Goal: Book appointment/travel/reservation

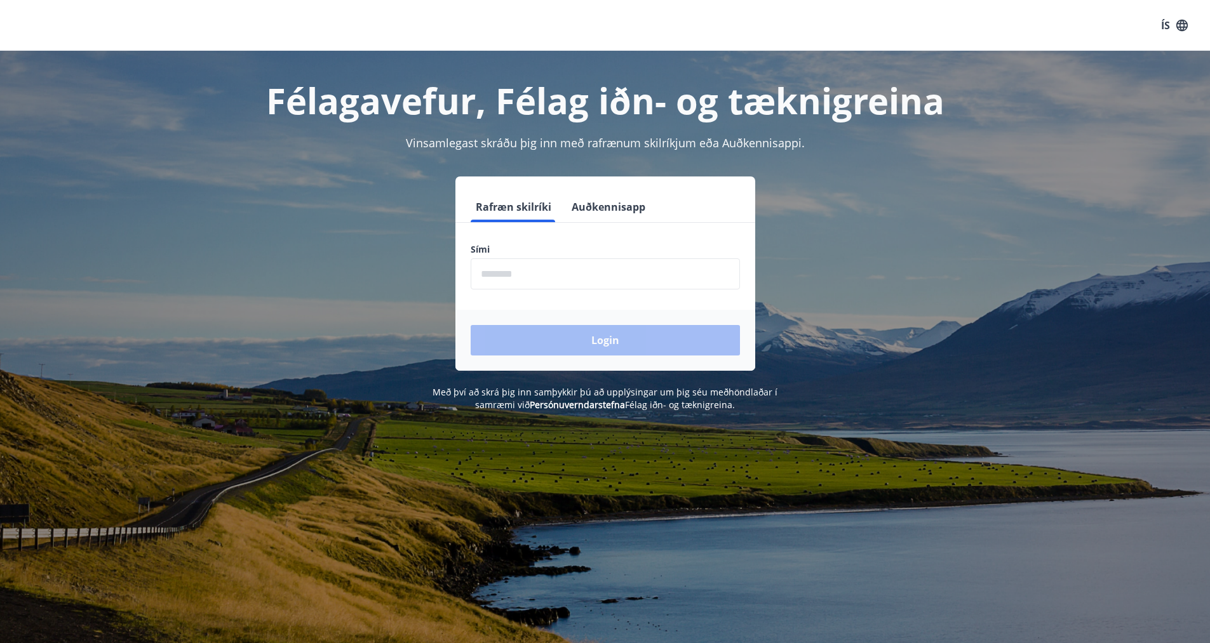
click at [504, 265] on input "phone" at bounding box center [604, 273] width 269 height 31
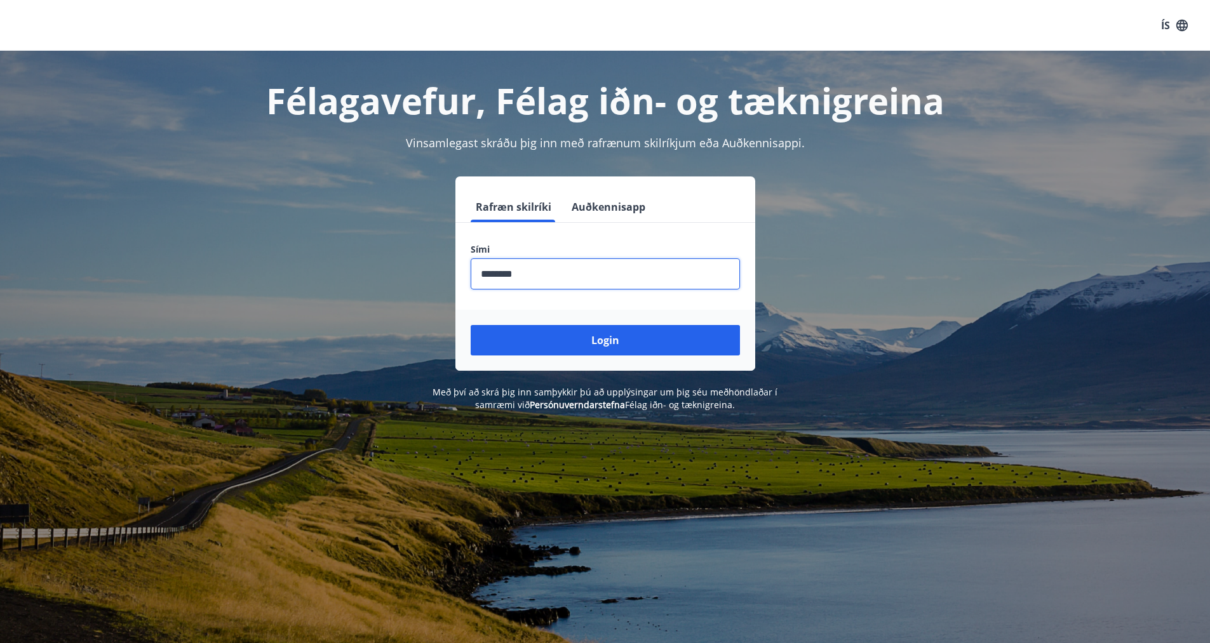
type input "********"
click at [470, 325] on button "Login" at bounding box center [604, 340] width 269 height 30
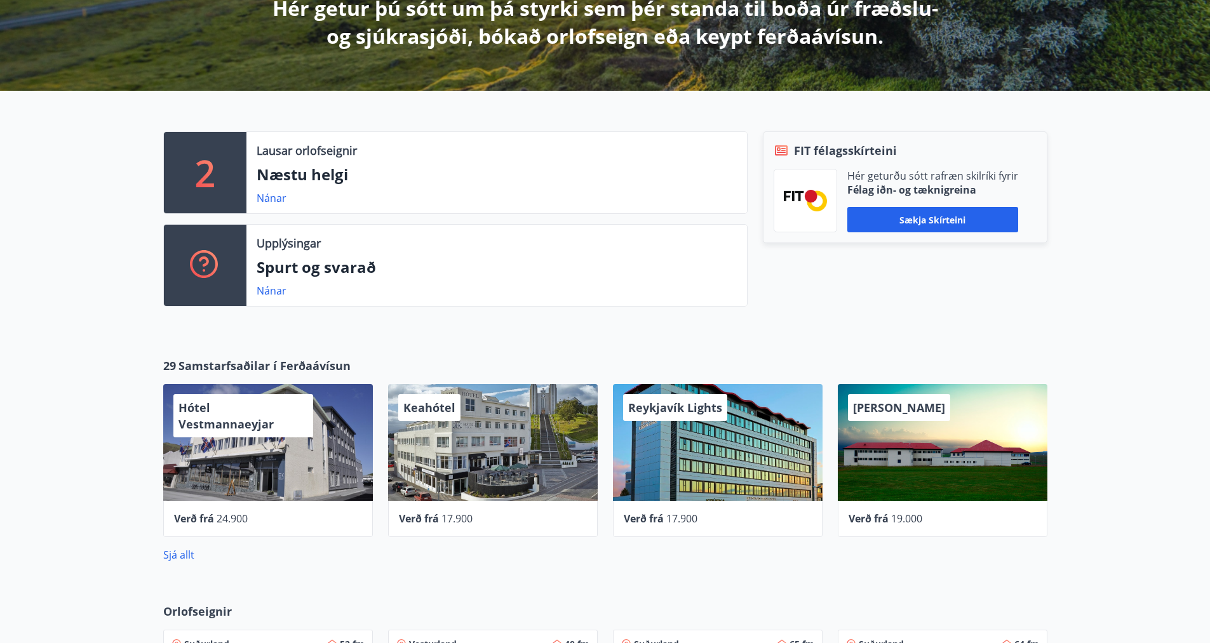
scroll to position [381, 0]
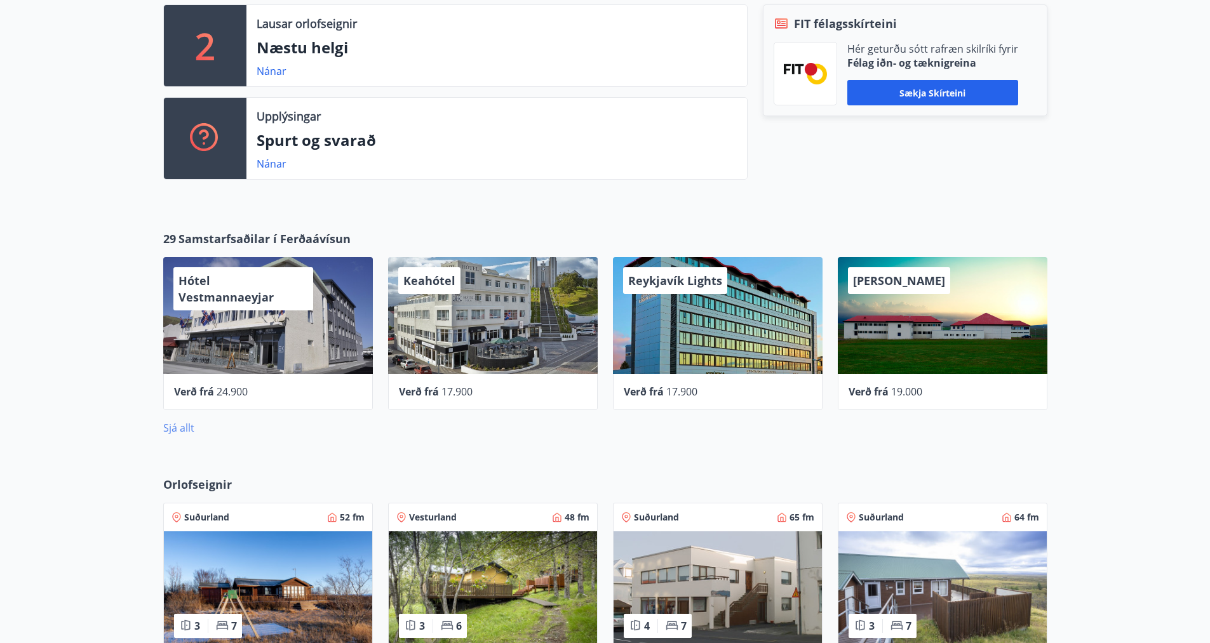
click at [185, 434] on link "Sjá allt" at bounding box center [178, 428] width 31 height 14
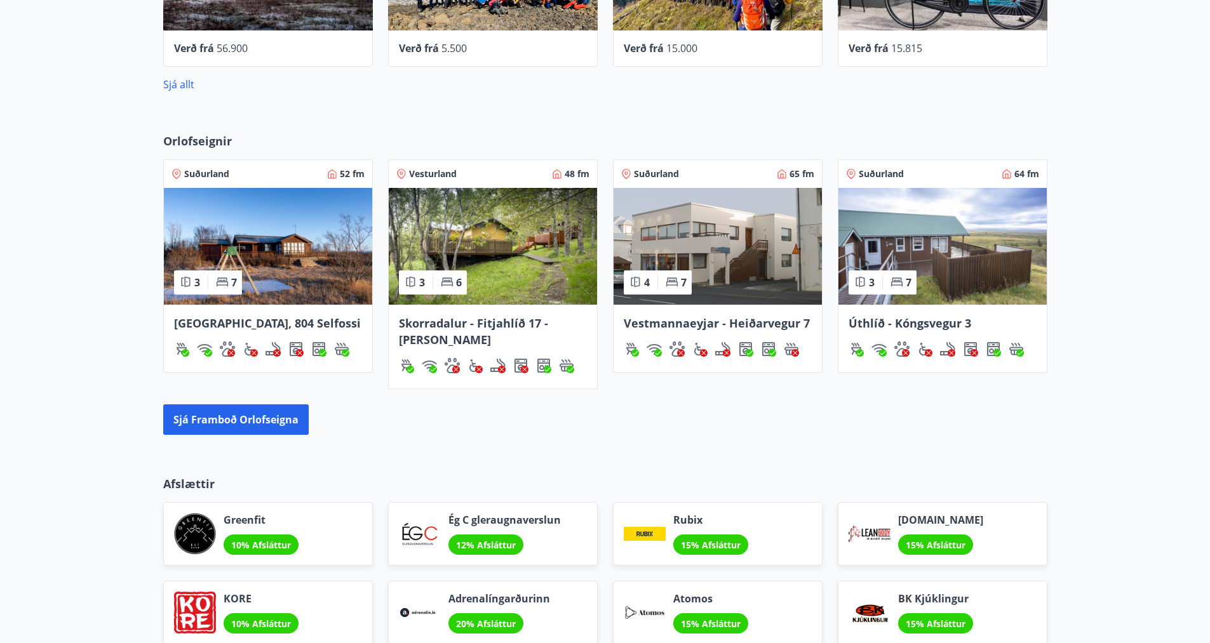
scroll to position [737, 0]
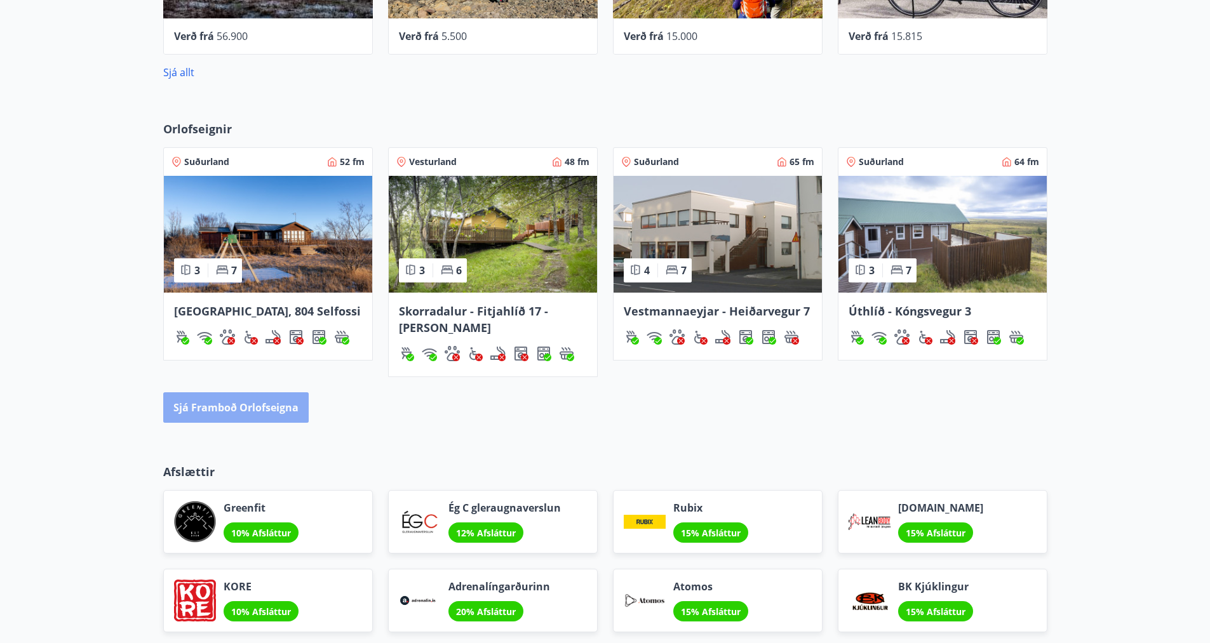
click at [239, 419] on button "Sjá framboð orlofseigna" at bounding box center [235, 407] width 145 height 30
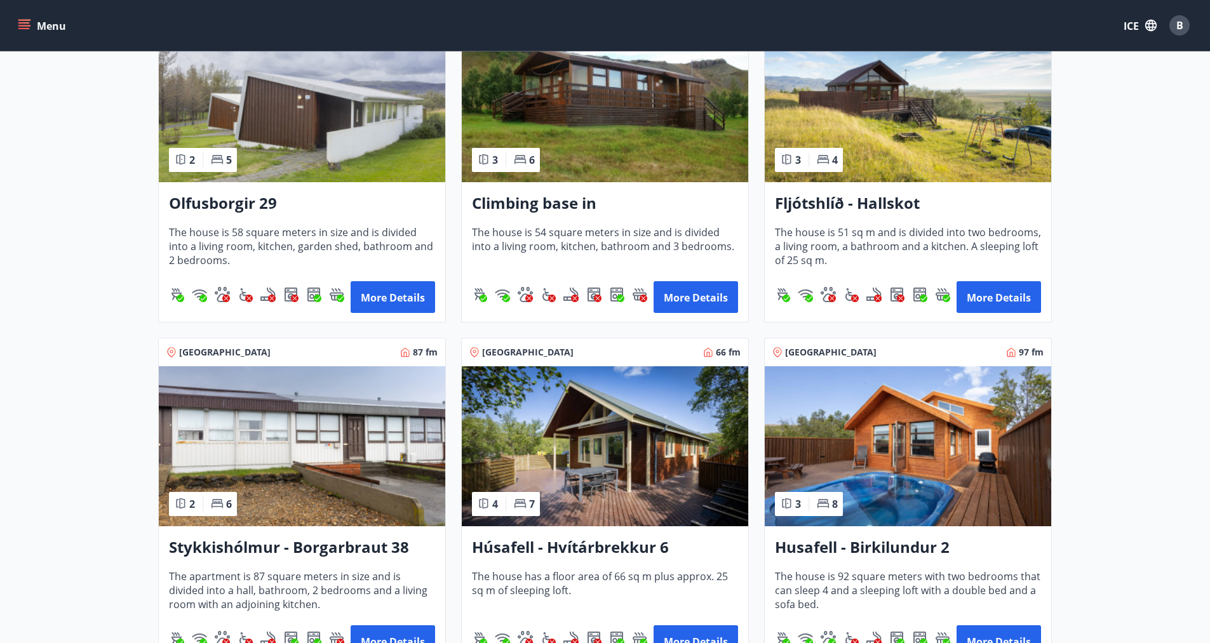
scroll to position [317, 0]
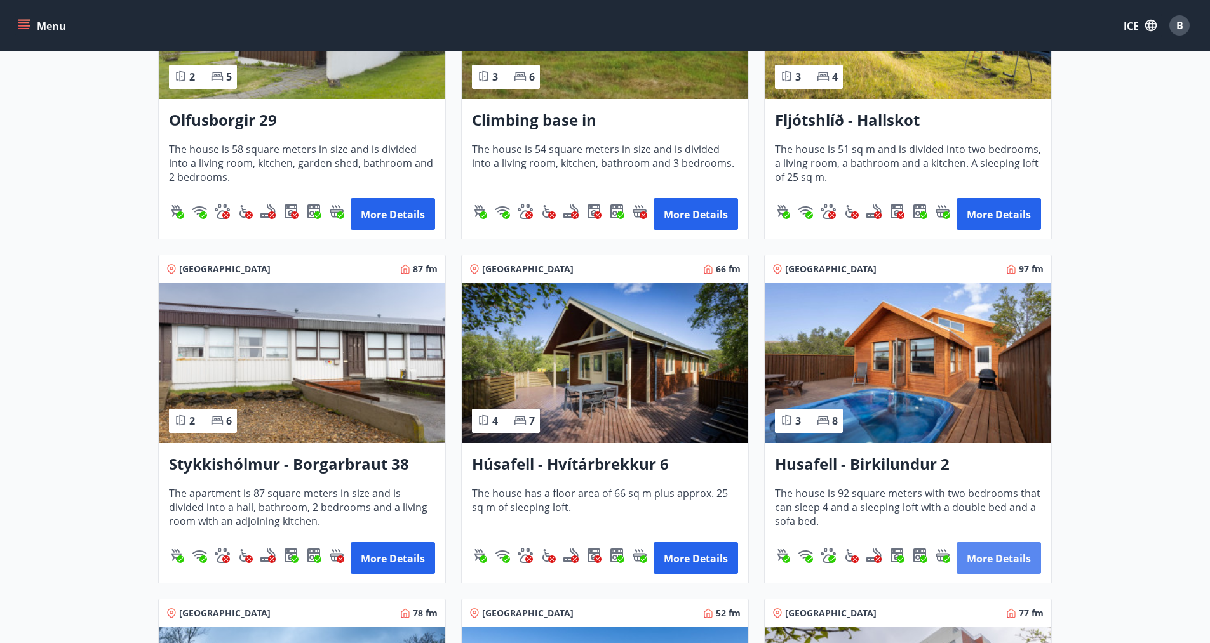
click at [992, 559] on font "More details" at bounding box center [998, 559] width 64 height 14
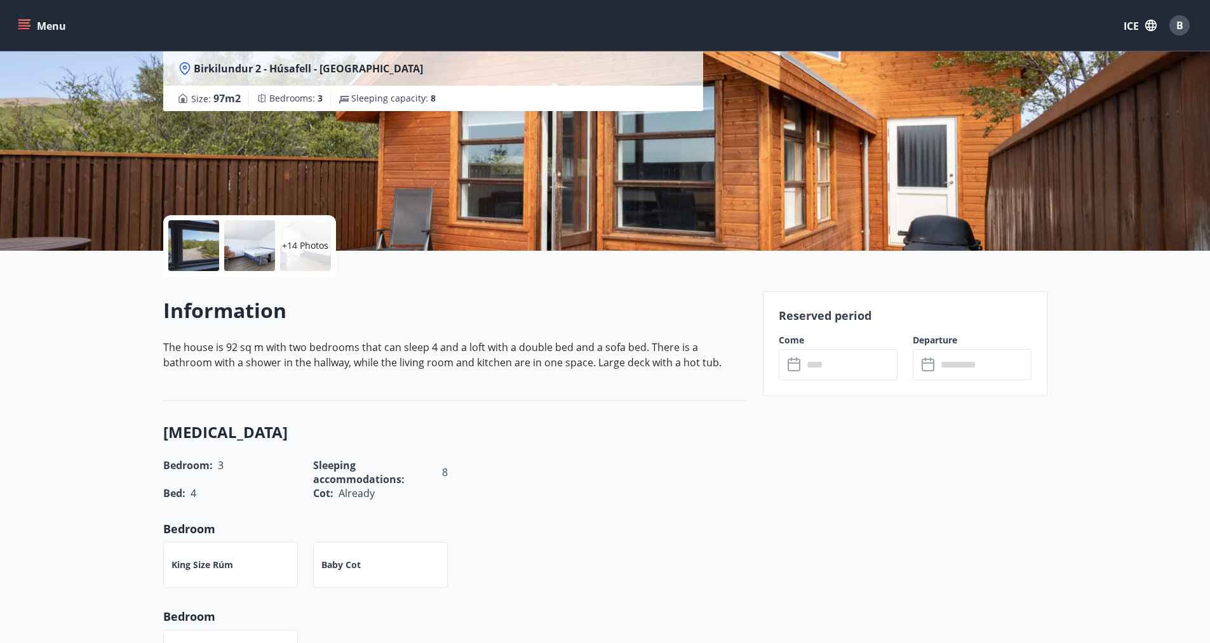
scroll to position [190, 0]
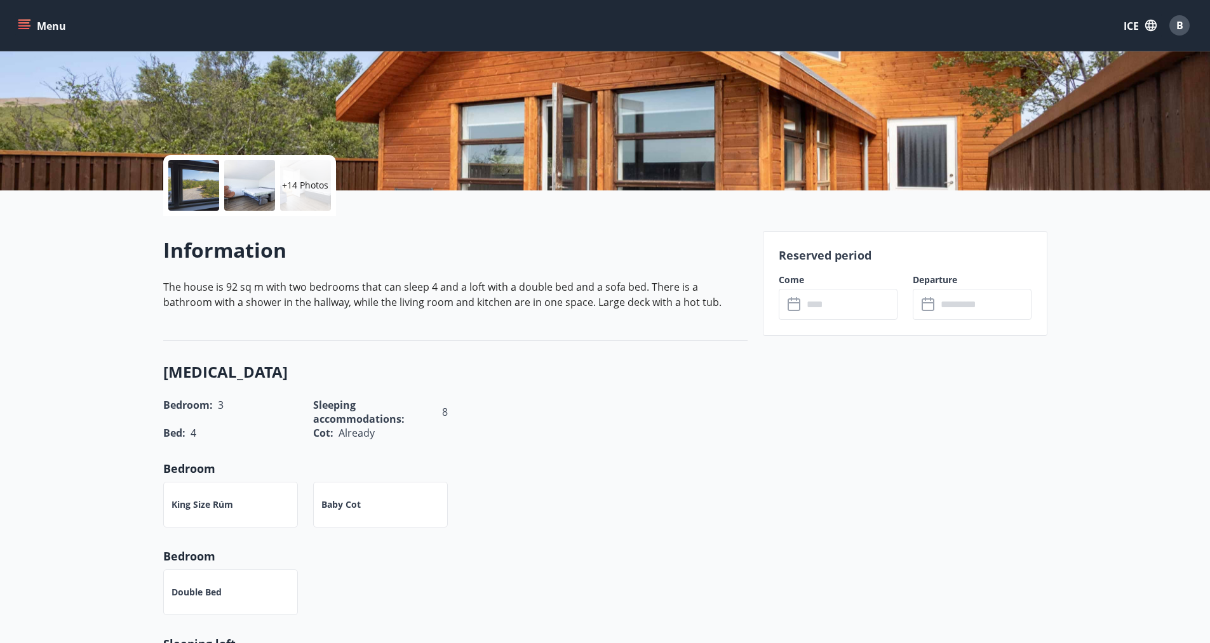
click at [847, 307] on input "text" at bounding box center [850, 304] width 95 height 31
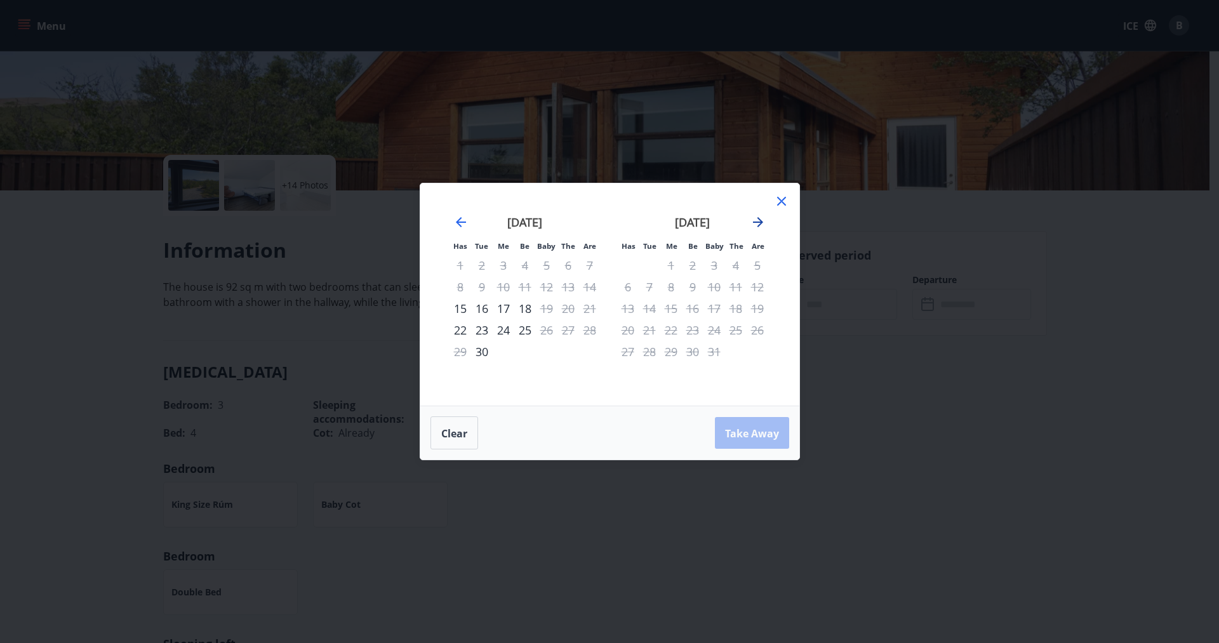
click at [759, 225] on icon "Move forward to switch to the next month." at bounding box center [758, 222] width 10 height 10
click at [756, 221] on icon "Move forward to switch to the next month." at bounding box center [757, 222] width 15 height 15
click at [754, 230] on div "desember 2025" at bounding box center [692, 227] width 151 height 56
click at [755, 227] on icon "Move forward to switch to the next month." at bounding box center [757, 222] width 15 height 15
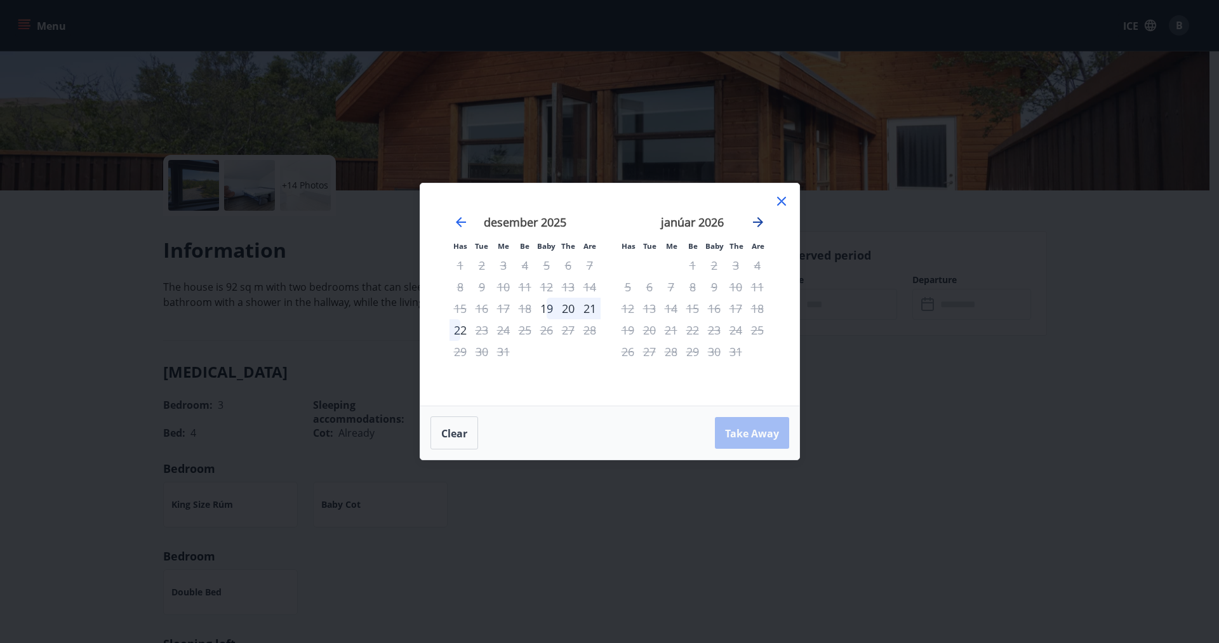
click at [762, 223] on icon "Move forward to switch to the next month." at bounding box center [758, 222] width 10 height 10
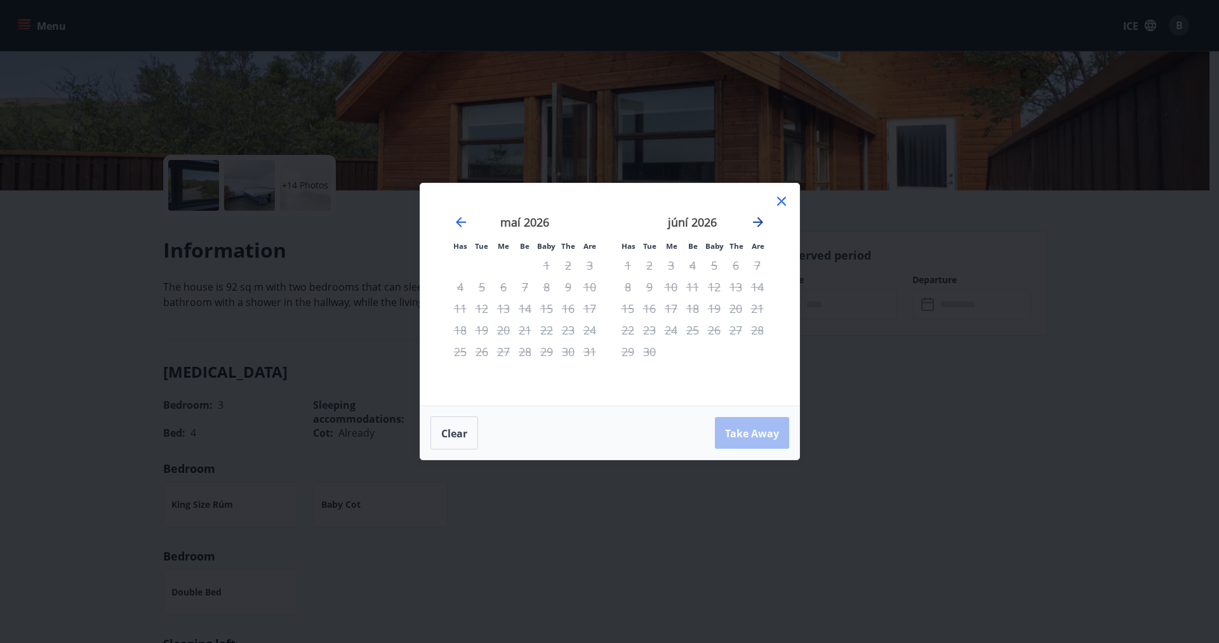
click at [762, 223] on icon "Move forward to switch to the next month." at bounding box center [758, 222] width 10 height 10
click at [945, 392] on div "Has Tue Me Be Baby The Are Has Tue Me Be Baby The Are ágúst 2026 1 2 3 4 5 6 7 …" at bounding box center [609, 321] width 1219 height 643
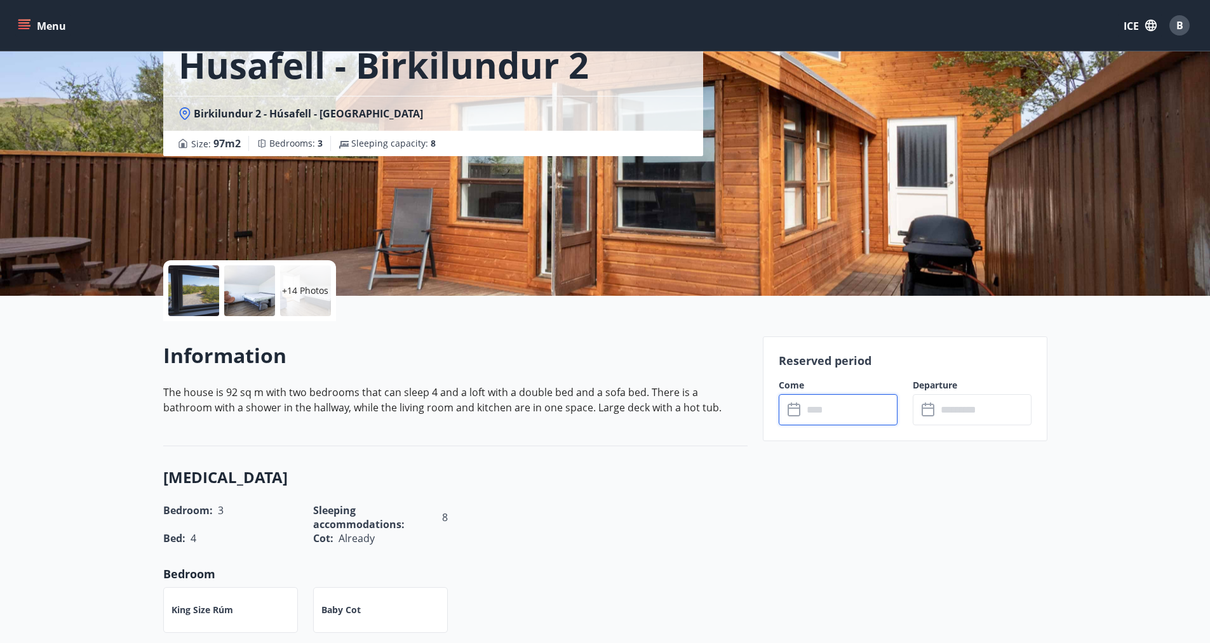
scroll to position [63, 0]
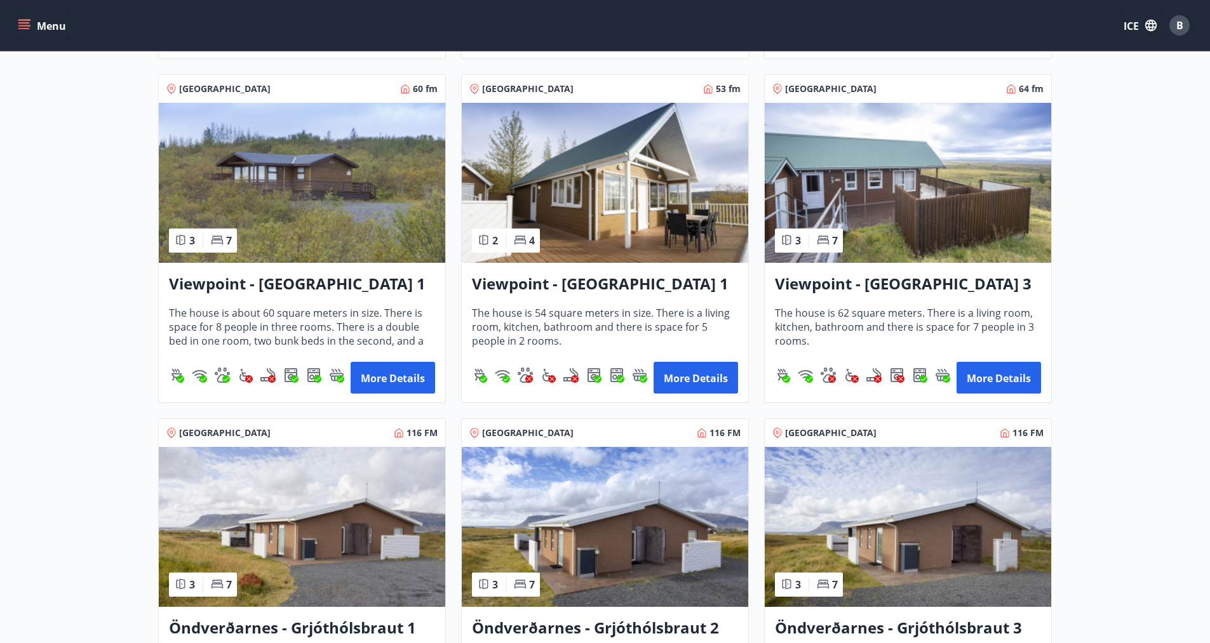
scroll to position [2032, 0]
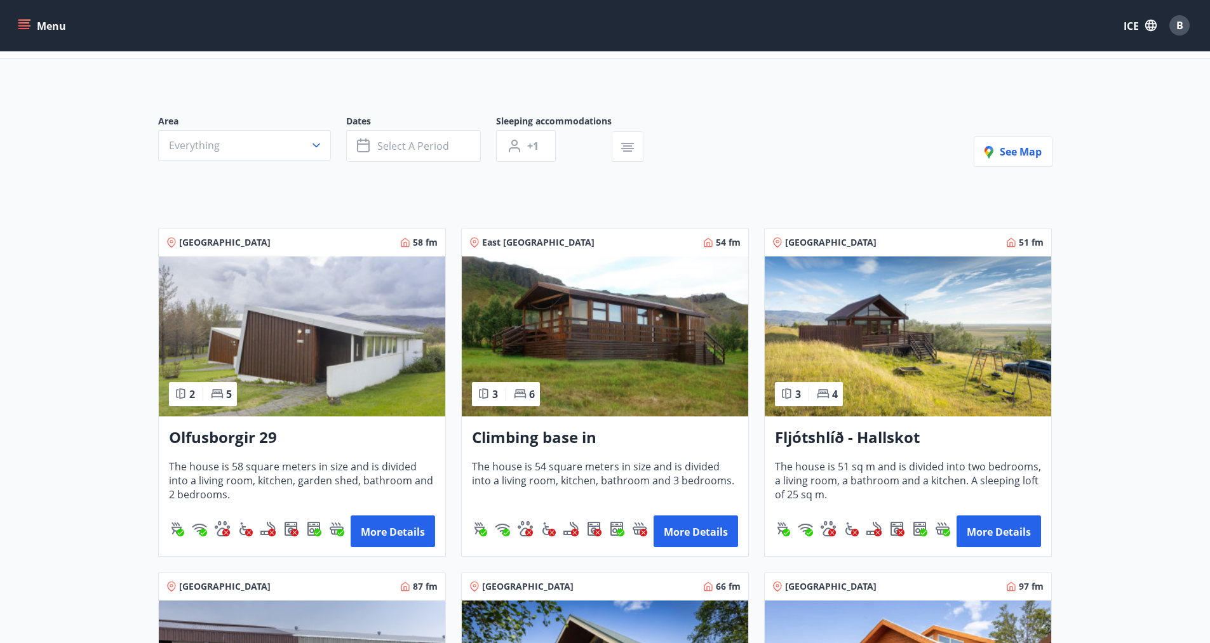
click at [292, 333] on img at bounding box center [302, 337] width 286 height 160
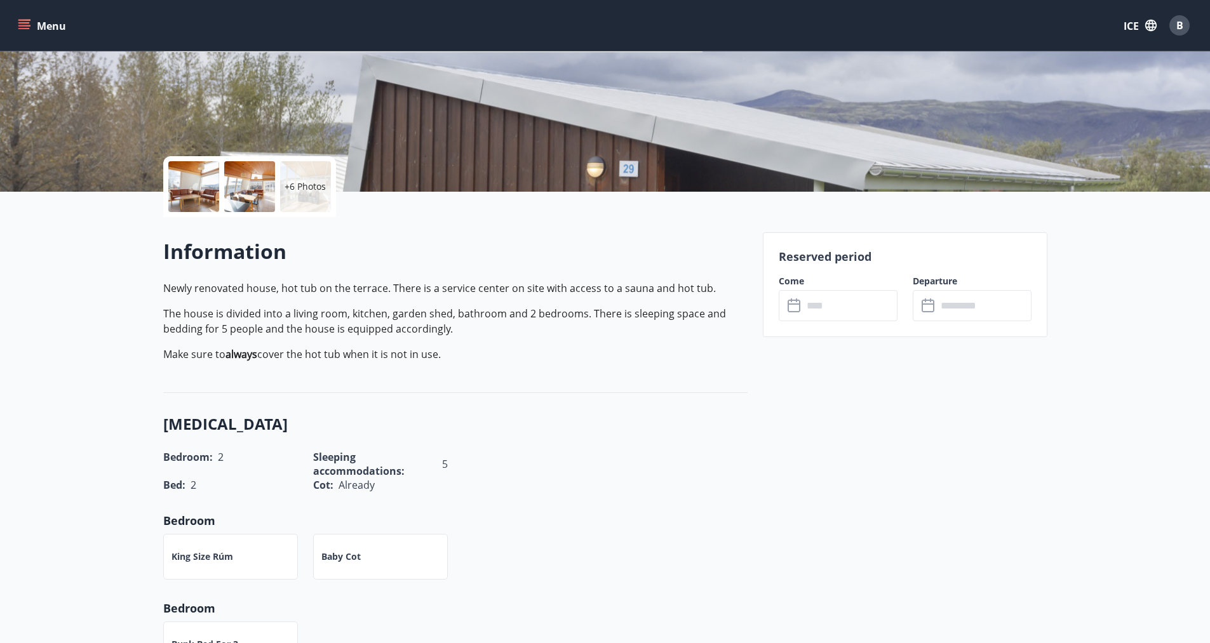
scroll to position [190, 0]
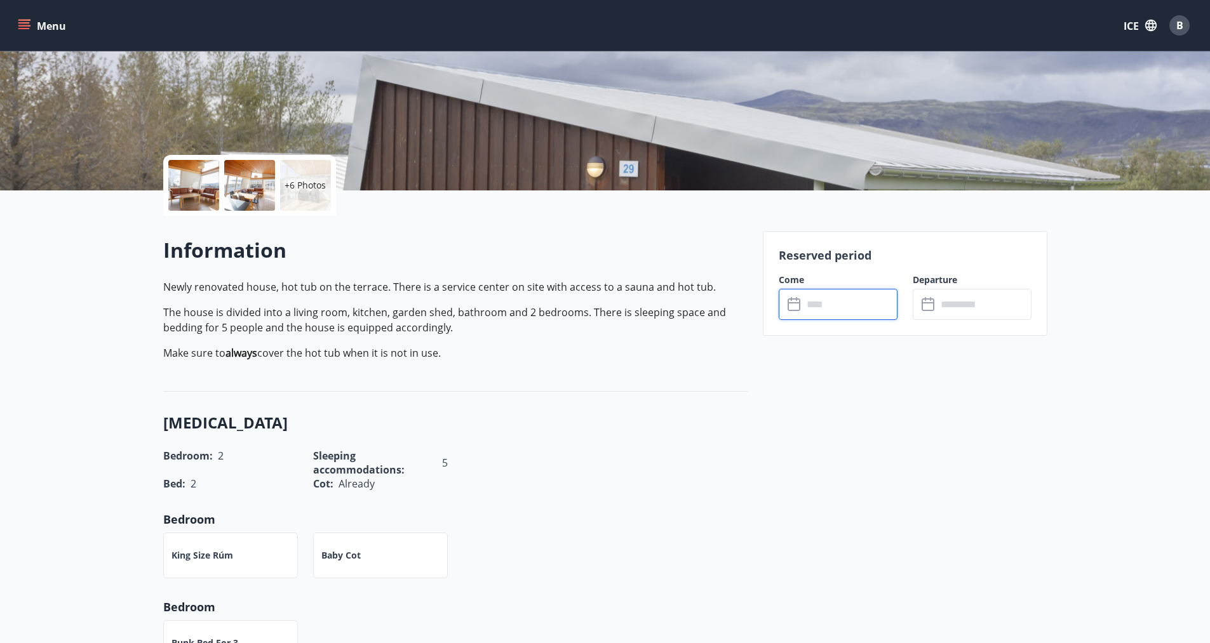
click at [831, 293] on input "text" at bounding box center [850, 304] width 95 height 31
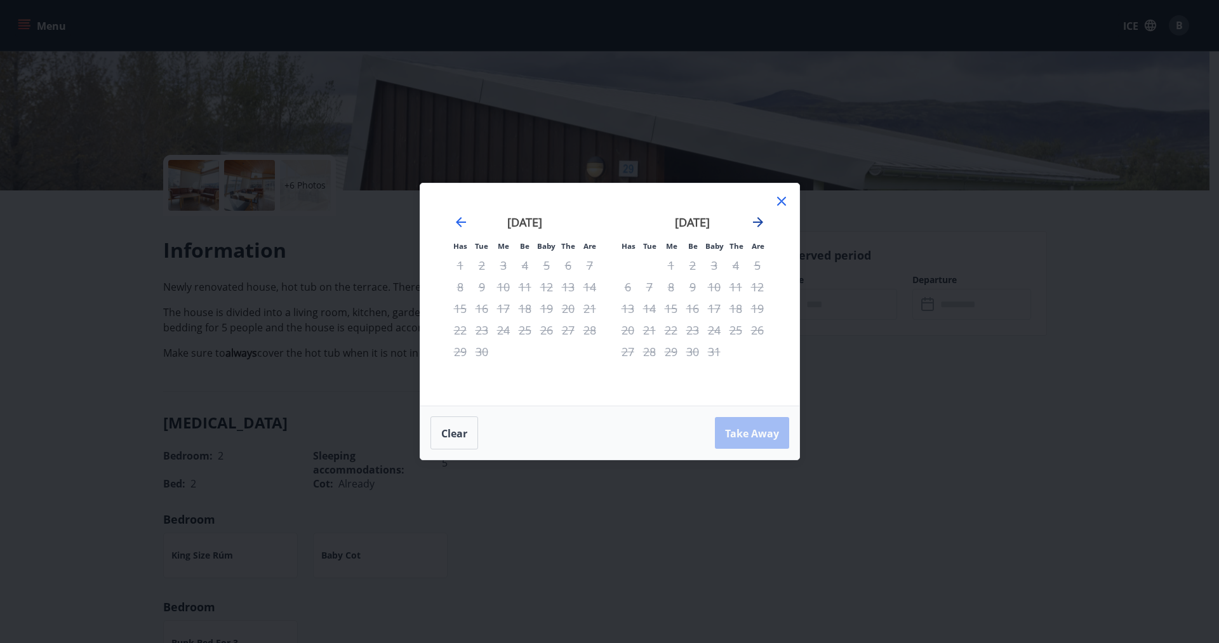
click at [761, 223] on icon "Move forward to switch to the next month." at bounding box center [758, 222] width 10 height 10
click at [778, 204] on icon at bounding box center [781, 201] width 9 height 9
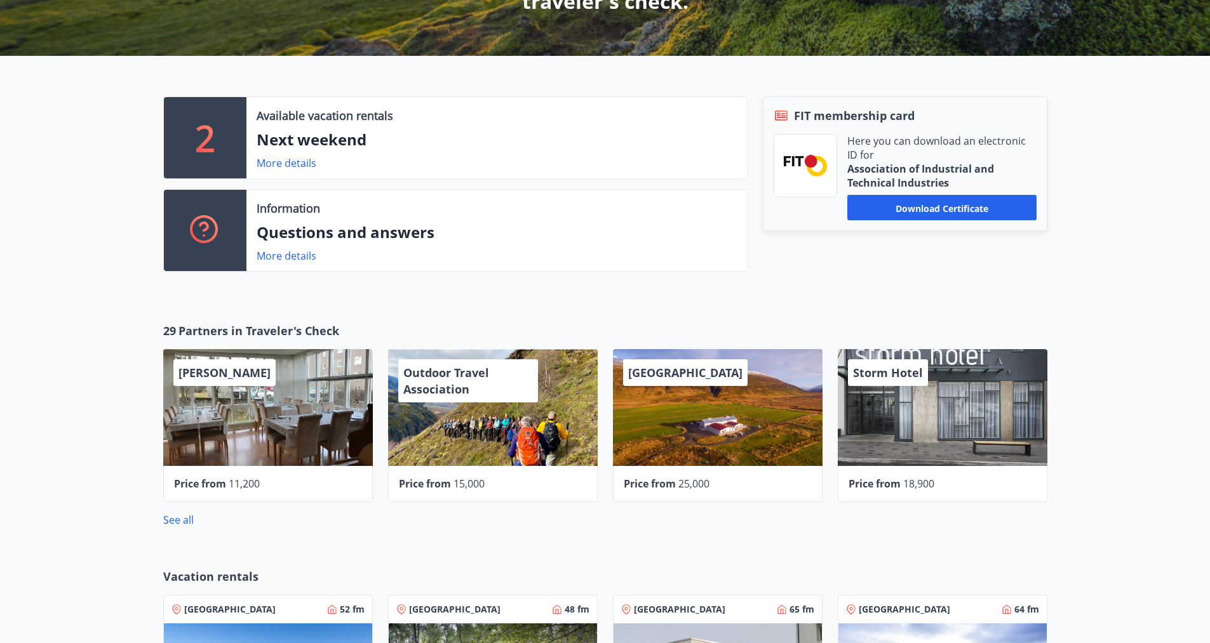
scroll to position [343, 0]
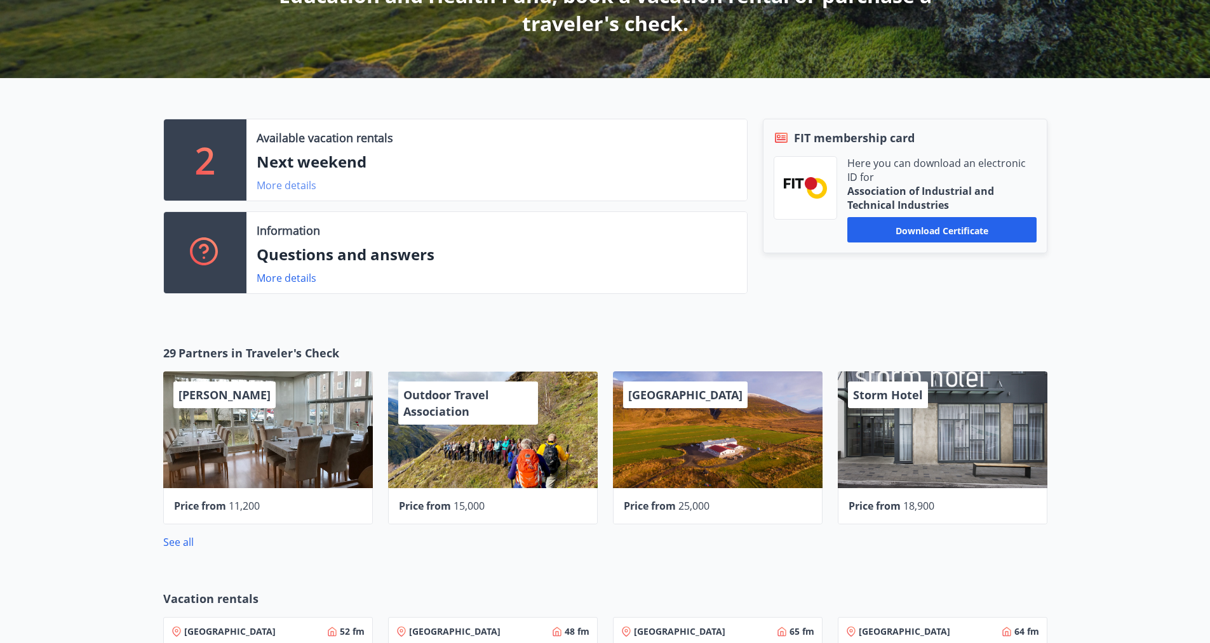
click at [295, 188] on font "More details" at bounding box center [287, 185] width 60 height 14
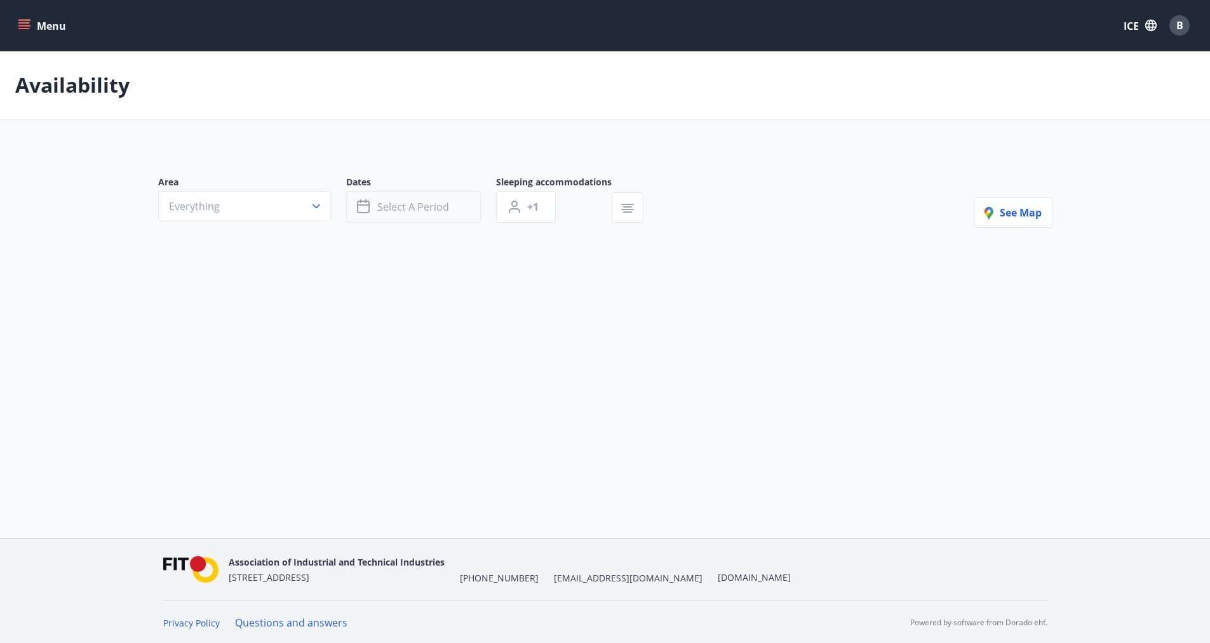
type input "*"
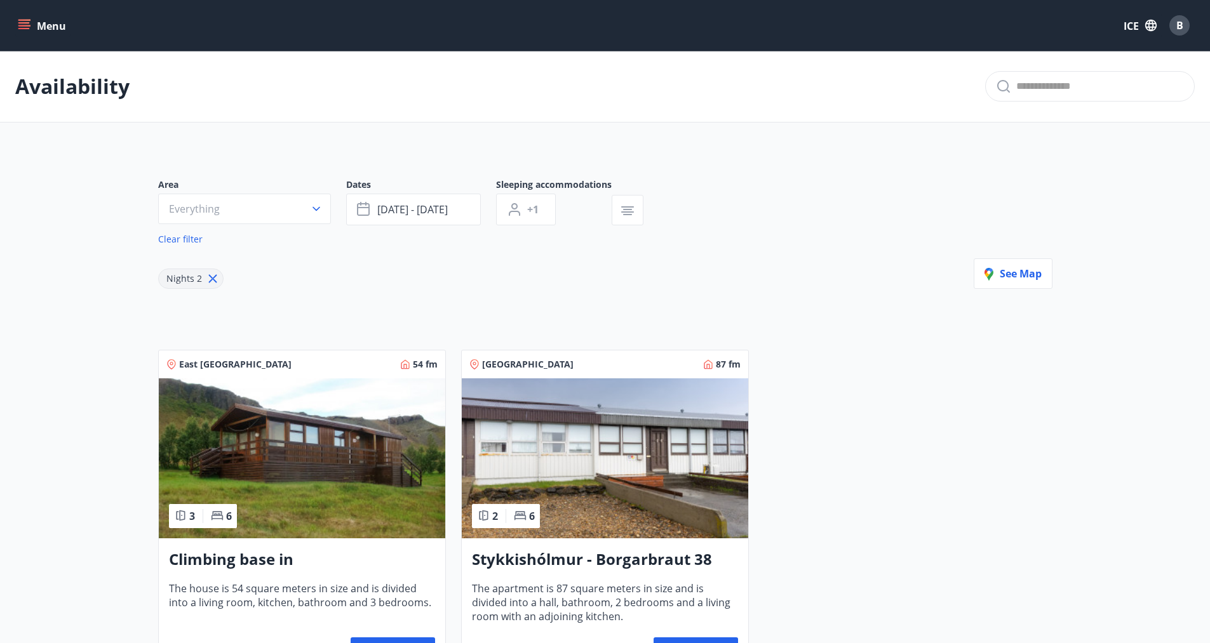
click at [1180, 23] on font "B" at bounding box center [1179, 25] width 7 height 14
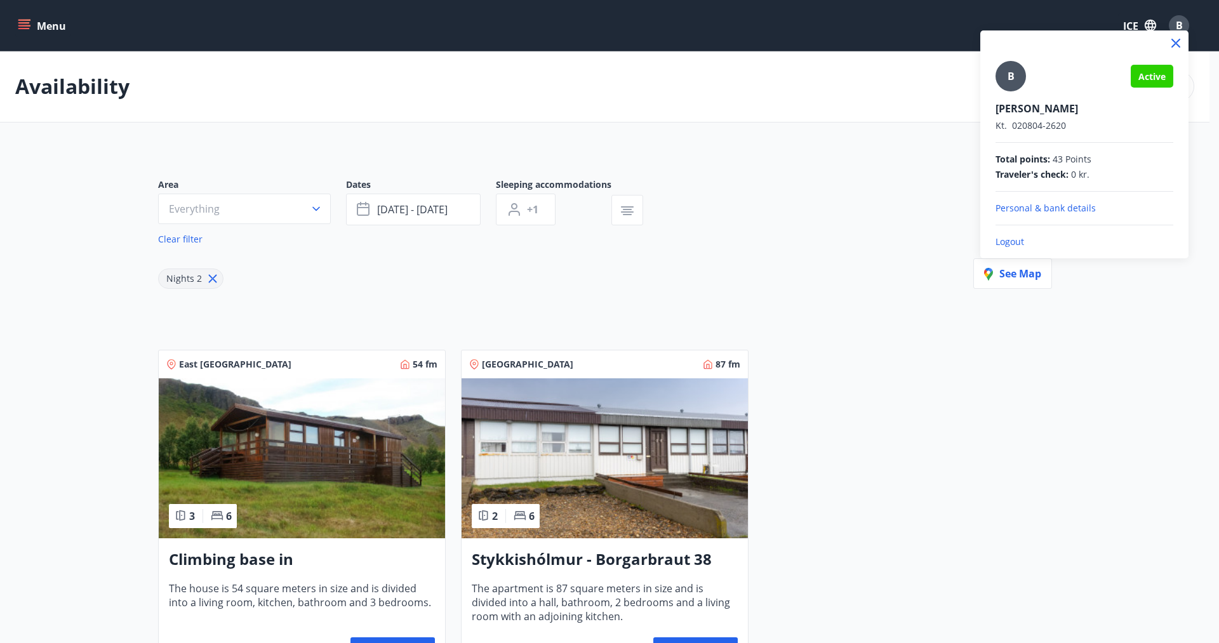
click at [796, 95] on div at bounding box center [609, 321] width 1219 height 643
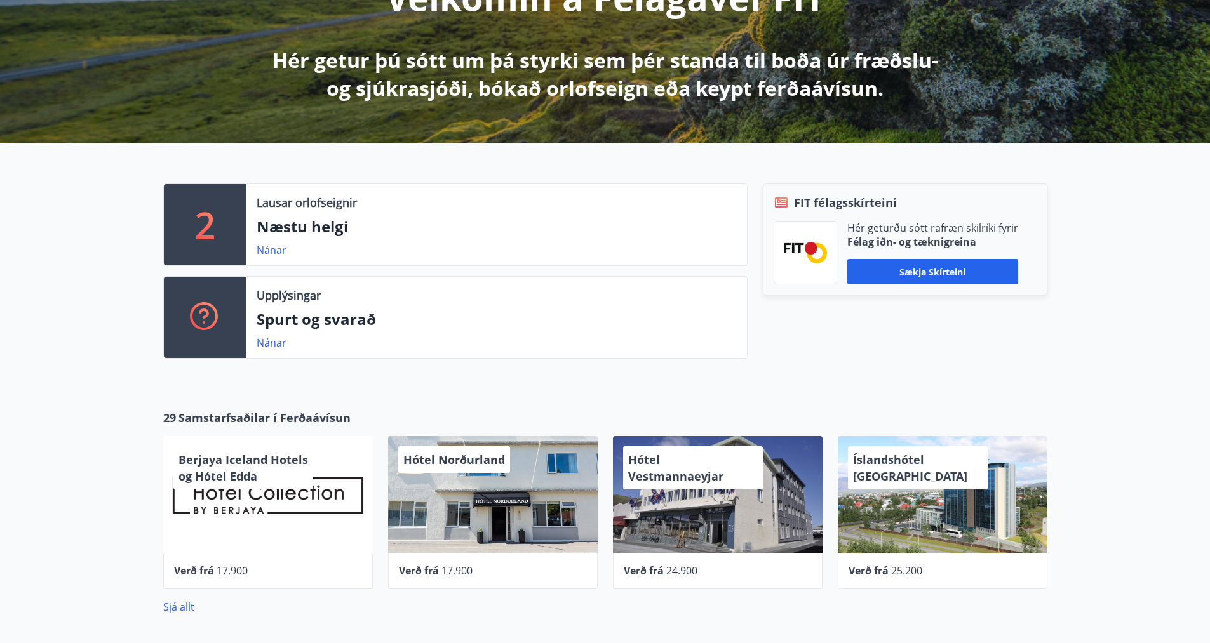
scroll to position [190, 0]
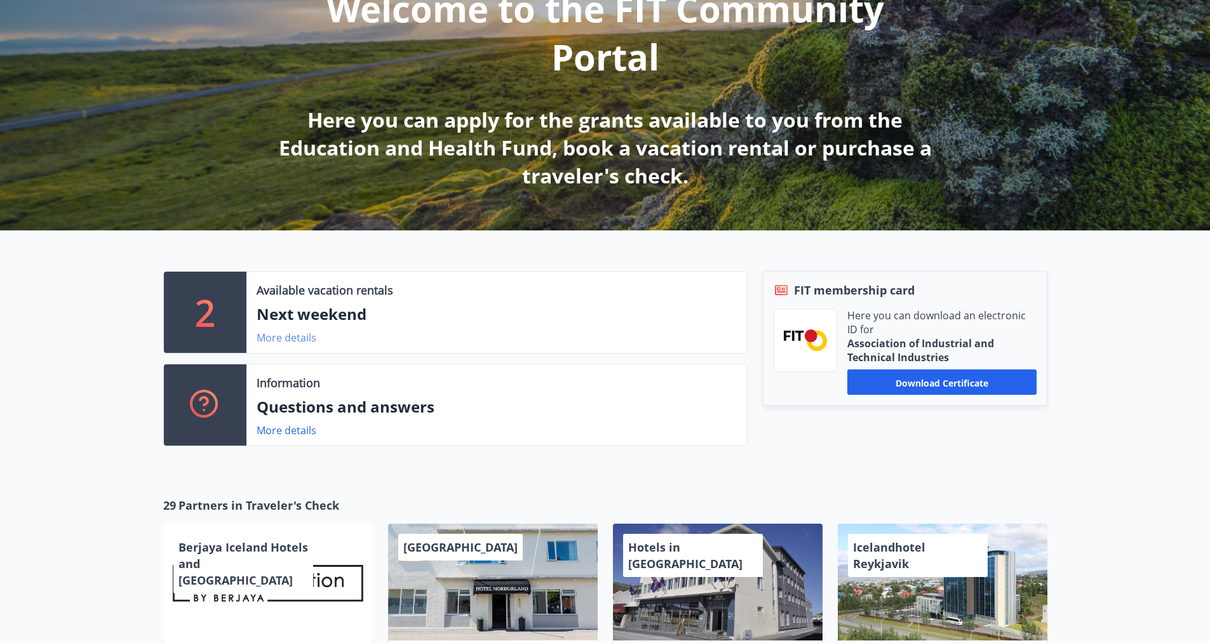
click at [295, 343] on font "More details" at bounding box center [287, 338] width 60 height 14
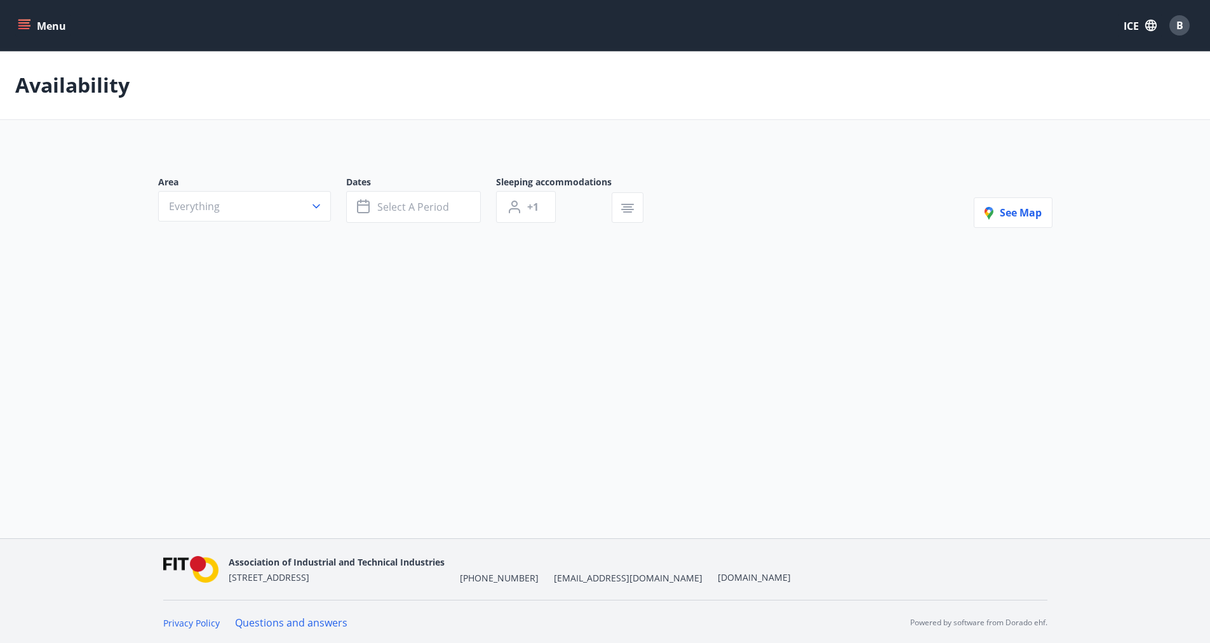
type input "*"
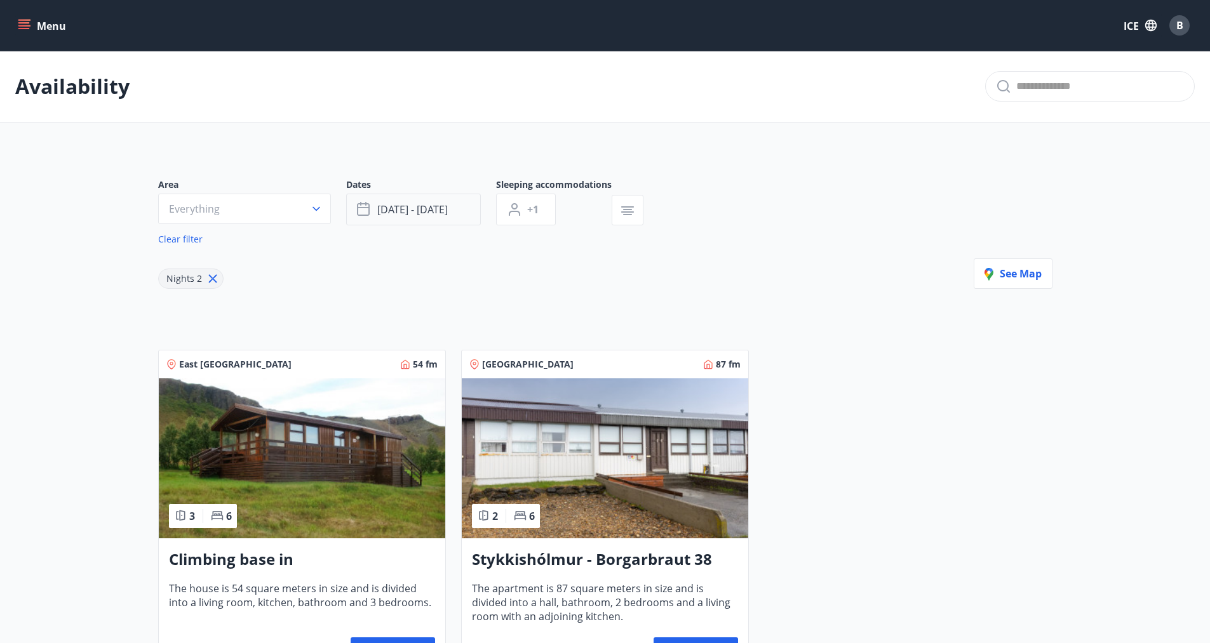
click at [432, 217] on font "[DATE] - [DATE]" at bounding box center [412, 210] width 70 height 14
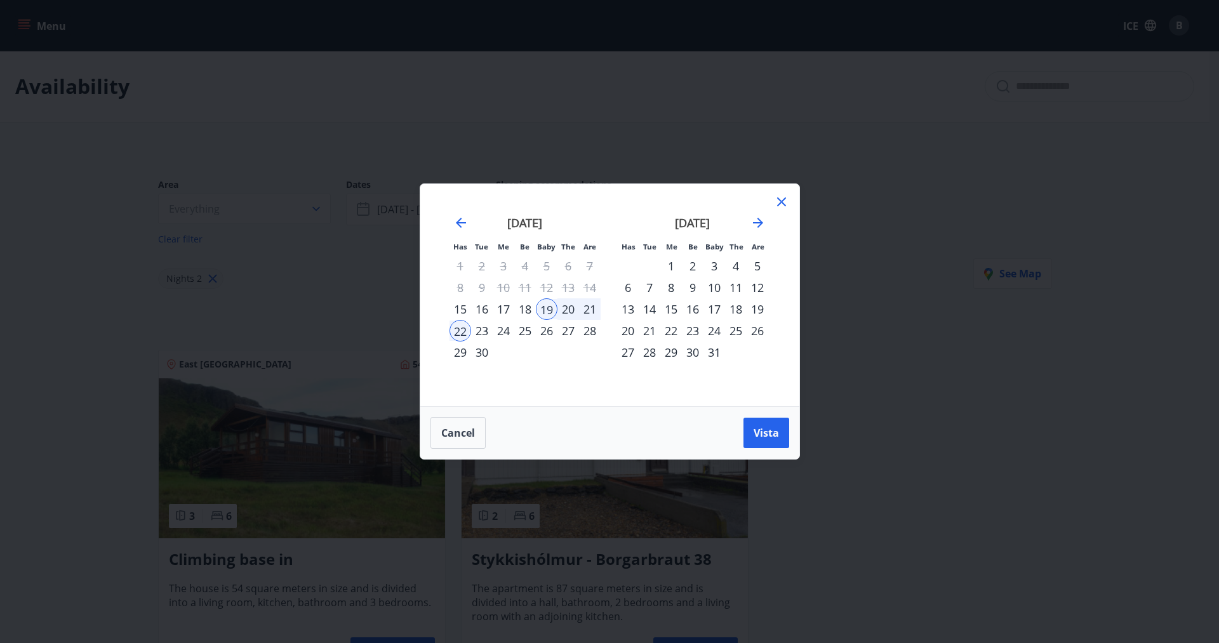
click at [716, 309] on font "17" at bounding box center [714, 309] width 13 height 15
click at [733, 310] on font "18" at bounding box center [736, 309] width 13 height 15
click at [630, 338] on font "20" at bounding box center [628, 330] width 13 height 15
click at [717, 309] on font "17" at bounding box center [714, 309] width 13 height 15
click at [631, 328] on font "20" at bounding box center [628, 330] width 13 height 15
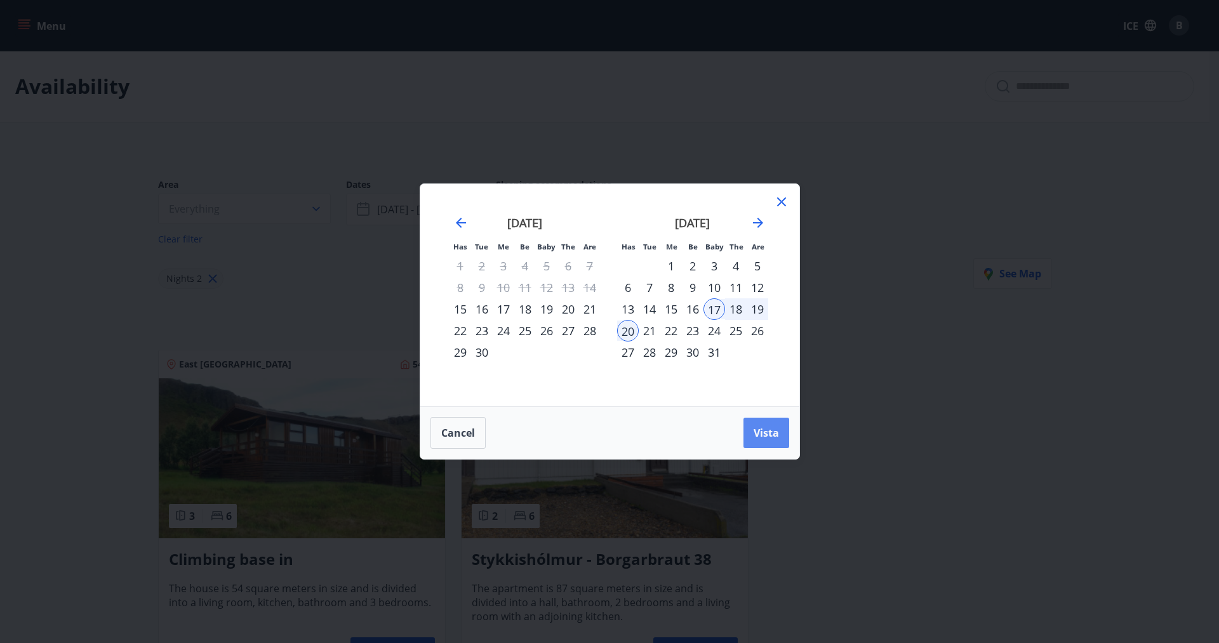
click at [761, 439] on font "Vista" at bounding box center [766, 433] width 25 height 14
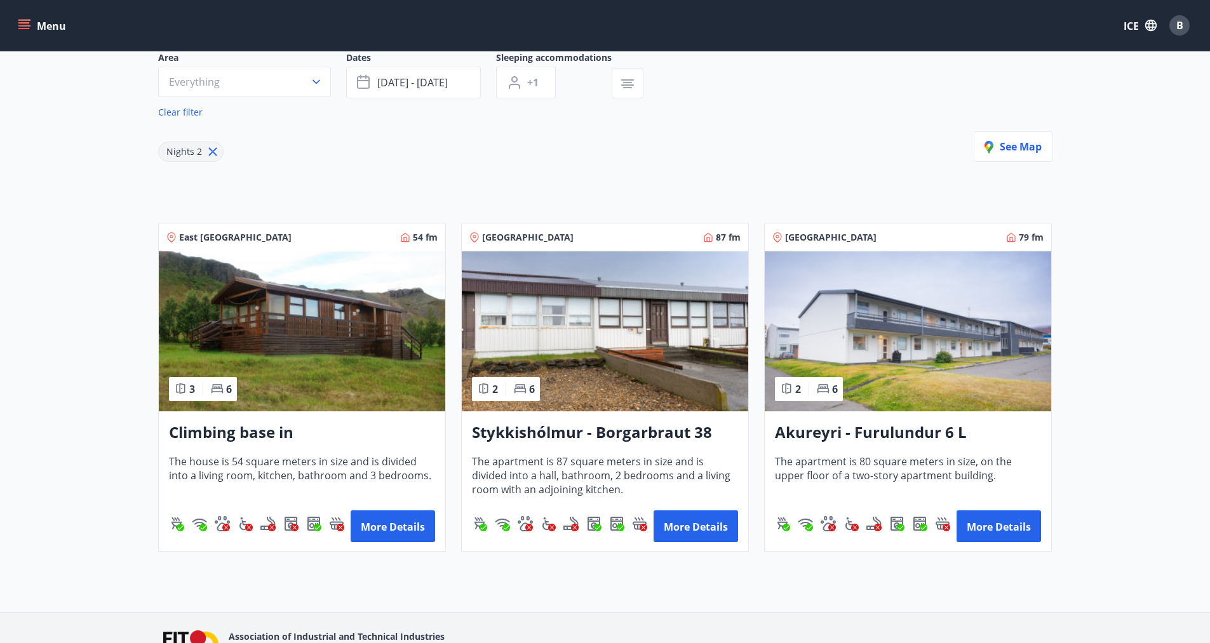
scroll to position [63, 0]
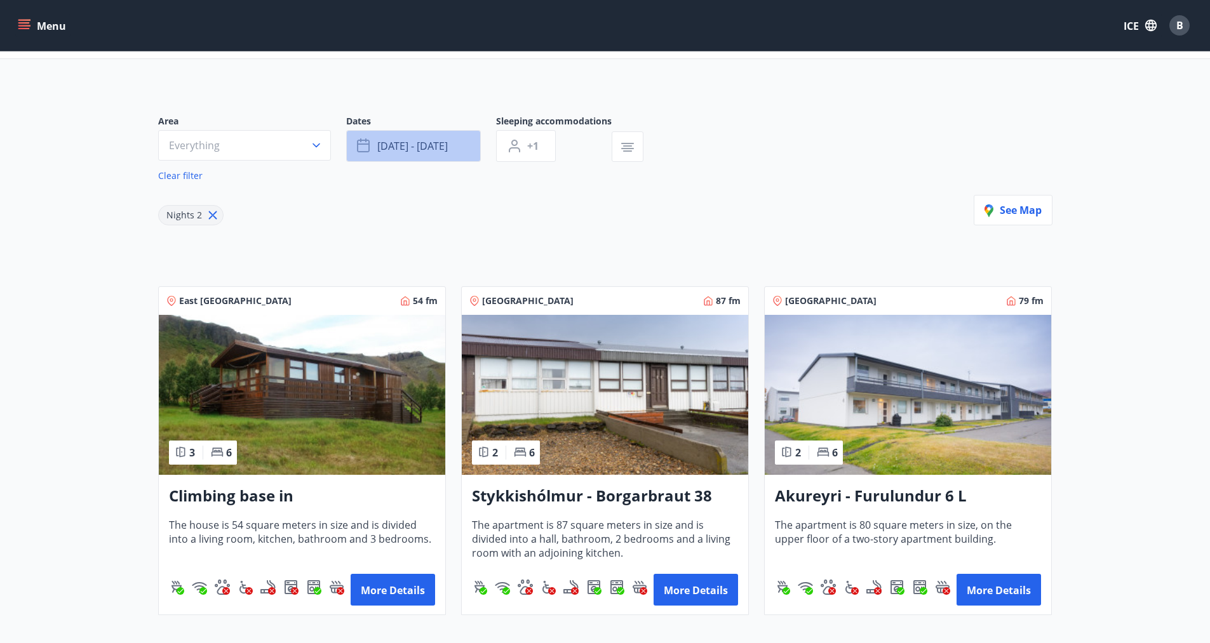
click at [453, 148] on button "[DATE] - [DATE]" at bounding box center [413, 146] width 135 height 32
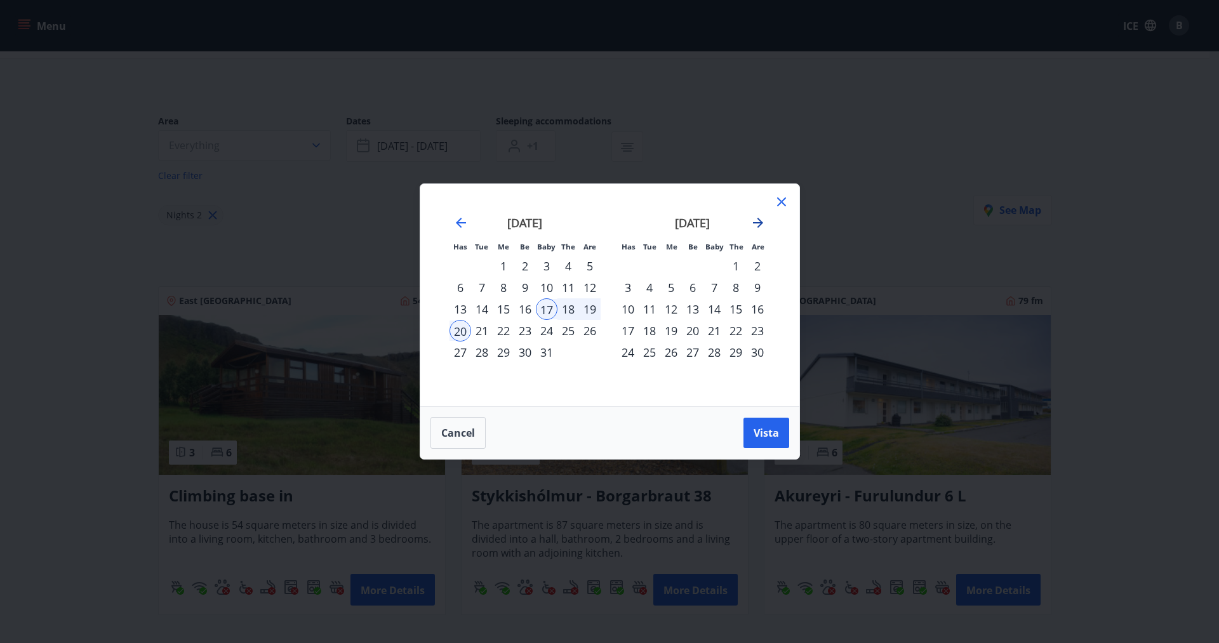
click at [763, 221] on icon "Move forward to switch to the next month." at bounding box center [757, 222] width 15 height 15
click at [733, 309] on font "20" at bounding box center [736, 309] width 13 height 15
click at [636, 333] on div "22" at bounding box center [628, 331] width 22 height 22
click at [766, 441] on button "Vista" at bounding box center [767, 433] width 46 height 30
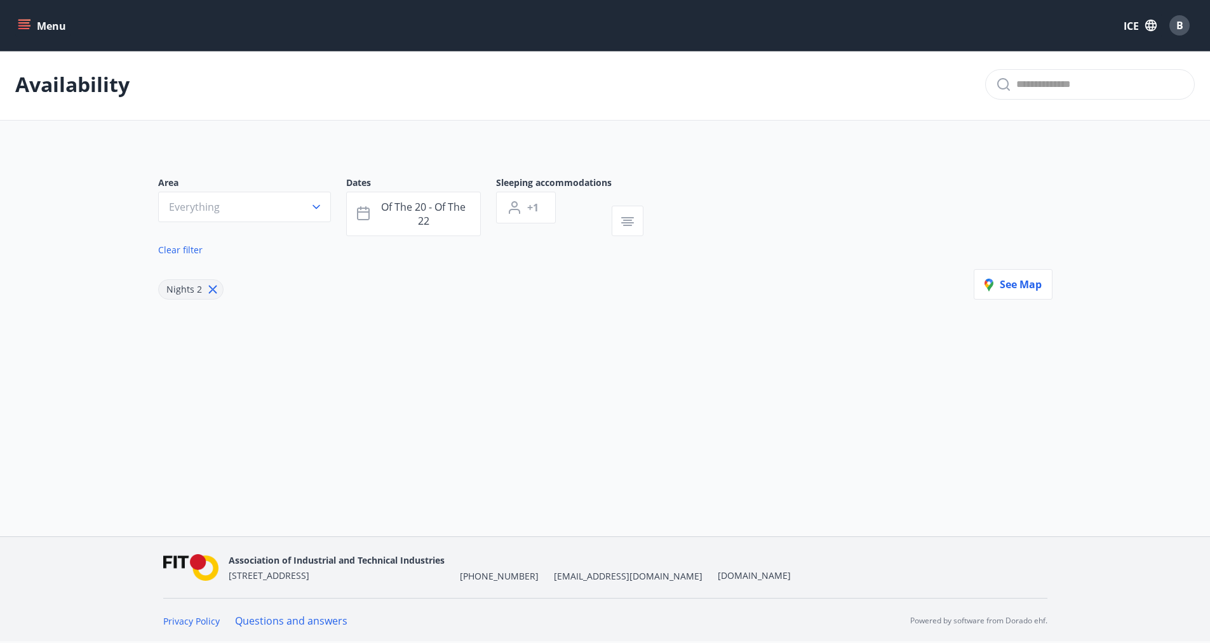
scroll to position [2, 0]
click at [418, 221] on font "of the 20 - of the 22" at bounding box center [423, 214] width 84 height 28
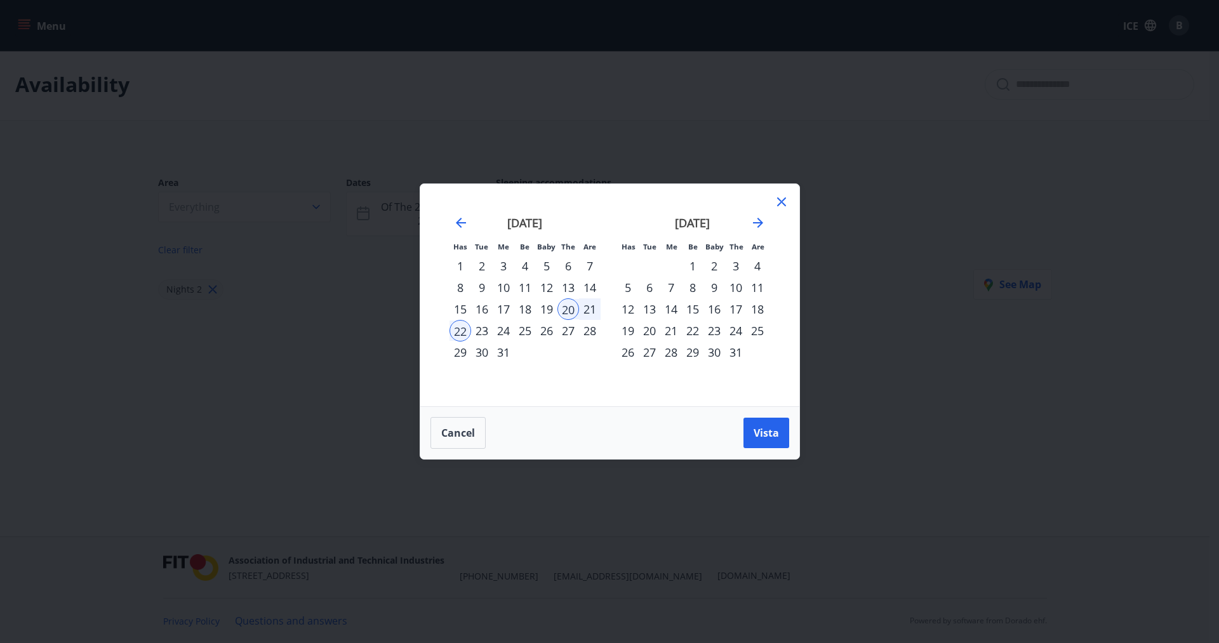
click at [571, 265] on font "6" at bounding box center [568, 265] width 6 height 15
click at [570, 333] on font "27" at bounding box center [568, 330] width 13 height 15
click at [756, 446] on button "Vista" at bounding box center [767, 433] width 46 height 30
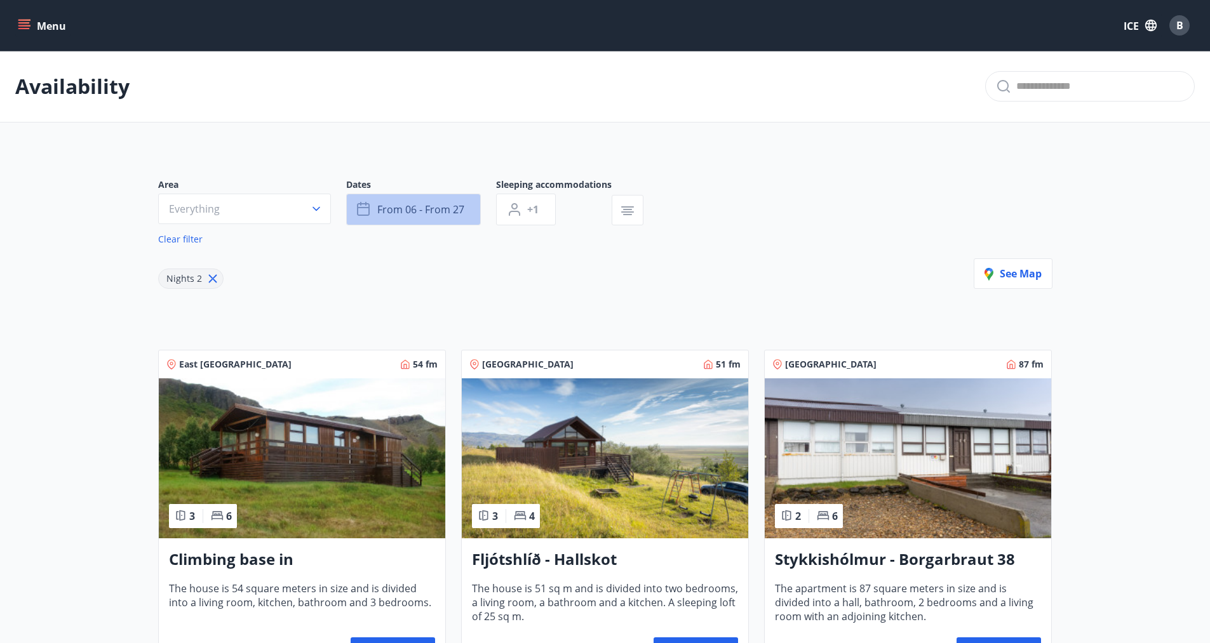
click at [431, 208] on font "from 06 - from 27" at bounding box center [420, 210] width 87 height 14
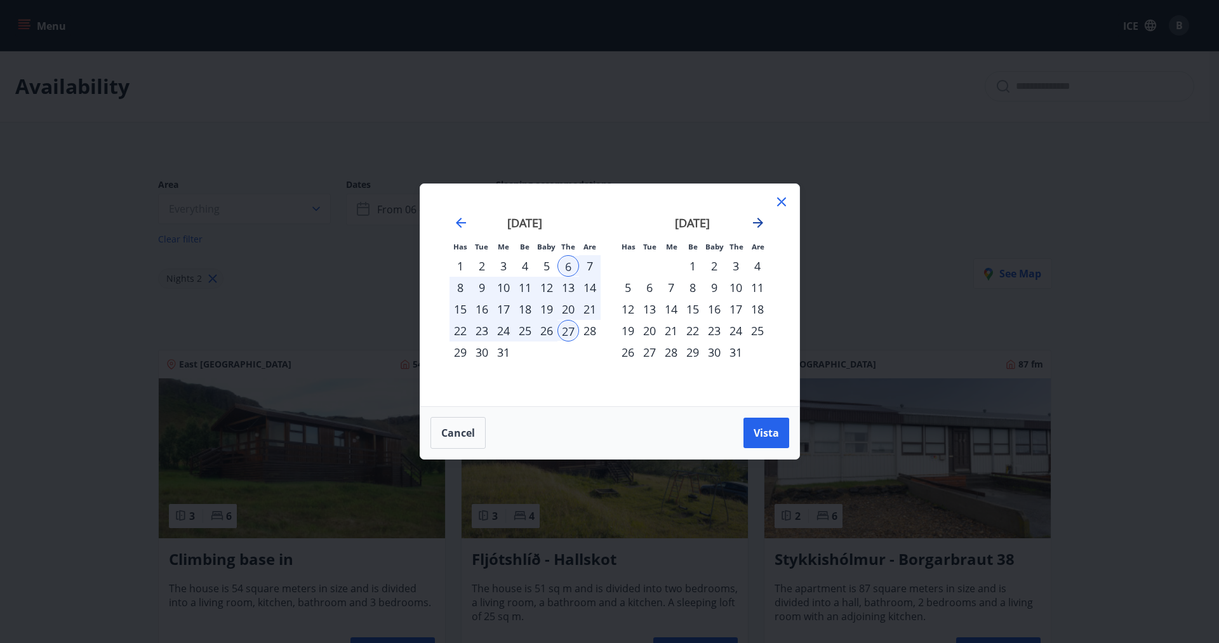
click at [760, 225] on icon "Move forward to switch to the next month." at bounding box center [758, 223] width 10 height 10
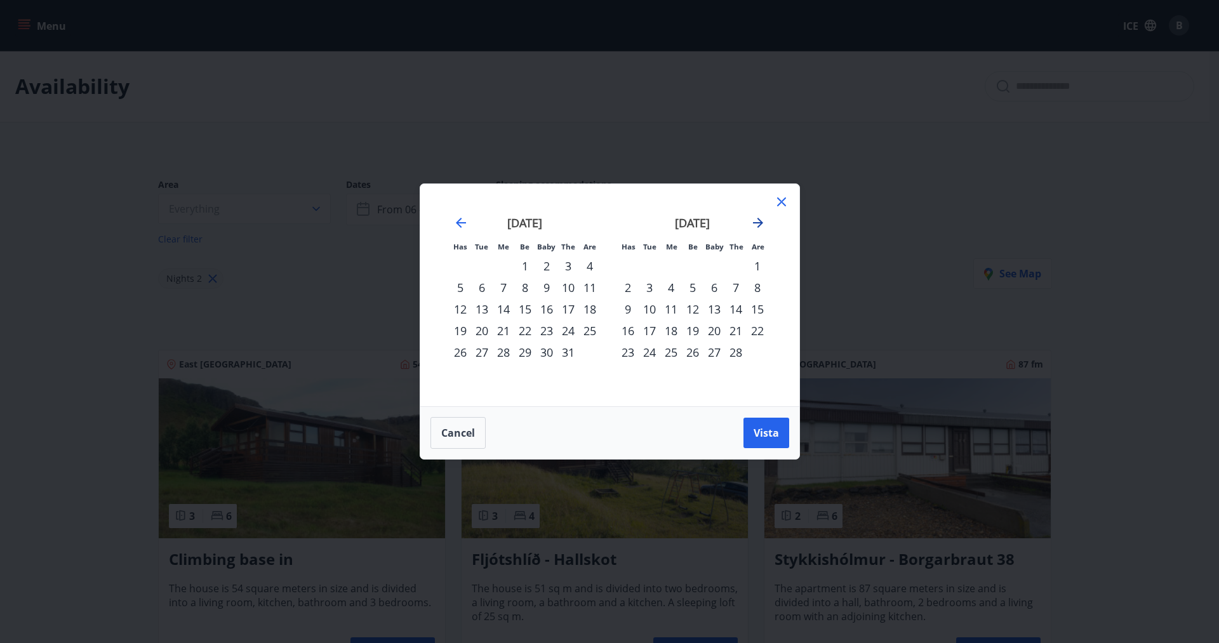
click at [760, 225] on icon "Move forward to switch to the next month." at bounding box center [758, 223] width 10 height 10
click at [756, 226] on icon "Move forward to switch to the next month." at bounding box center [757, 222] width 15 height 15
click at [753, 222] on icon "Move forward to switch to the next month." at bounding box center [758, 223] width 10 height 10
click at [757, 225] on icon "Move forward to switch to the next month." at bounding box center [757, 222] width 15 height 15
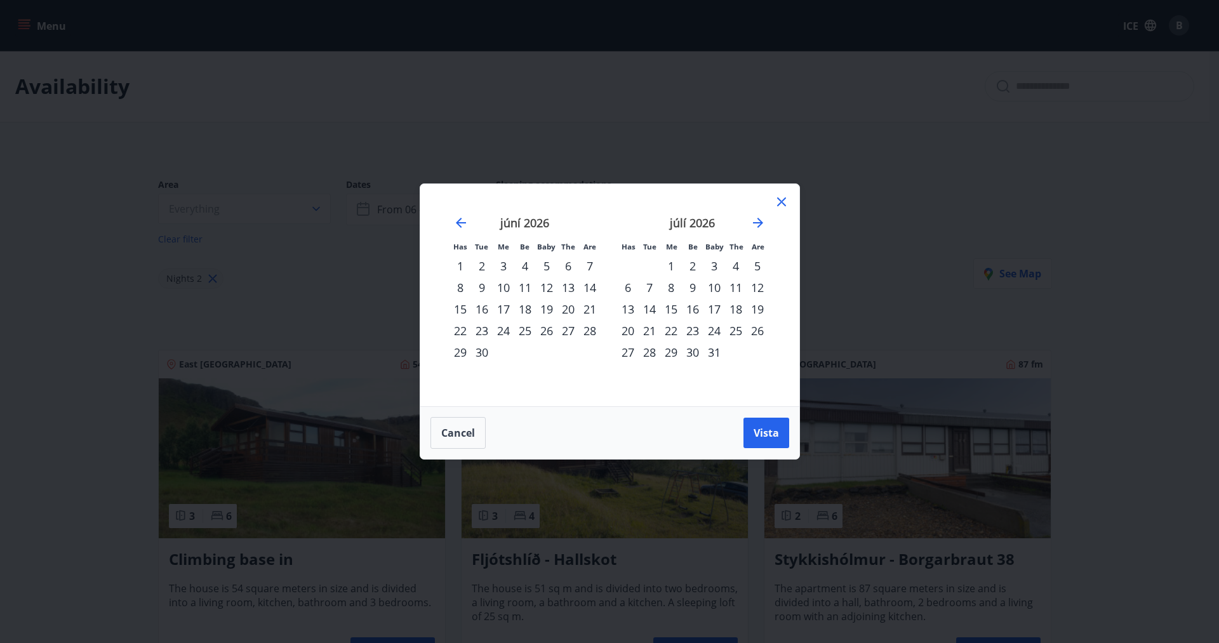
click at [564, 328] on div "27" at bounding box center [568, 331] width 22 height 22
click at [643, 288] on div "7" at bounding box center [650, 288] width 22 height 22
click at [769, 441] on button "Vista" at bounding box center [767, 433] width 46 height 30
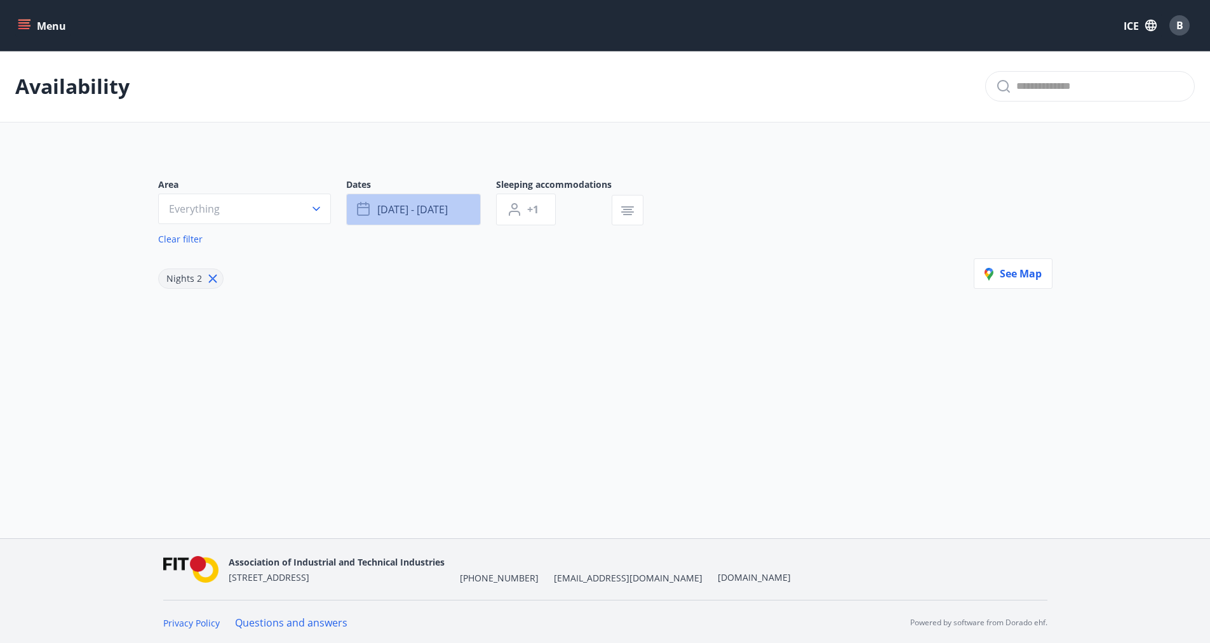
click at [429, 218] on button "[DATE] - [DATE]" at bounding box center [413, 210] width 135 height 32
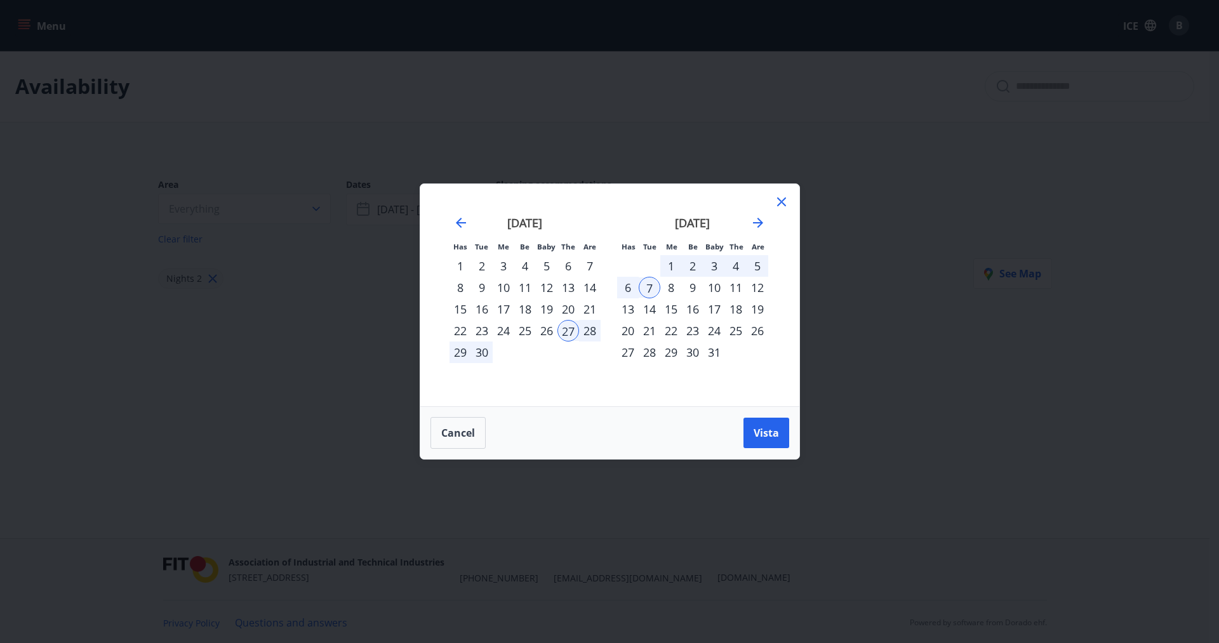
click at [570, 332] on div "27" at bounding box center [568, 331] width 22 height 22
click at [454, 224] on icon "Move backward to switch to the previous month." at bounding box center [460, 222] width 15 height 15
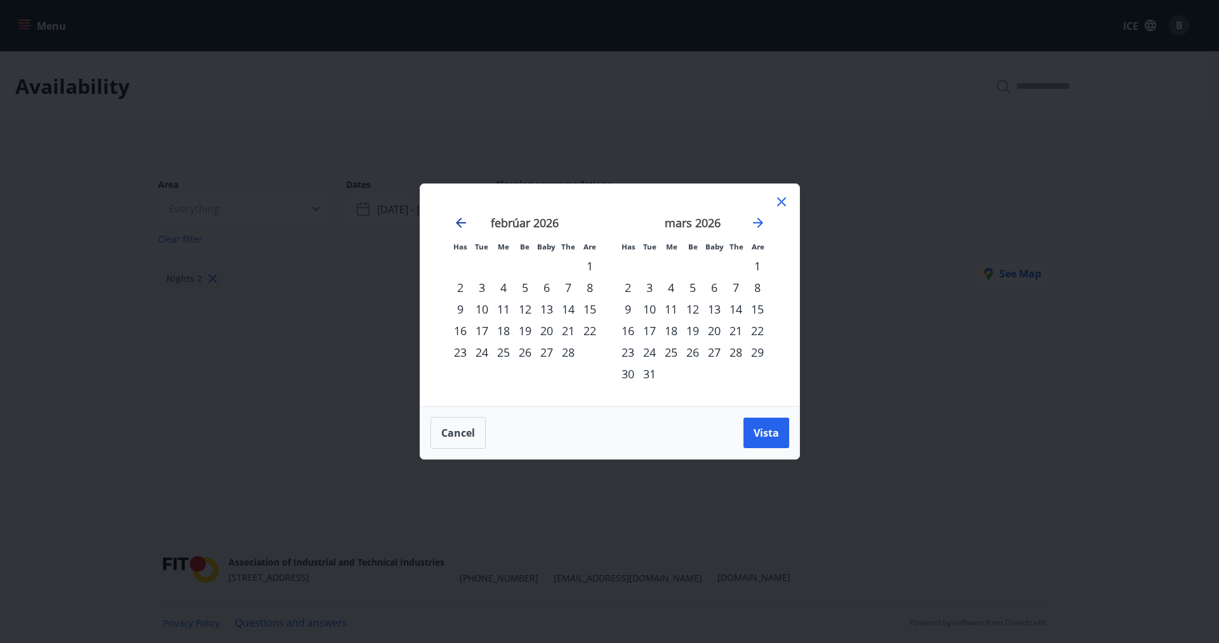
click at [454, 224] on icon "Move backward to switch to the previous month." at bounding box center [460, 222] width 15 height 15
click at [454, 230] on icon "Move backward to switch to the previous month." at bounding box center [460, 222] width 15 height 15
click at [734, 267] on div "3" at bounding box center [736, 266] width 22 height 22
click at [650, 287] on div "6" at bounding box center [650, 288] width 22 height 22
click at [760, 436] on font "Vista" at bounding box center [766, 433] width 25 height 14
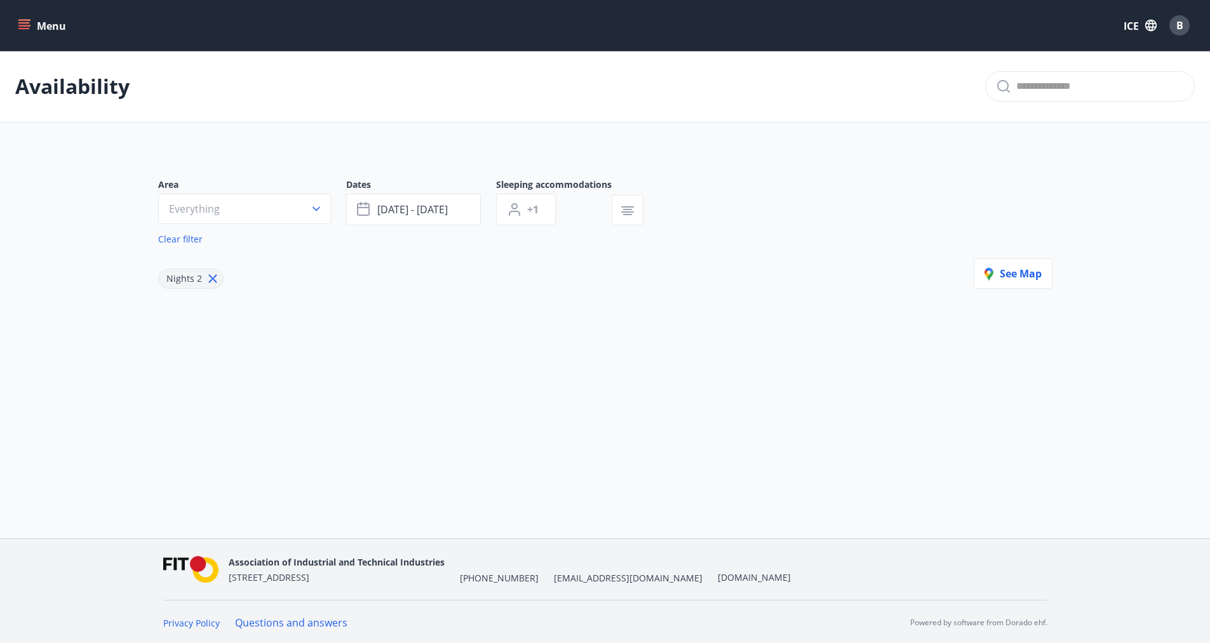
click at [70, 92] on font "Availability" at bounding box center [72, 85] width 114 height 27
drag, startPoint x: 77, startPoint y: 84, endPoint x: 77, endPoint y: 93, distance: 8.9
click at [77, 84] on font "Availability" at bounding box center [72, 85] width 114 height 27
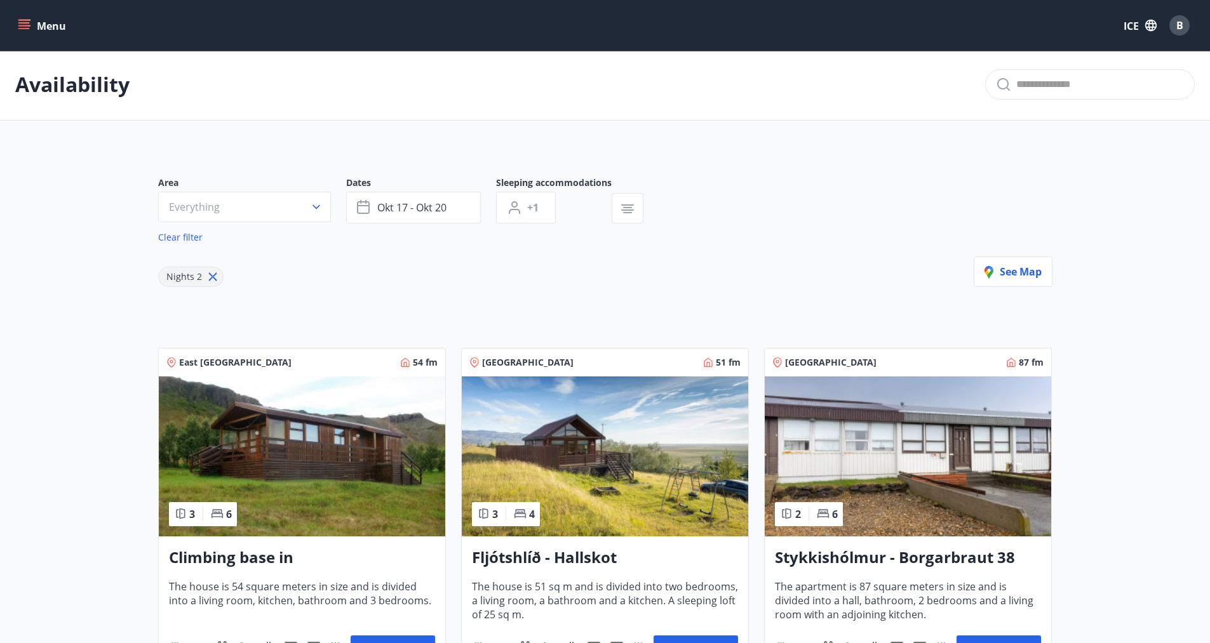
scroll to position [63, 0]
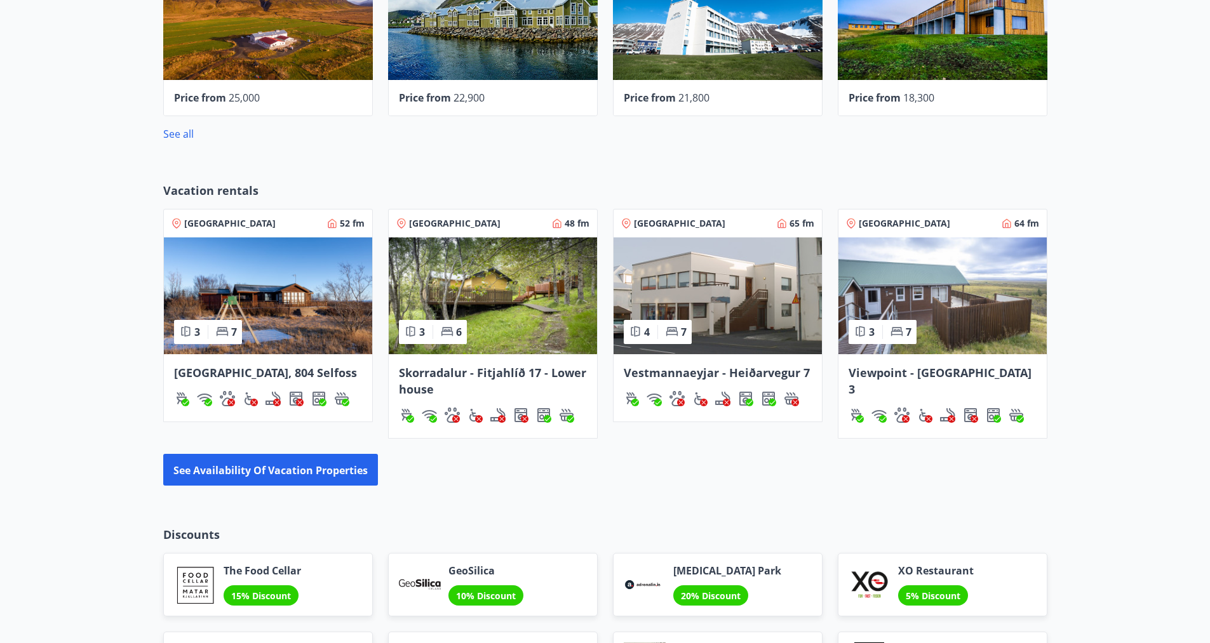
scroll to position [762, 0]
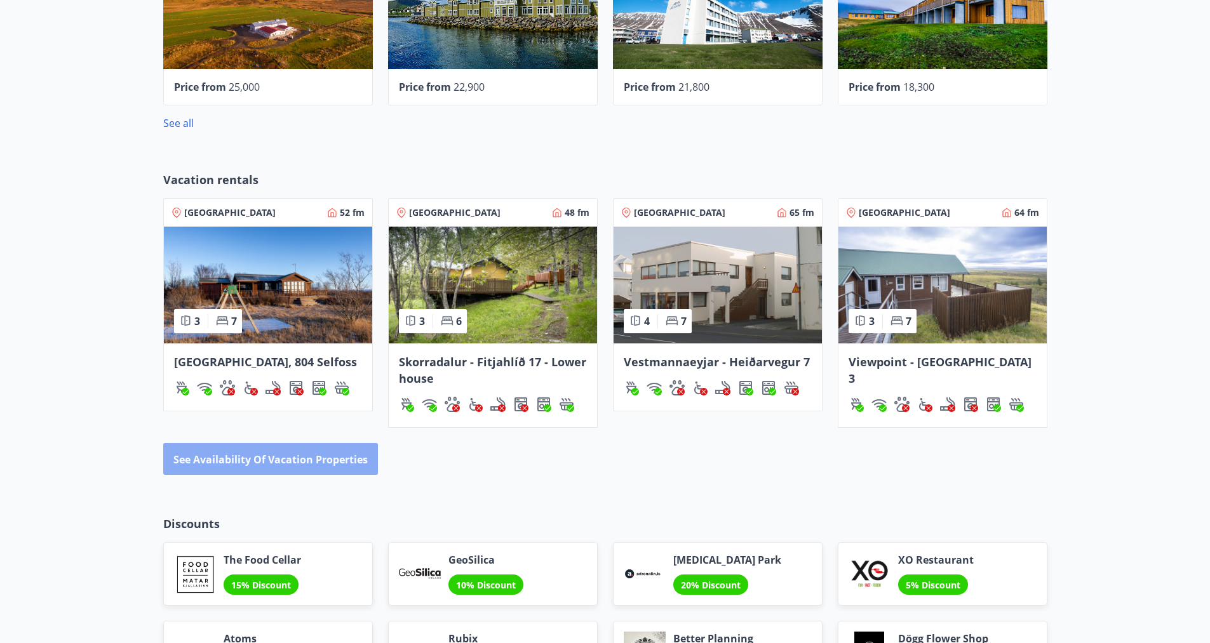
click at [304, 458] on font "See availability of vacation properties" at bounding box center [270, 460] width 194 height 14
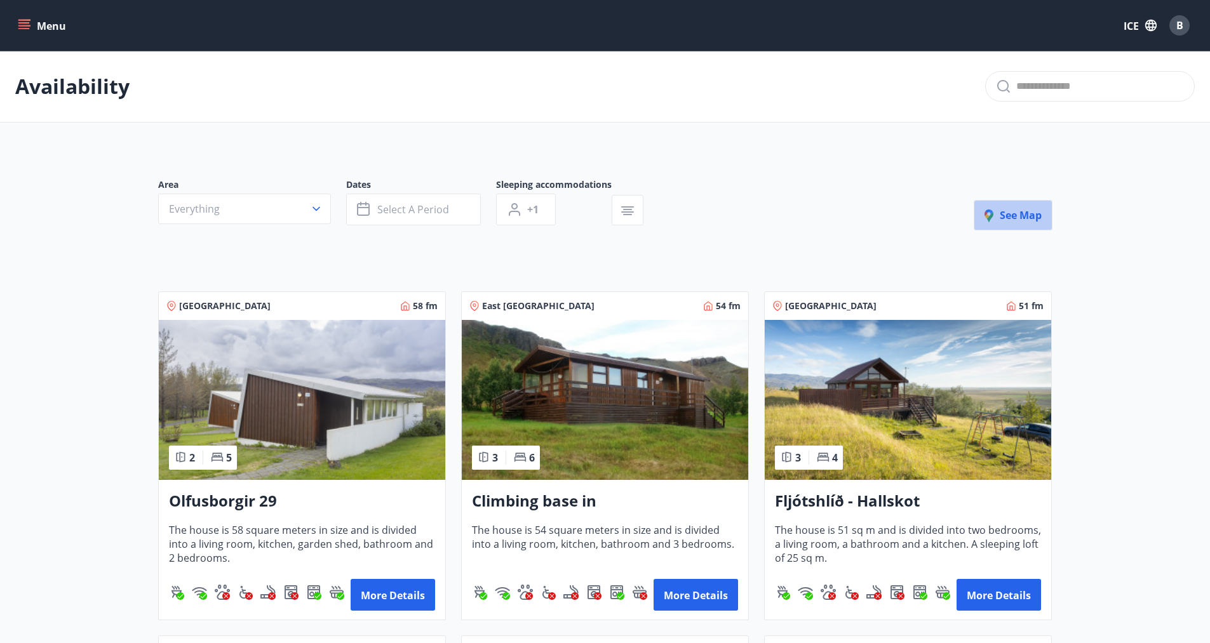
click at [1005, 214] on font "See map" at bounding box center [1020, 215] width 42 height 14
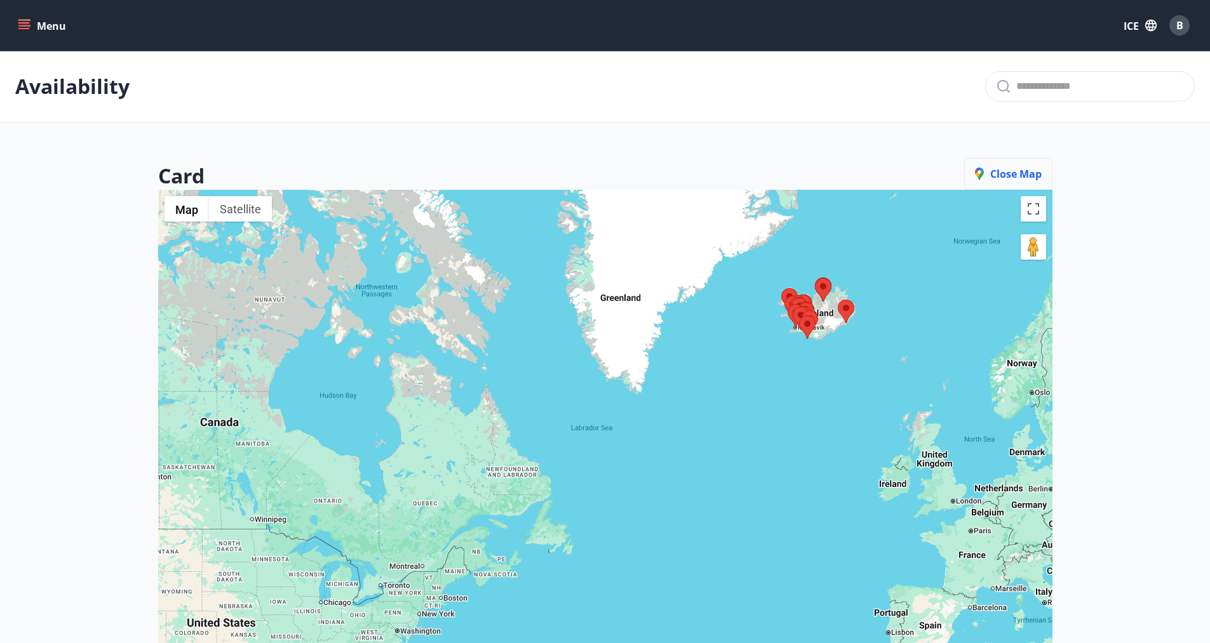
click at [989, 175] on icon "button" at bounding box center [982, 175] width 15 height 15
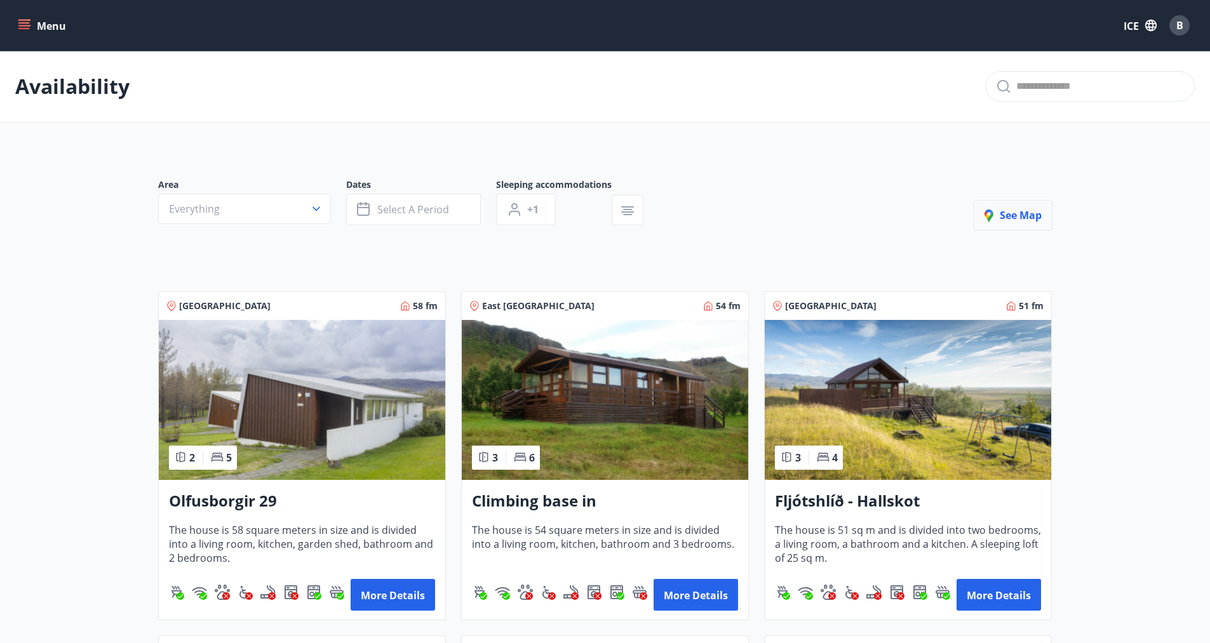
click at [1034, 213] on font "See map" at bounding box center [1020, 215] width 42 height 14
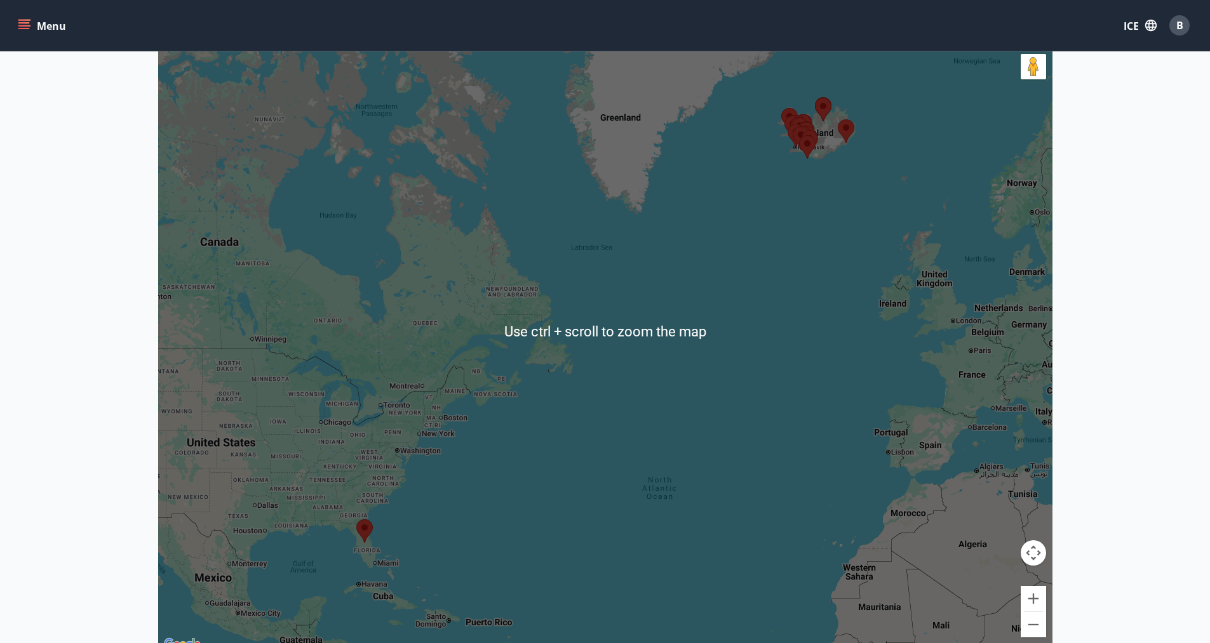
scroll to position [190, 0]
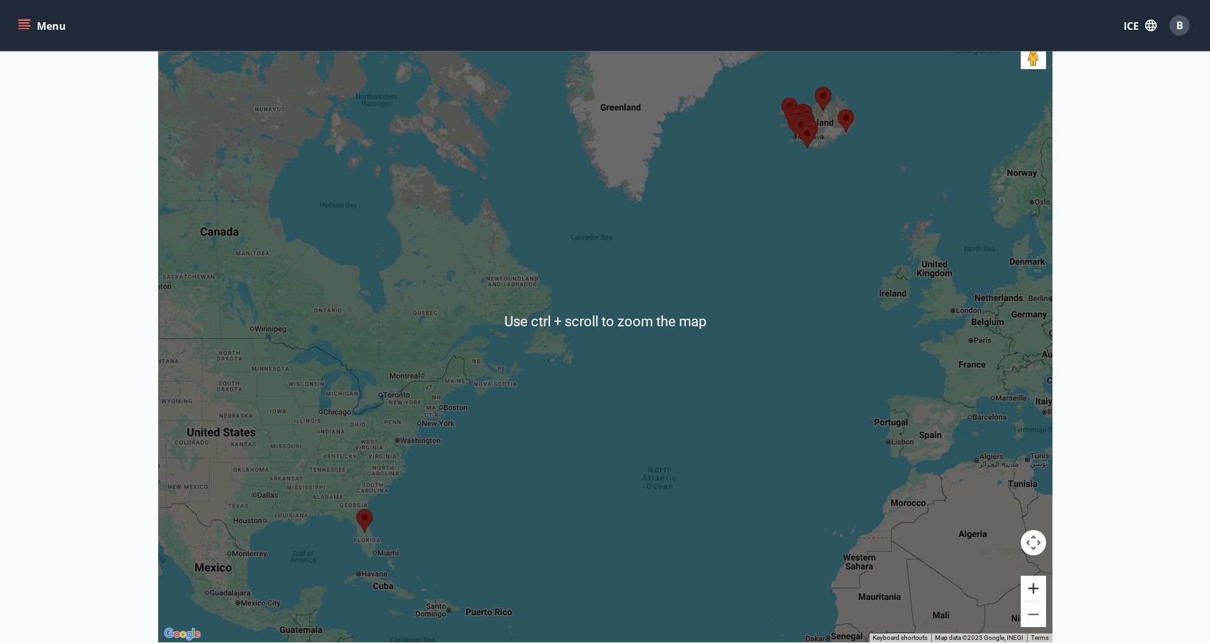
click at [1036, 594] on button "Zoom in" at bounding box center [1032, 588] width 25 height 25
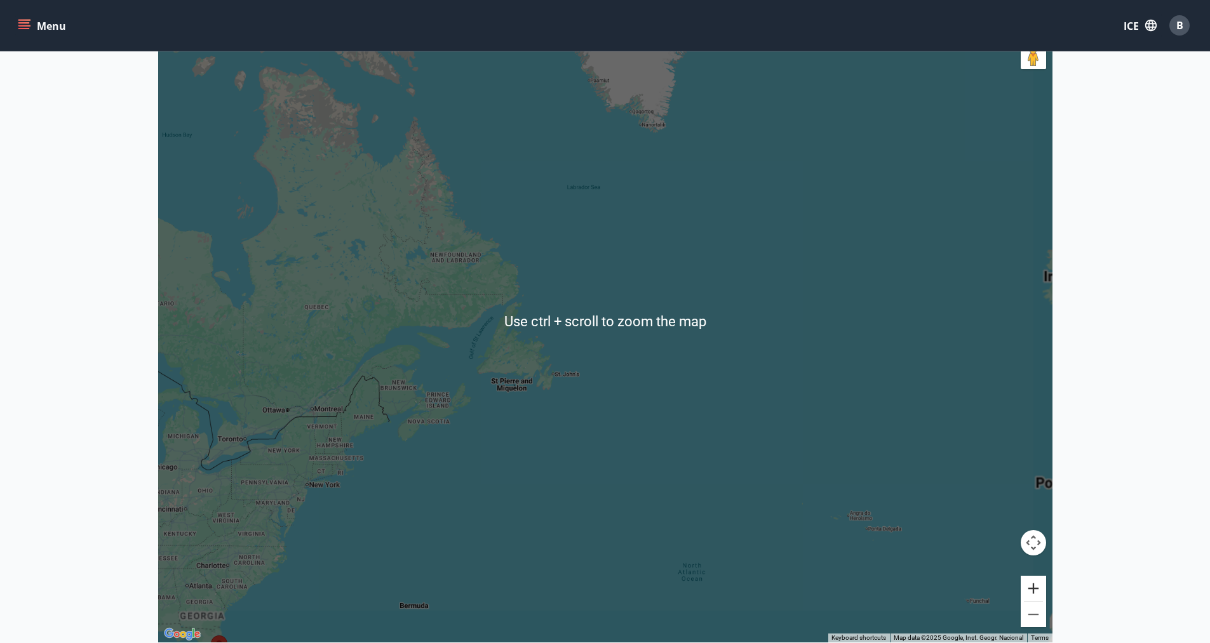
click at [1036, 594] on button "Zoom in" at bounding box center [1032, 588] width 25 height 25
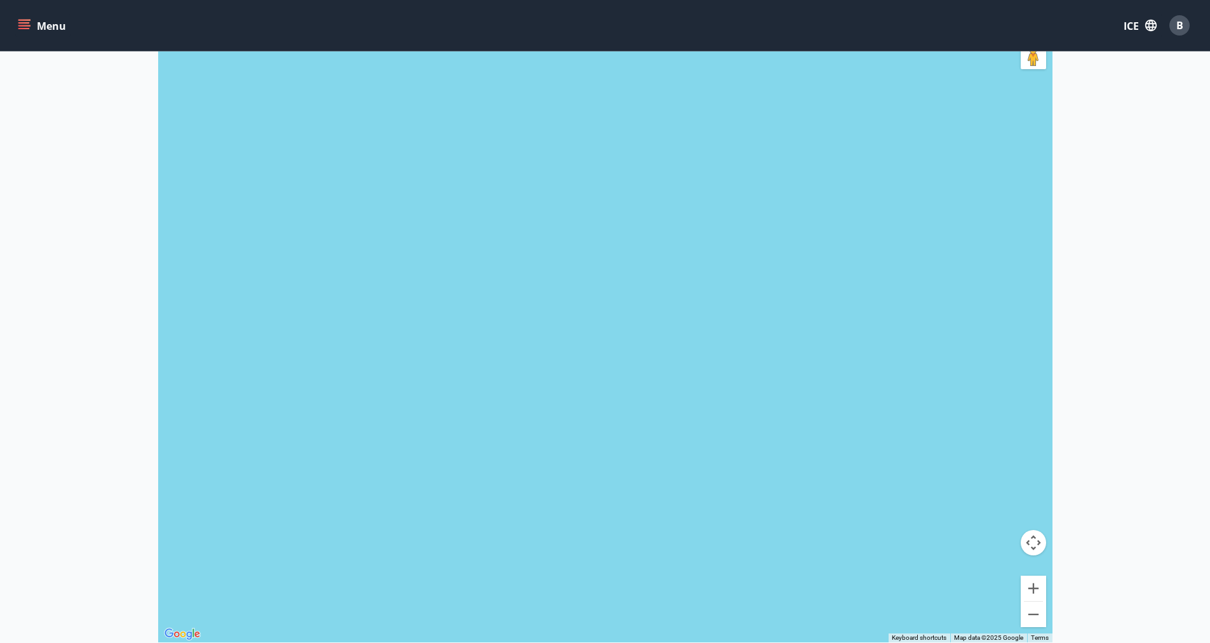
drag, startPoint x: 849, startPoint y: 242, endPoint x: 650, endPoint y: 432, distance: 275.3
click at [646, 442] on div at bounding box center [605, 320] width 894 height 643
drag, startPoint x: 852, startPoint y: 293, endPoint x: 832, endPoint y: 350, distance: 60.4
click at [851, 380] on div at bounding box center [605, 320] width 894 height 643
drag, startPoint x: 854, startPoint y: 190, endPoint x: 799, endPoint y: 314, distance: 135.3
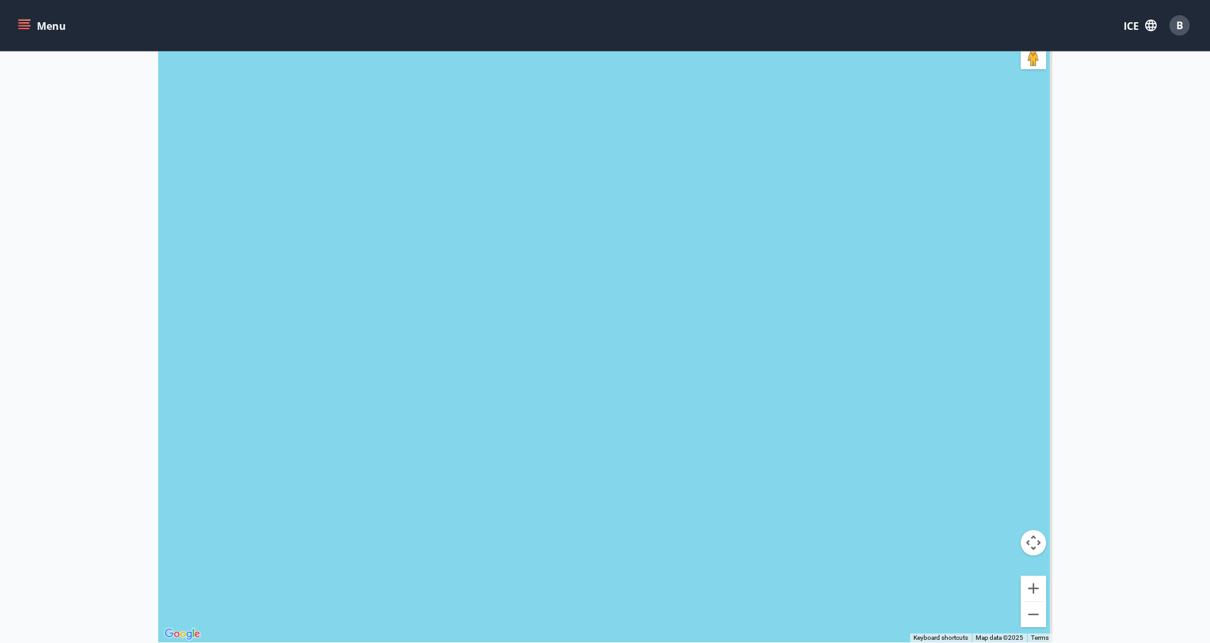
click at [754, 393] on div at bounding box center [605, 320] width 894 height 643
drag, startPoint x: 860, startPoint y: 158, endPoint x: 926, endPoint y: 418, distance: 268.1
click at [927, 418] on div at bounding box center [605, 320] width 894 height 643
drag, startPoint x: 897, startPoint y: 255, endPoint x: 923, endPoint y: 466, distance: 213.0
click at [944, 492] on div at bounding box center [605, 320] width 894 height 643
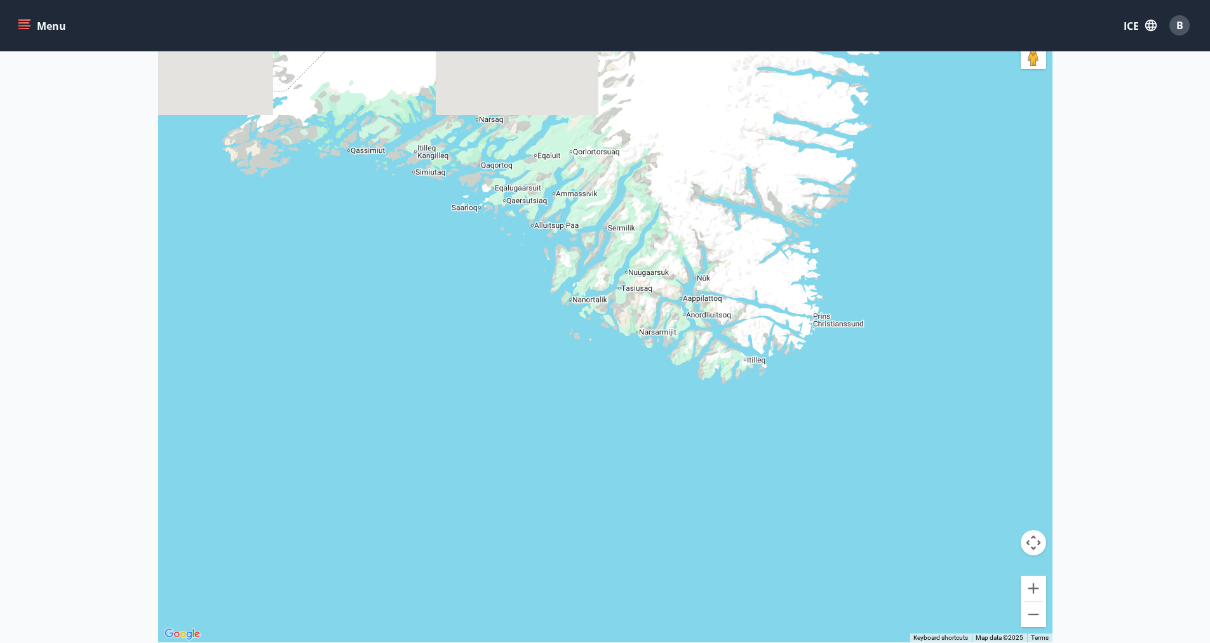
drag, startPoint x: 900, startPoint y: 267, endPoint x: 831, endPoint y: 479, distance: 223.1
click at [831, 479] on div at bounding box center [605, 320] width 894 height 643
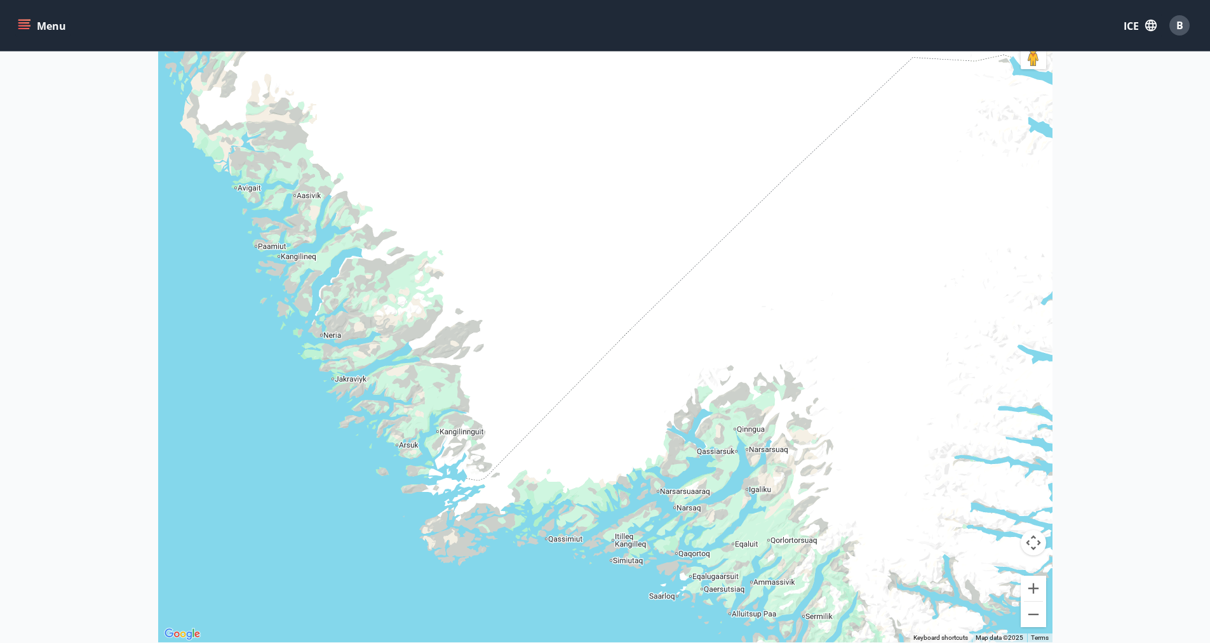
drag, startPoint x: 723, startPoint y: 170, endPoint x: 881, endPoint y: 446, distance: 317.7
click at [893, 458] on div at bounding box center [605, 320] width 894 height 643
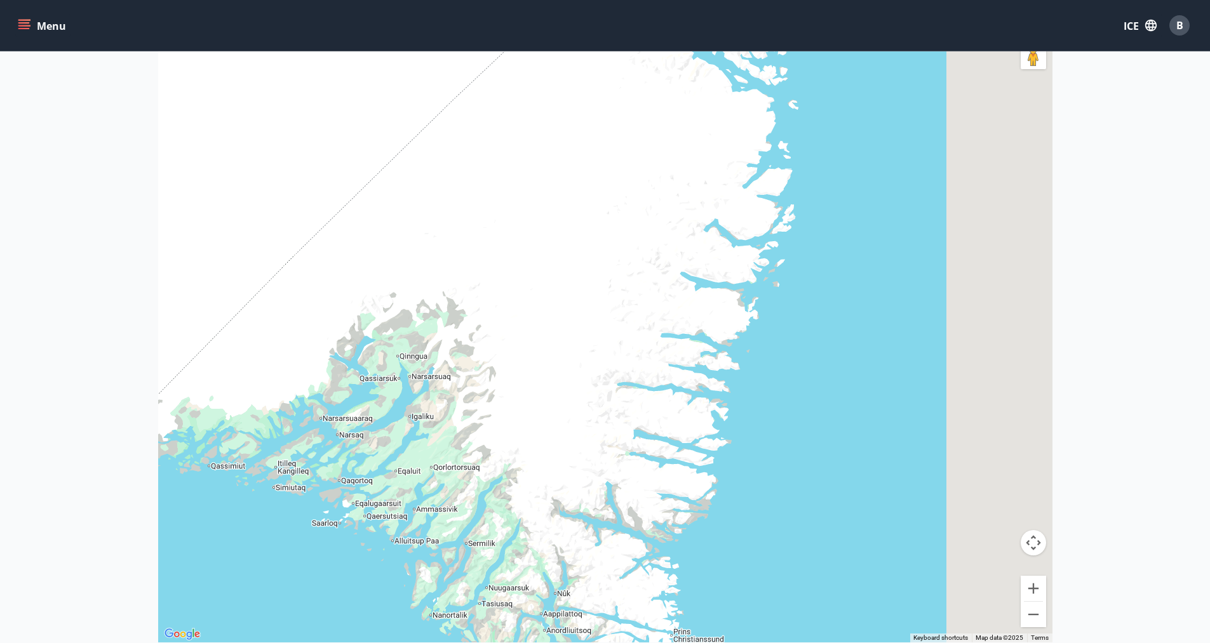
drag, startPoint x: 893, startPoint y: 418, endPoint x: 533, endPoint y: 337, distance: 368.3
click at [533, 337] on div at bounding box center [605, 320] width 894 height 643
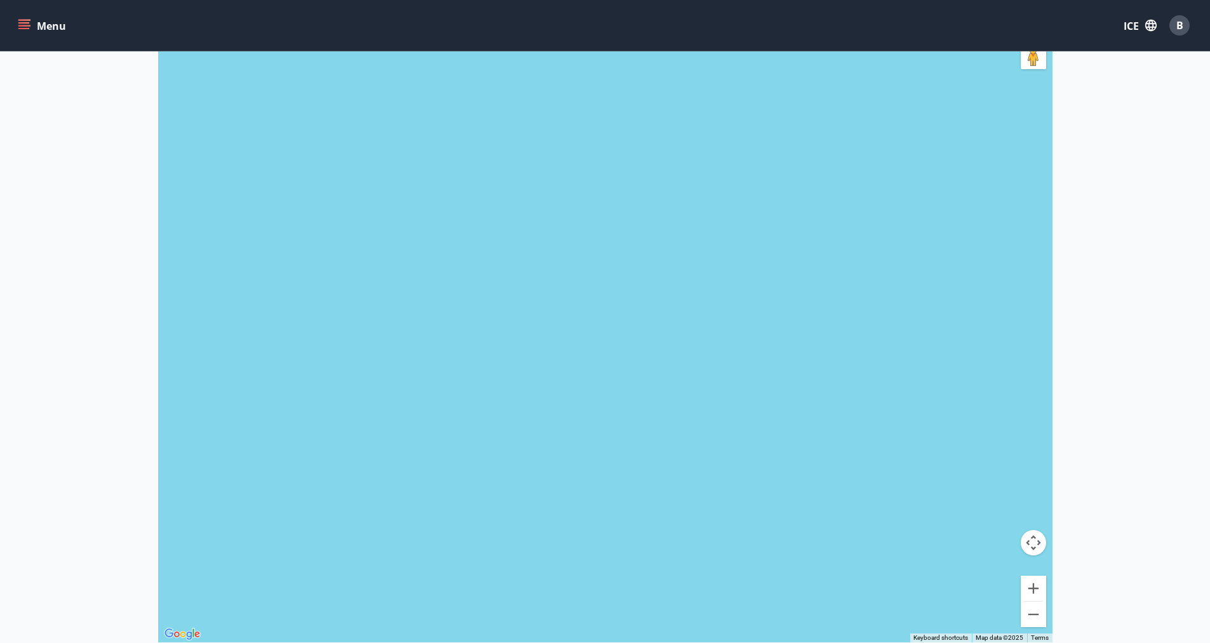
drag, startPoint x: 844, startPoint y: 385, endPoint x: 660, endPoint y: 324, distance: 193.4
click at [660, 324] on div at bounding box center [605, 320] width 894 height 643
drag, startPoint x: 841, startPoint y: 391, endPoint x: 658, endPoint y: 424, distance: 185.8
click at [658, 424] on div at bounding box center [605, 320] width 894 height 643
drag, startPoint x: 832, startPoint y: 355, endPoint x: 787, endPoint y: 349, distance: 45.5
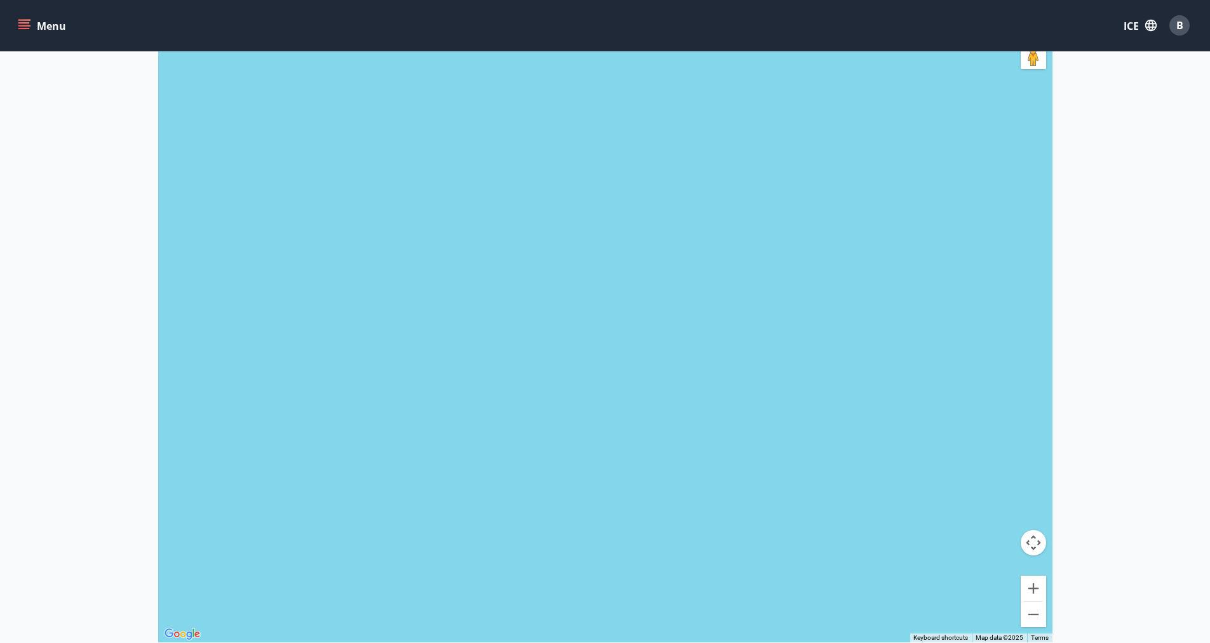
click at [788, 344] on div at bounding box center [605, 320] width 894 height 643
click at [1031, 613] on button "Zoom out" at bounding box center [1032, 614] width 25 height 25
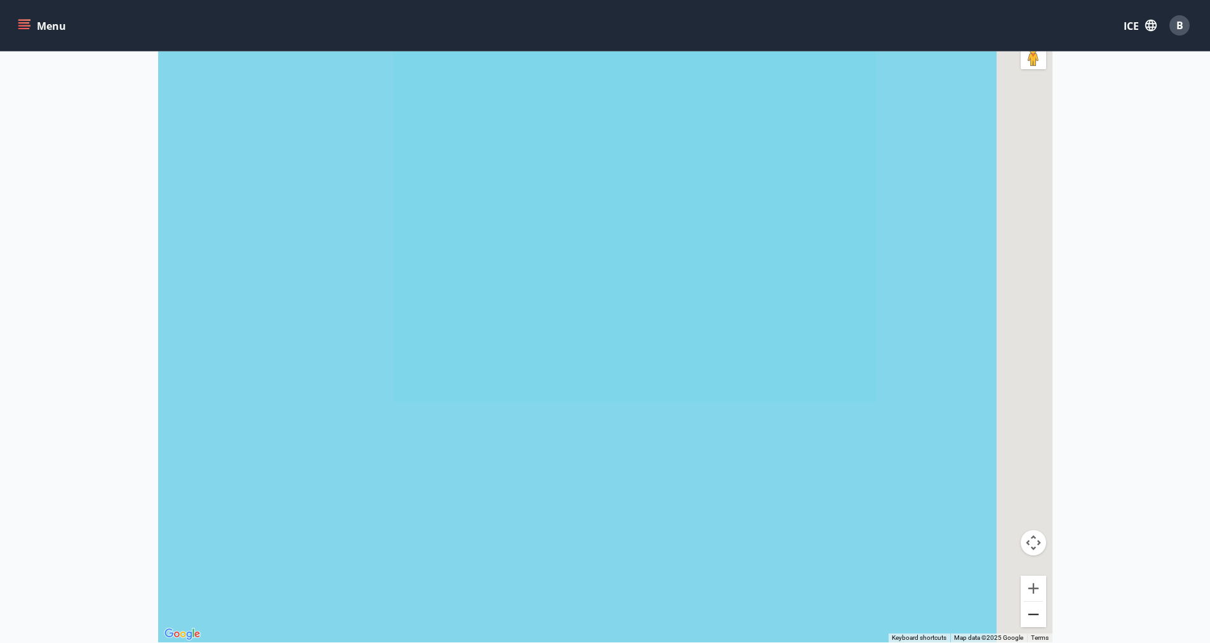
click at [1031, 613] on button "Zoom out" at bounding box center [1032, 614] width 25 height 25
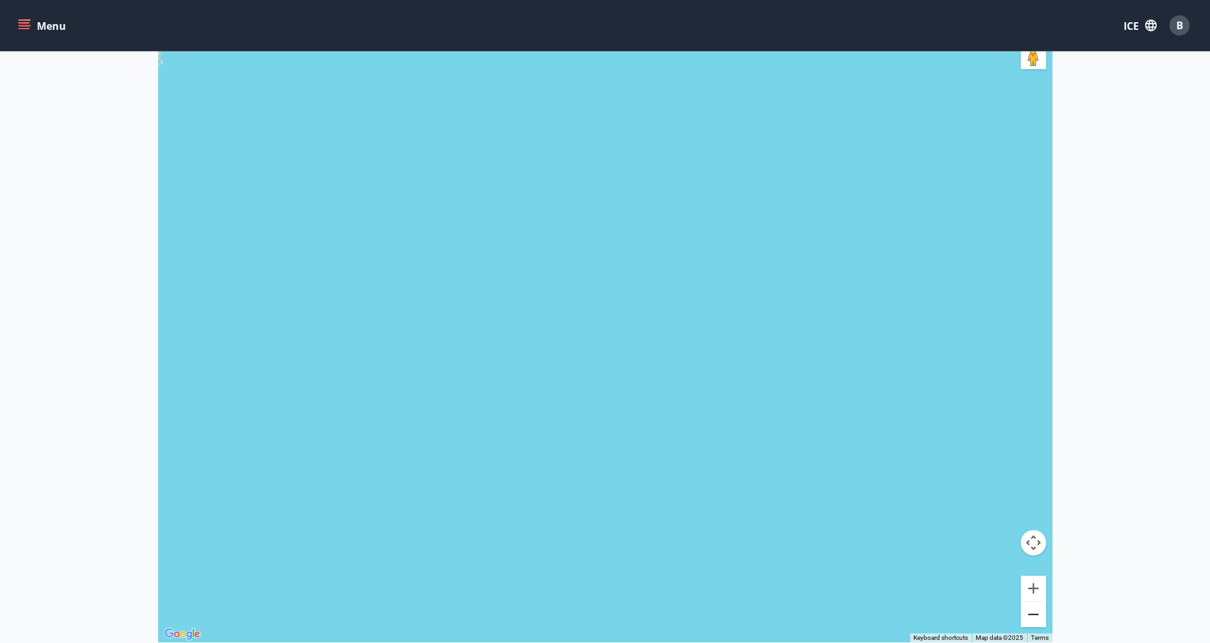
click at [1031, 613] on button "Zoom out" at bounding box center [1032, 614] width 25 height 25
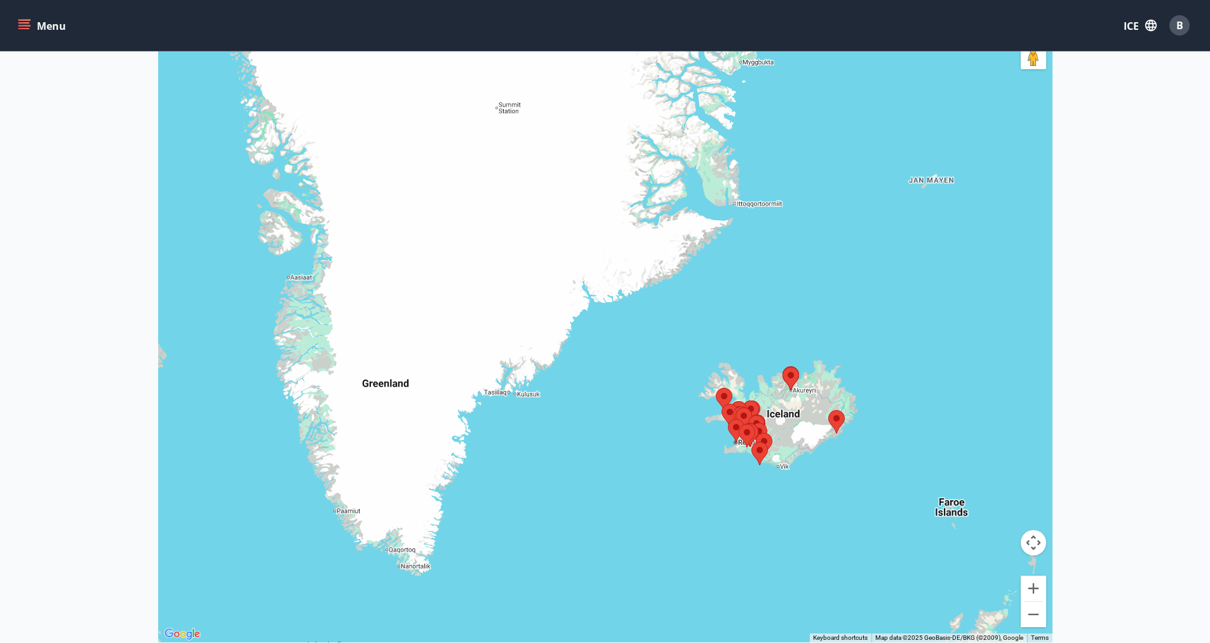
drag, startPoint x: 851, startPoint y: 290, endPoint x: 871, endPoint y: 543, distance: 253.5
click at [847, 535] on div at bounding box center [605, 320] width 894 height 643
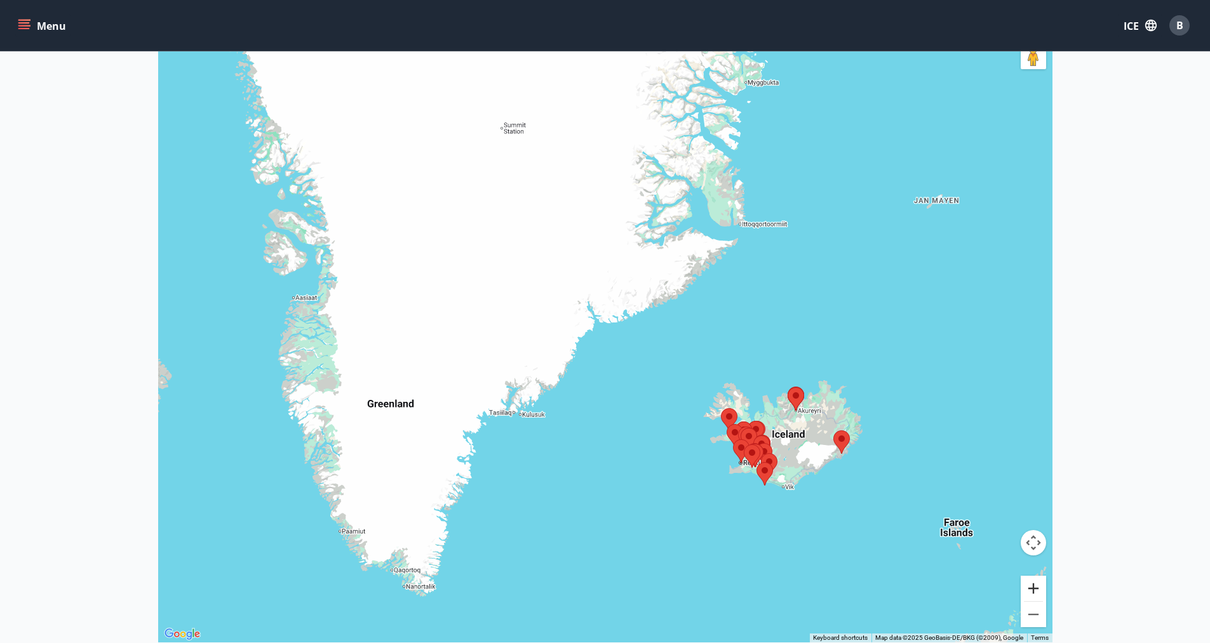
click at [1029, 594] on button "Zoom in" at bounding box center [1032, 588] width 25 height 25
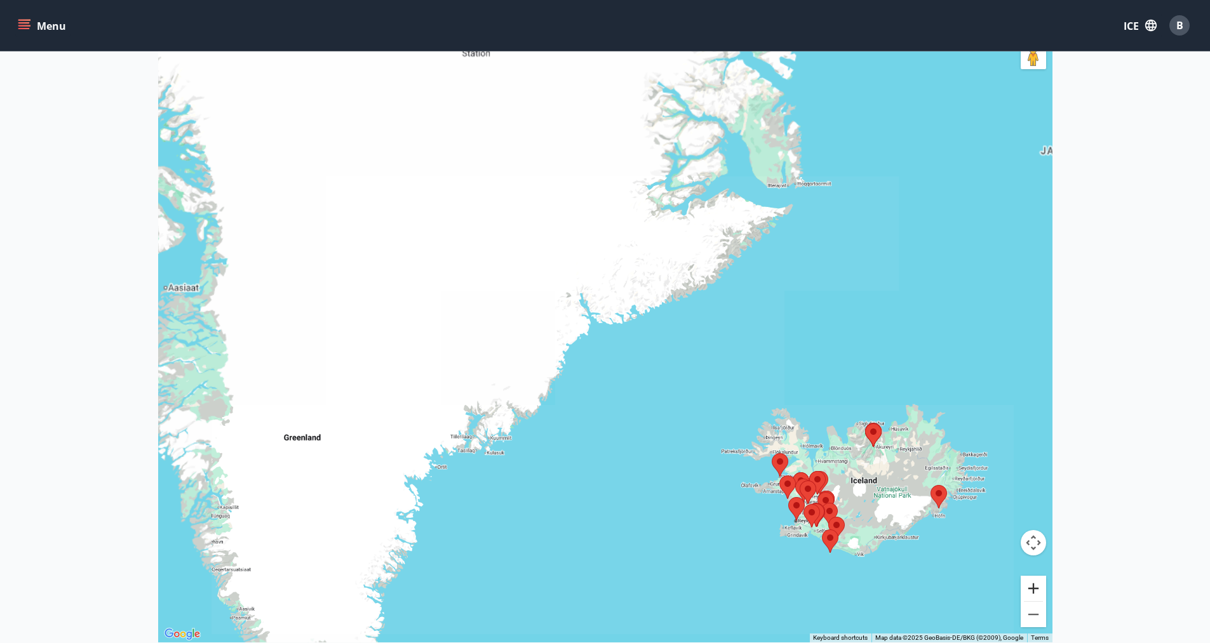
click at [1029, 594] on button "Zoom in" at bounding box center [1032, 588] width 25 height 25
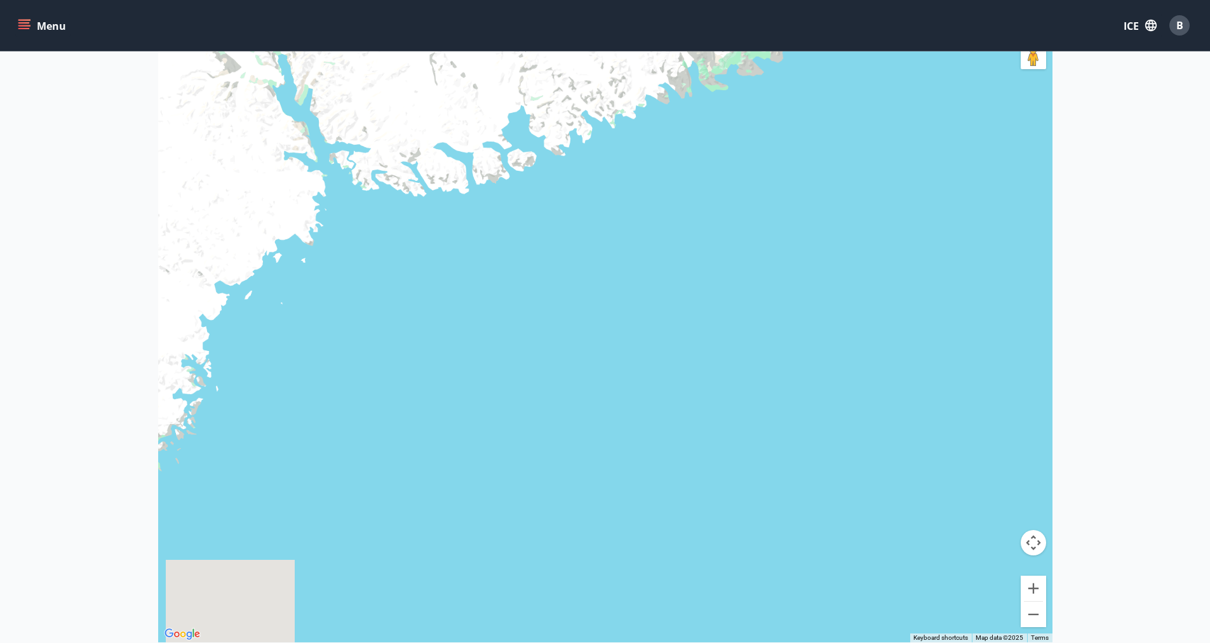
drag, startPoint x: 904, startPoint y: 446, endPoint x: 663, endPoint y: 257, distance: 306.1
click at [650, 263] on div at bounding box center [605, 320] width 894 height 643
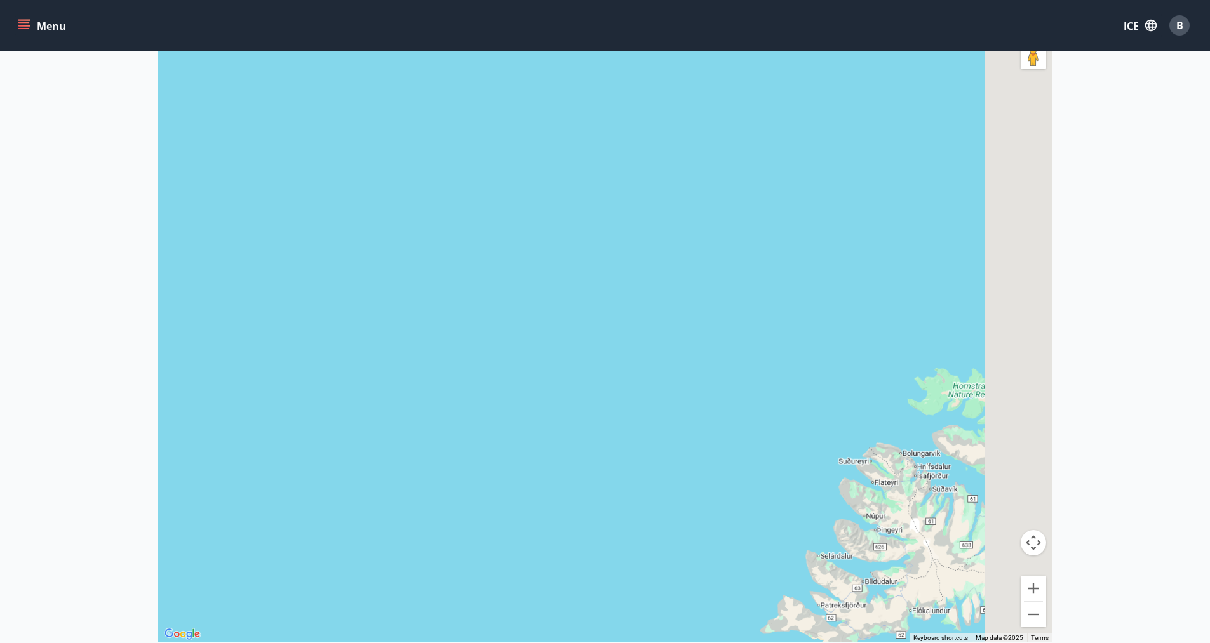
drag, startPoint x: 872, startPoint y: 383, endPoint x: 676, endPoint y: 361, distance: 197.5
click at [676, 362] on div at bounding box center [605, 320] width 894 height 643
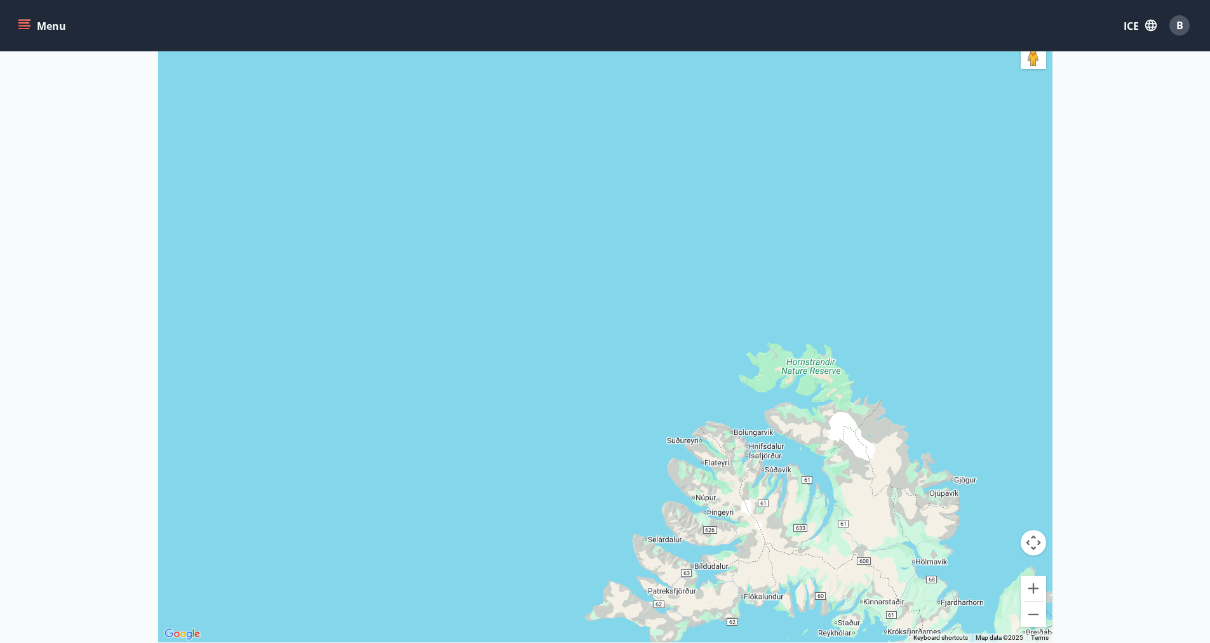
drag, startPoint x: 909, startPoint y: 454, endPoint x: 704, endPoint y: 269, distance: 276.0
click at [704, 269] on div at bounding box center [605, 320] width 894 height 643
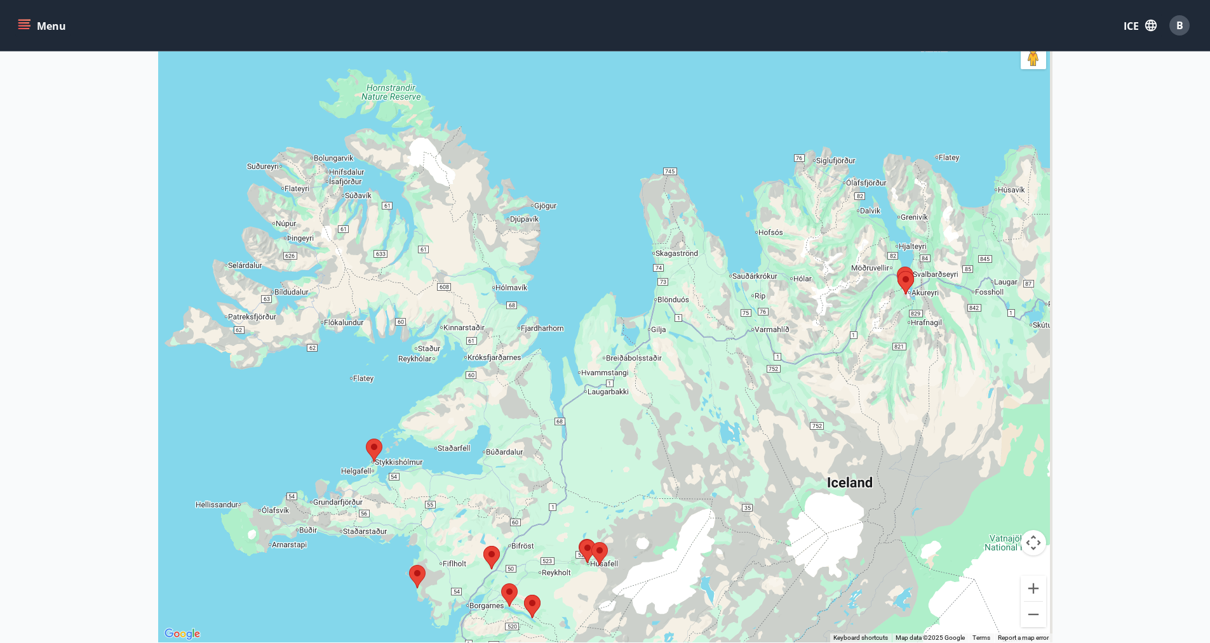
drag, startPoint x: 844, startPoint y: 376, endPoint x: 806, endPoint y: 409, distance: 50.4
click at [789, 410] on div at bounding box center [605, 320] width 894 height 643
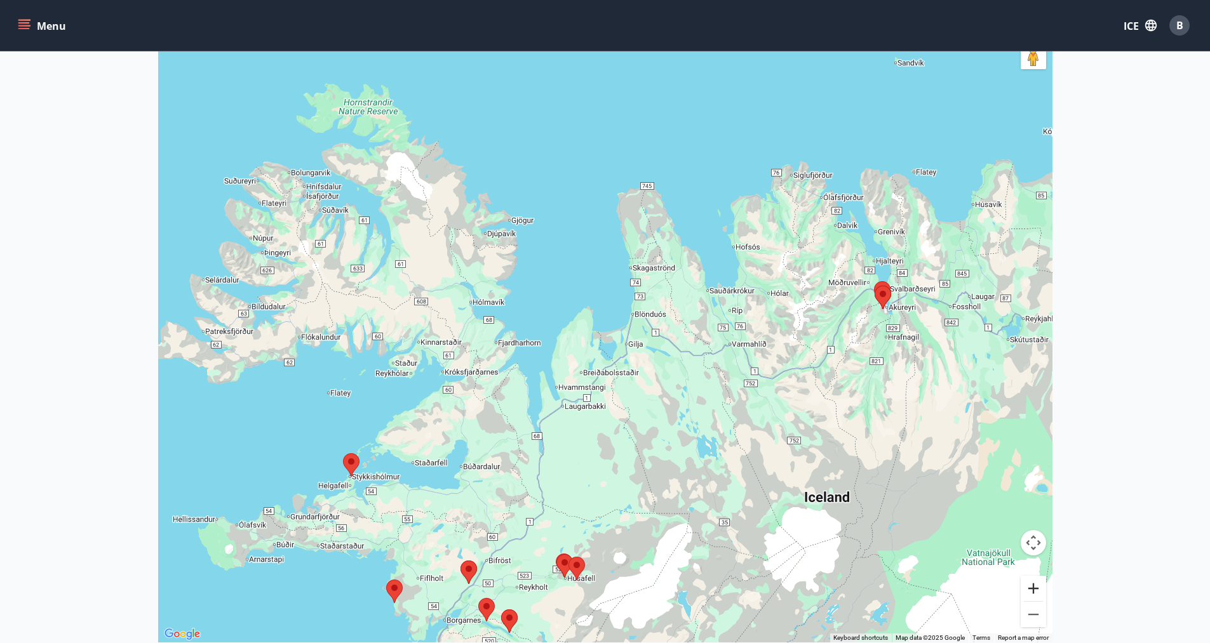
click at [1031, 583] on button "Zoom in" at bounding box center [1032, 588] width 25 height 25
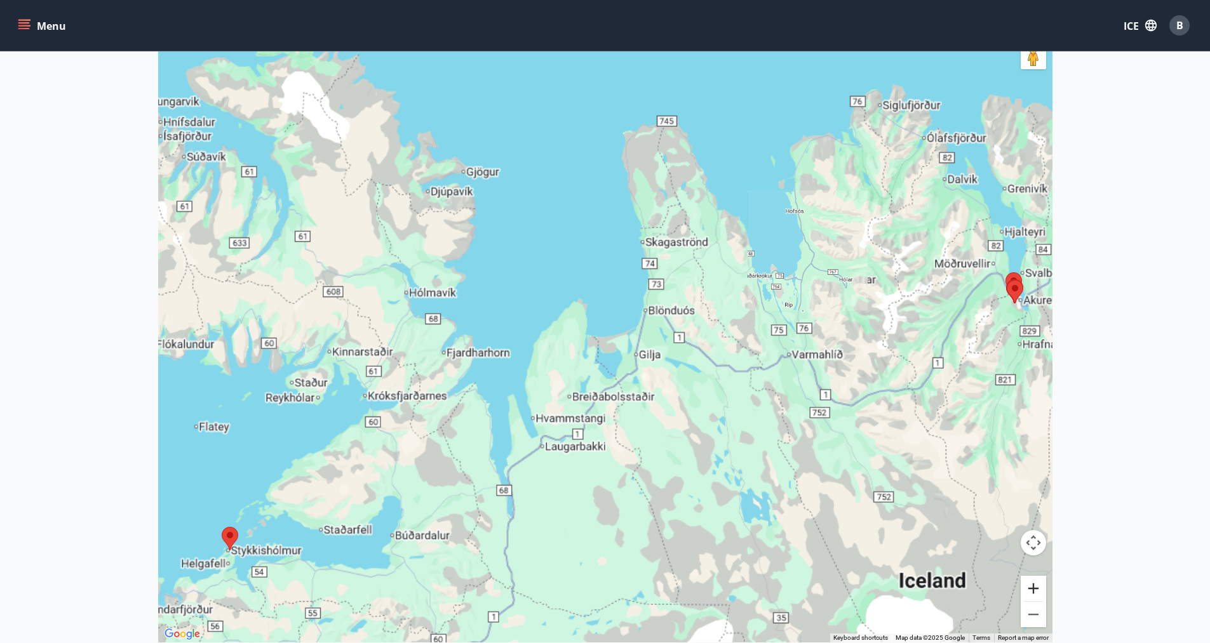
click at [1031, 583] on button "Zoom in" at bounding box center [1032, 588] width 25 height 25
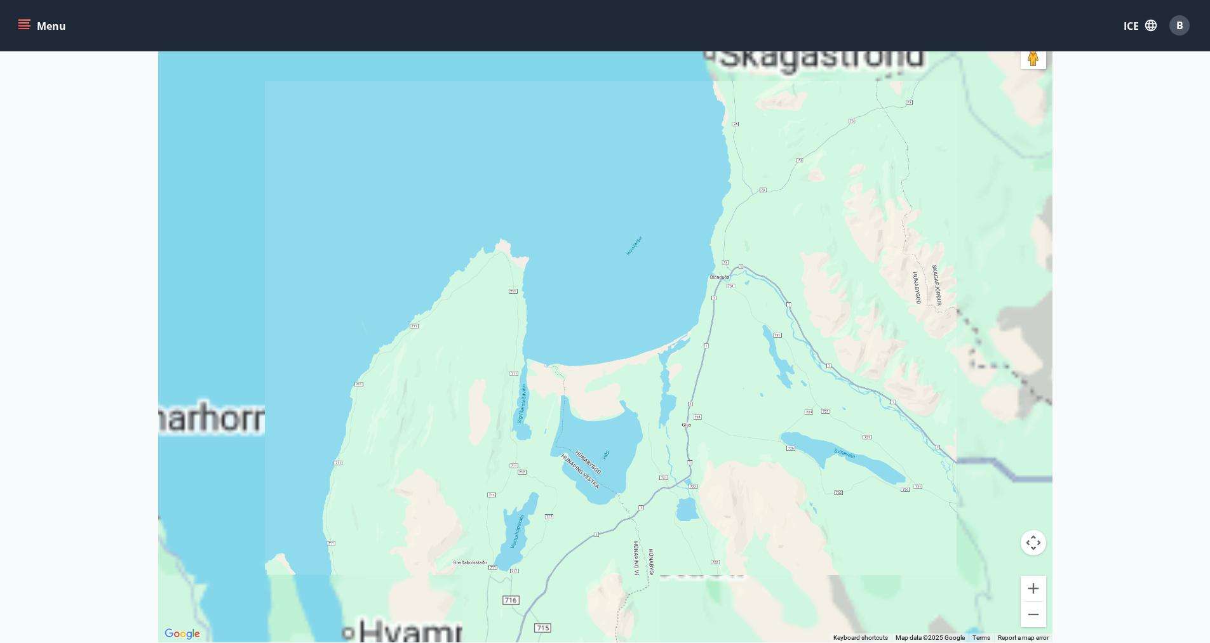
drag, startPoint x: 893, startPoint y: 365, endPoint x: 608, endPoint y: 310, distance: 290.3
click at [622, 314] on div at bounding box center [605, 320] width 894 height 643
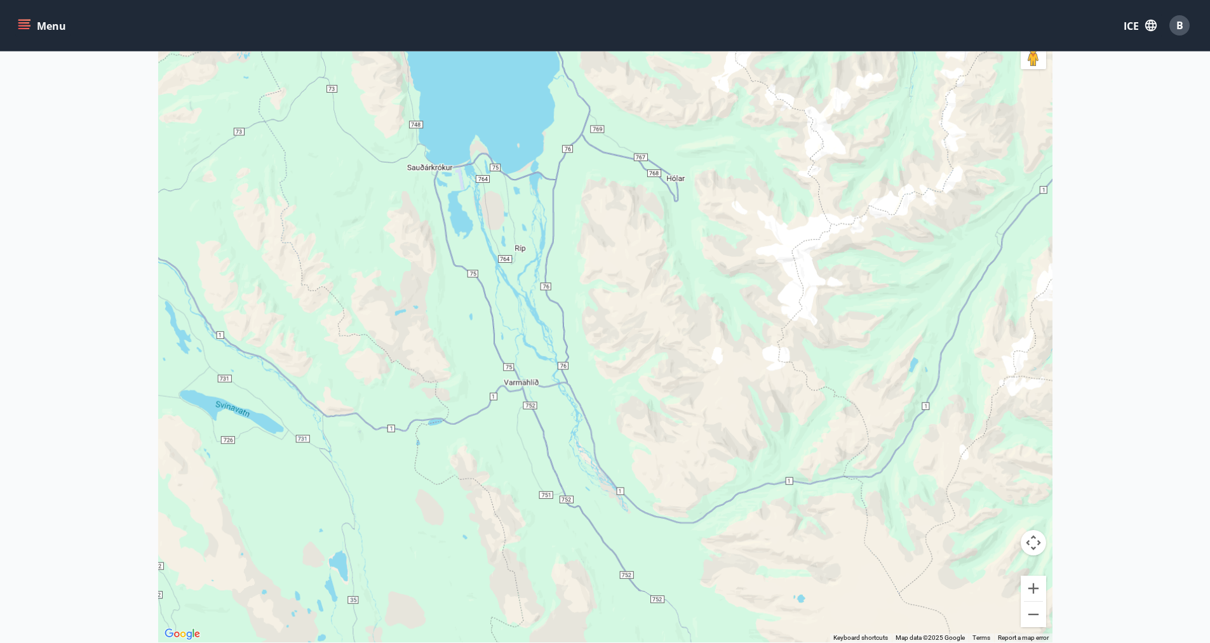
drag, startPoint x: 944, startPoint y: 310, endPoint x: 796, endPoint y: 383, distance: 164.7
click at [712, 400] on div at bounding box center [605, 320] width 894 height 643
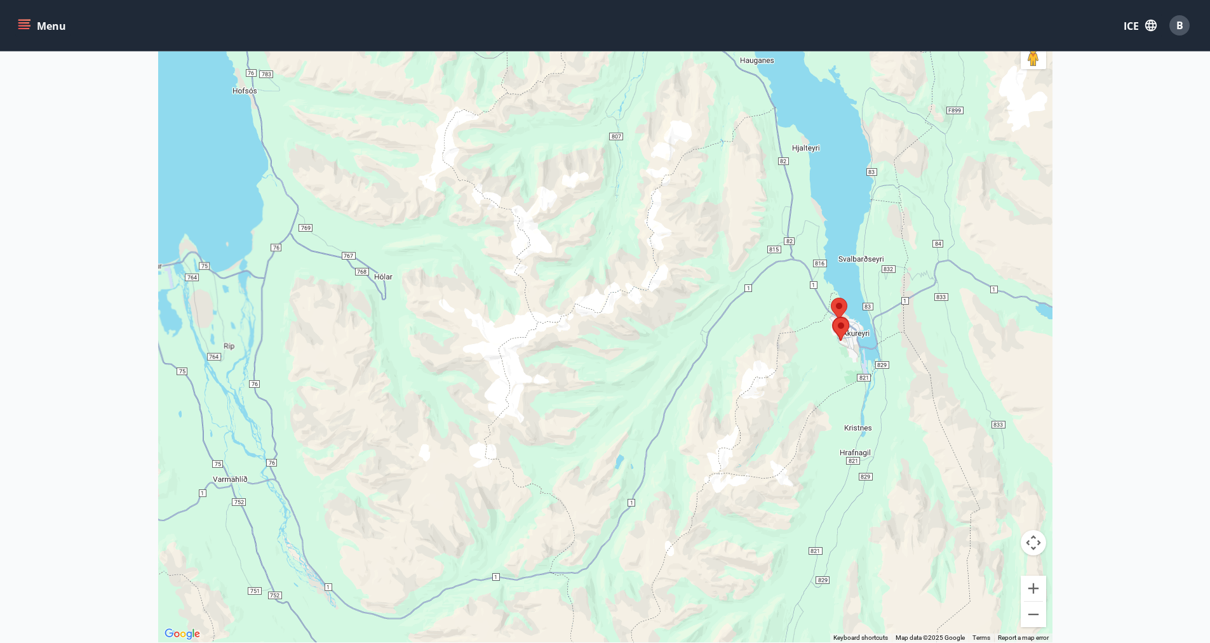
drag, startPoint x: 861, startPoint y: 309, endPoint x: 859, endPoint y: 320, distance: 11.6
click at [859, 320] on div at bounding box center [605, 320] width 894 height 643
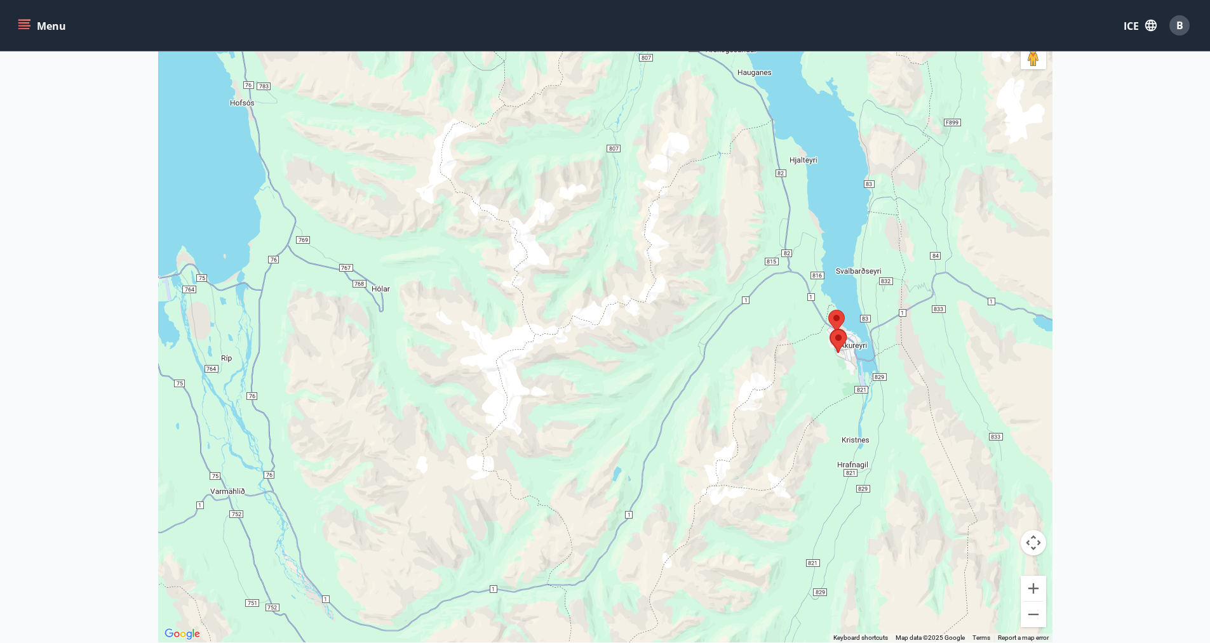
click at [830, 330] on area at bounding box center [830, 330] width 0 height 0
click at [828, 310] on area at bounding box center [828, 310] width 0 height 0
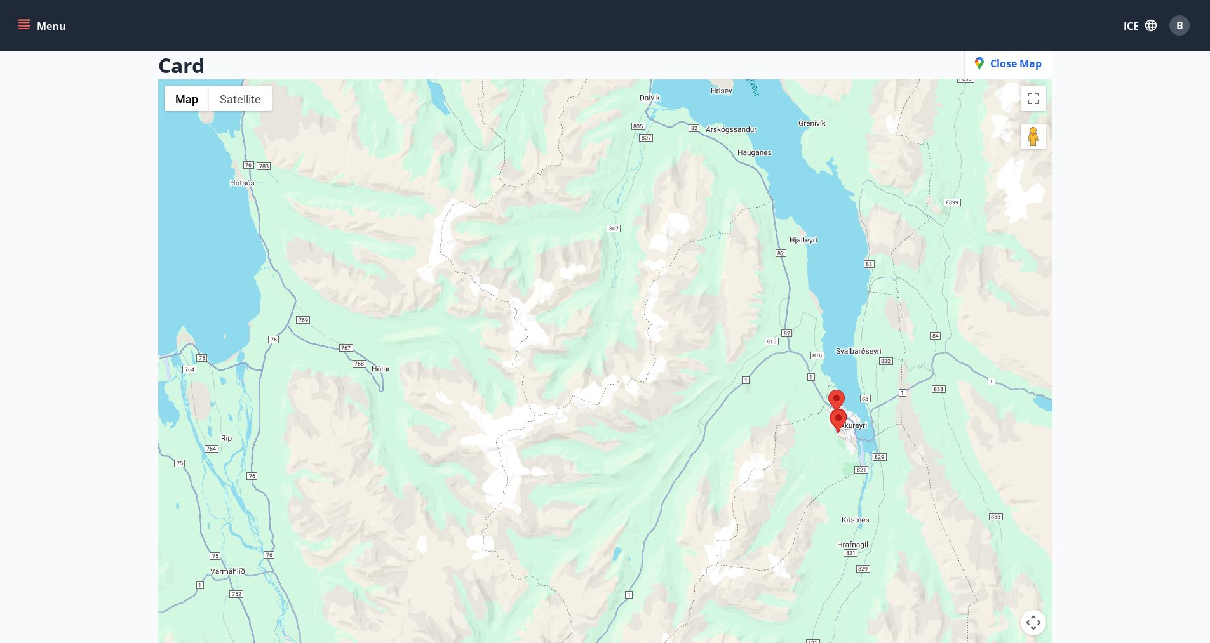
scroll to position [0, 0]
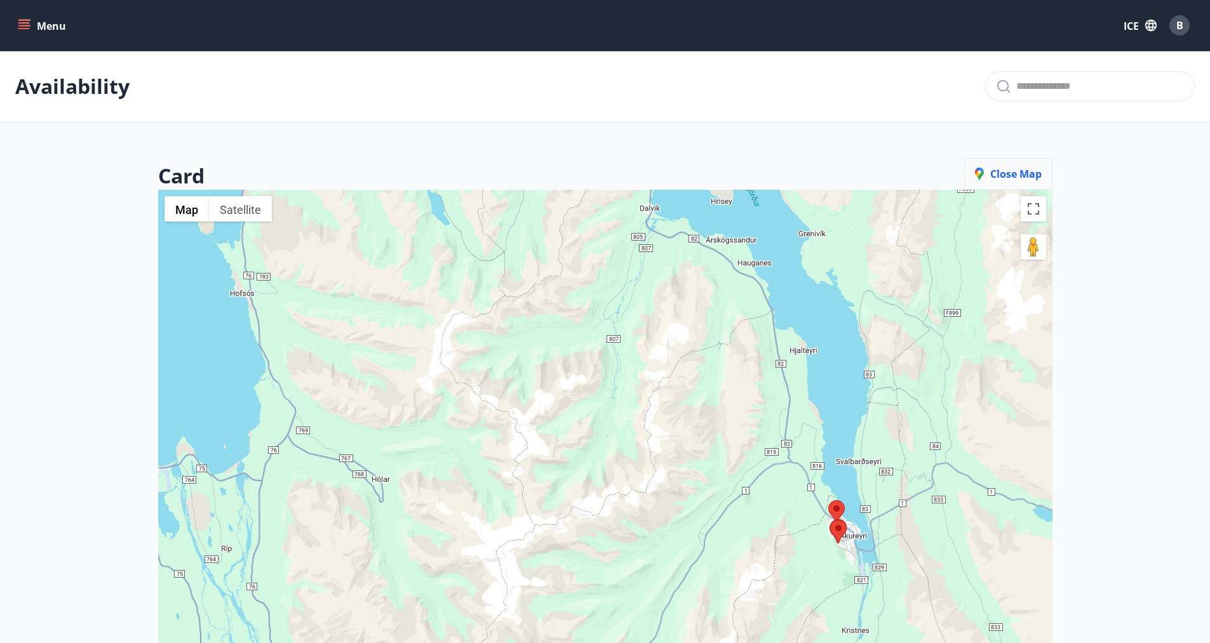
click at [996, 176] on font "Close map" at bounding box center [1015, 174] width 51 height 14
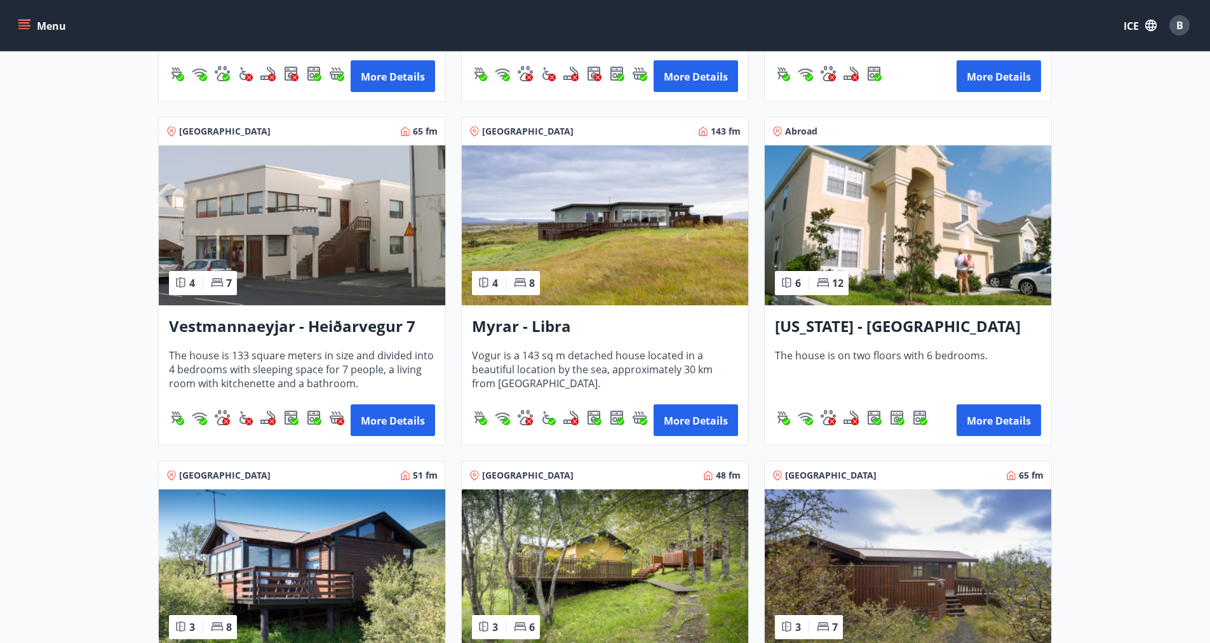
scroll to position [1206, 0]
click at [284, 244] on img at bounding box center [302, 226] width 286 height 160
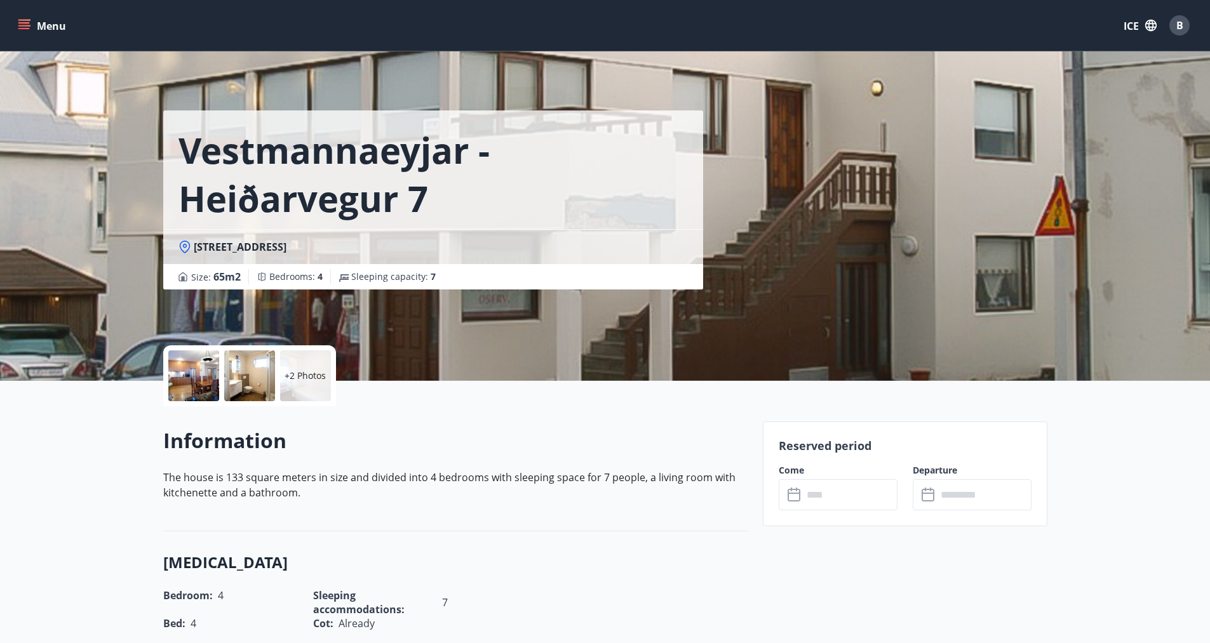
click at [846, 505] on input "text" at bounding box center [850, 494] width 95 height 31
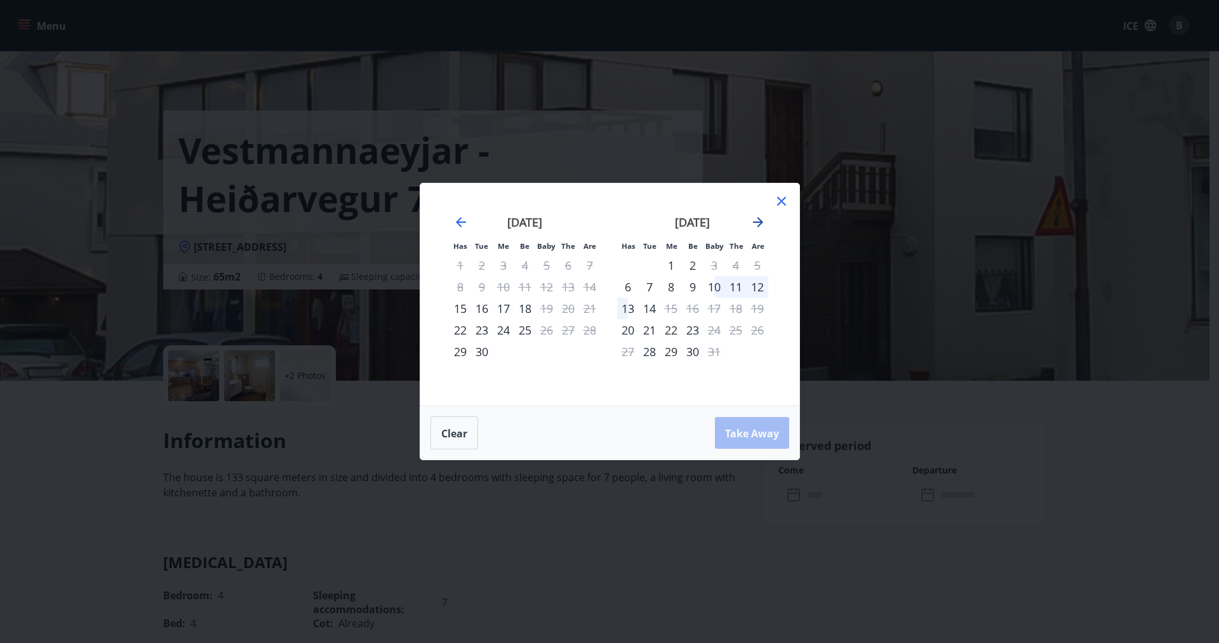
click at [756, 225] on icon "Move forward to switch to the next month." at bounding box center [757, 222] width 15 height 15
click at [761, 225] on icon "Move forward to switch to the next month." at bounding box center [757, 222] width 15 height 15
click at [759, 219] on icon "Move forward to switch to the next month." at bounding box center [758, 222] width 10 height 10
click at [464, 224] on icon "Move backward to switch to the previous month." at bounding box center [460, 222] width 15 height 15
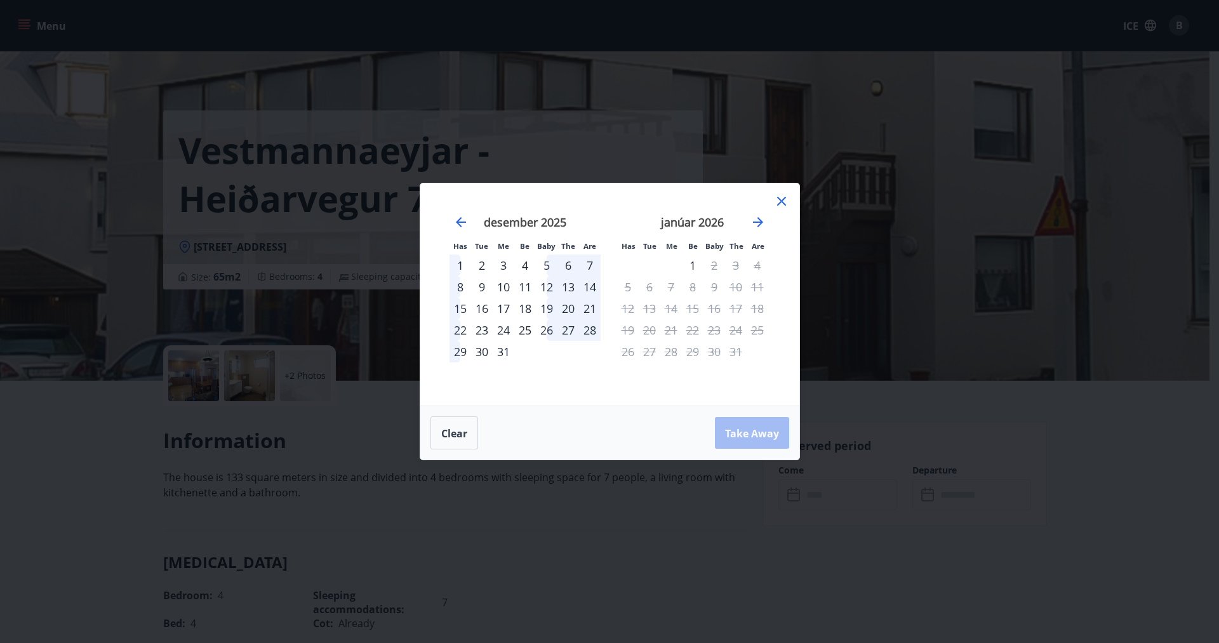
click at [571, 262] on div "6" at bounding box center [568, 266] width 22 height 22
click at [463, 289] on div "8" at bounding box center [461, 287] width 22 height 22
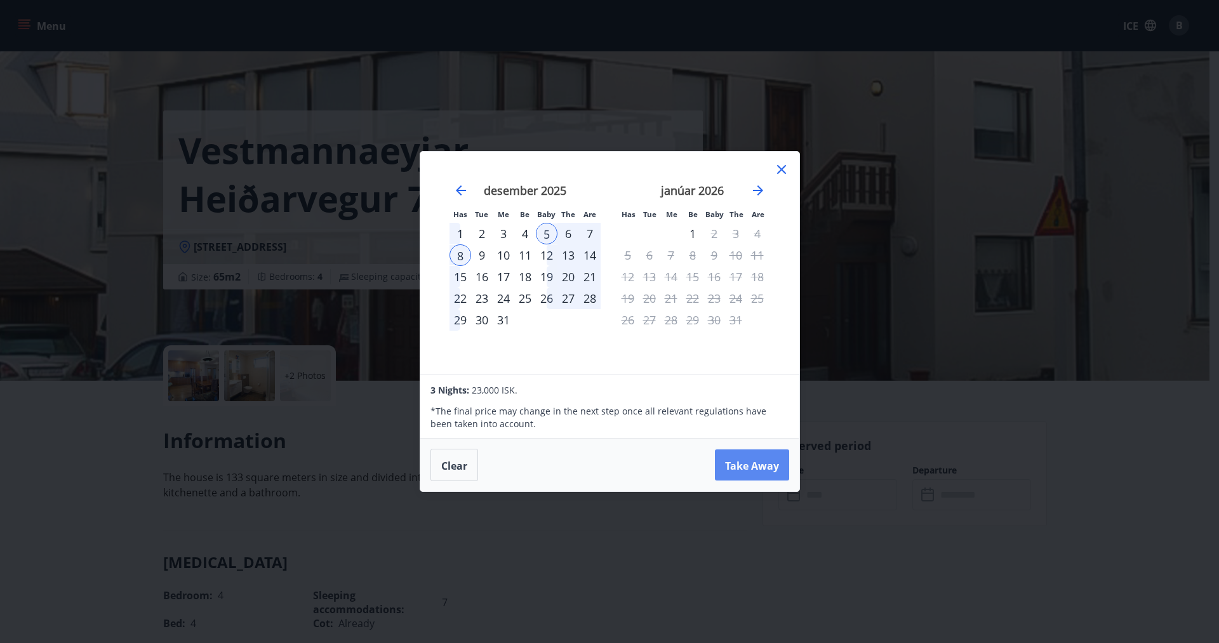
click at [747, 462] on font "Take Away" at bounding box center [752, 465] width 54 height 14
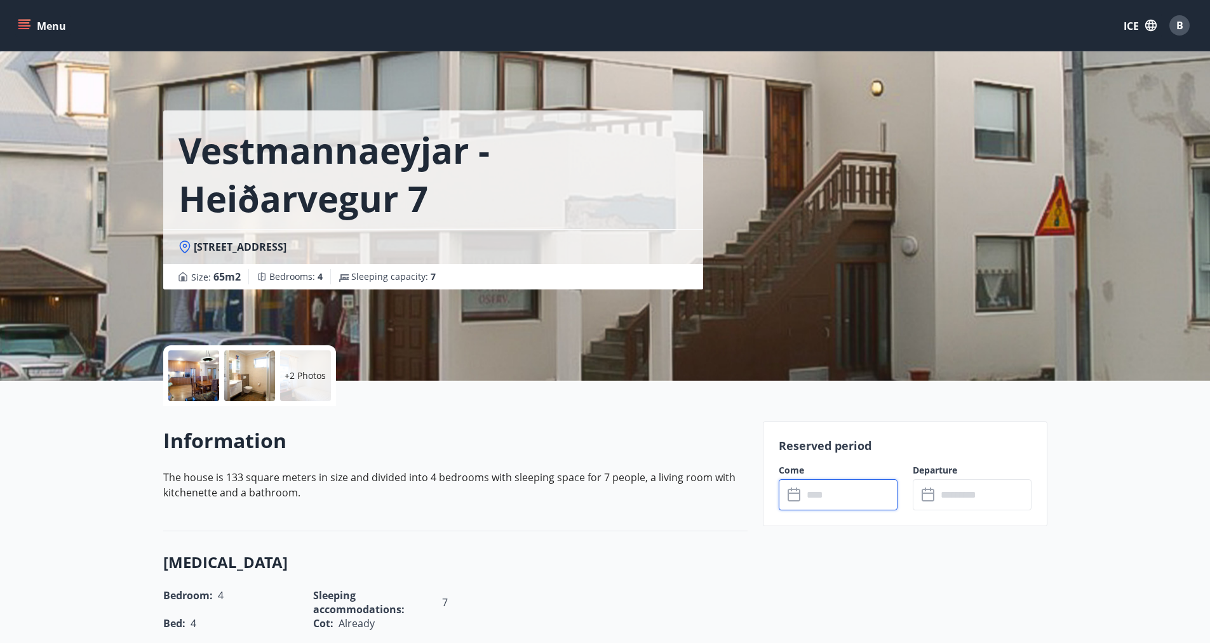
type input "******"
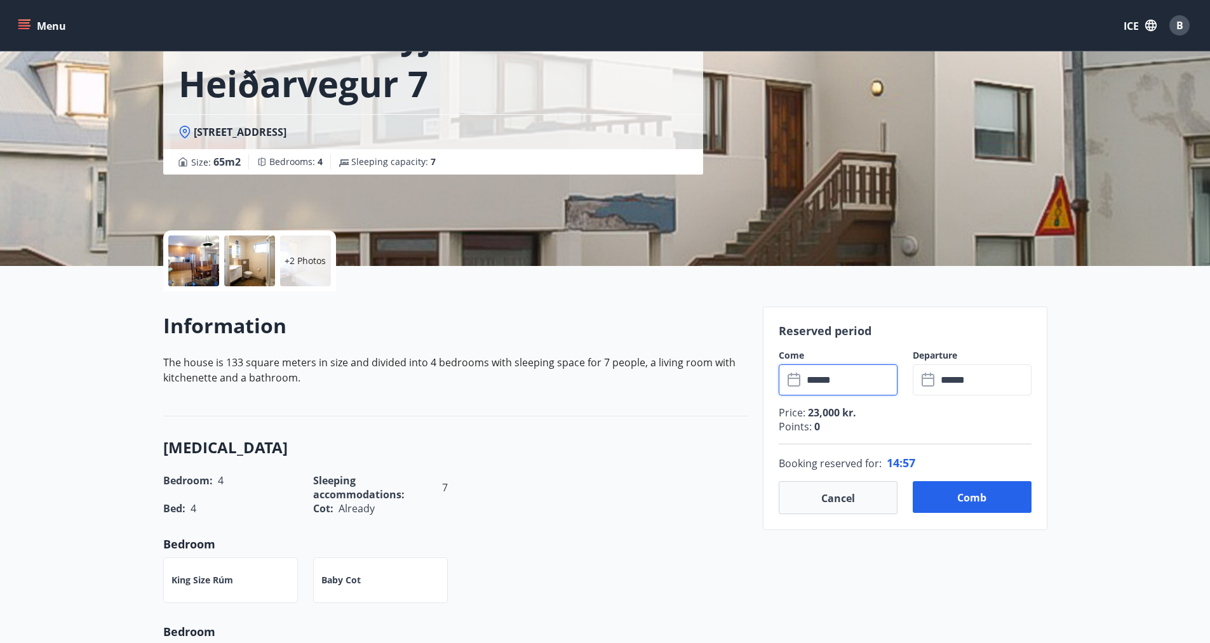
scroll to position [127, 0]
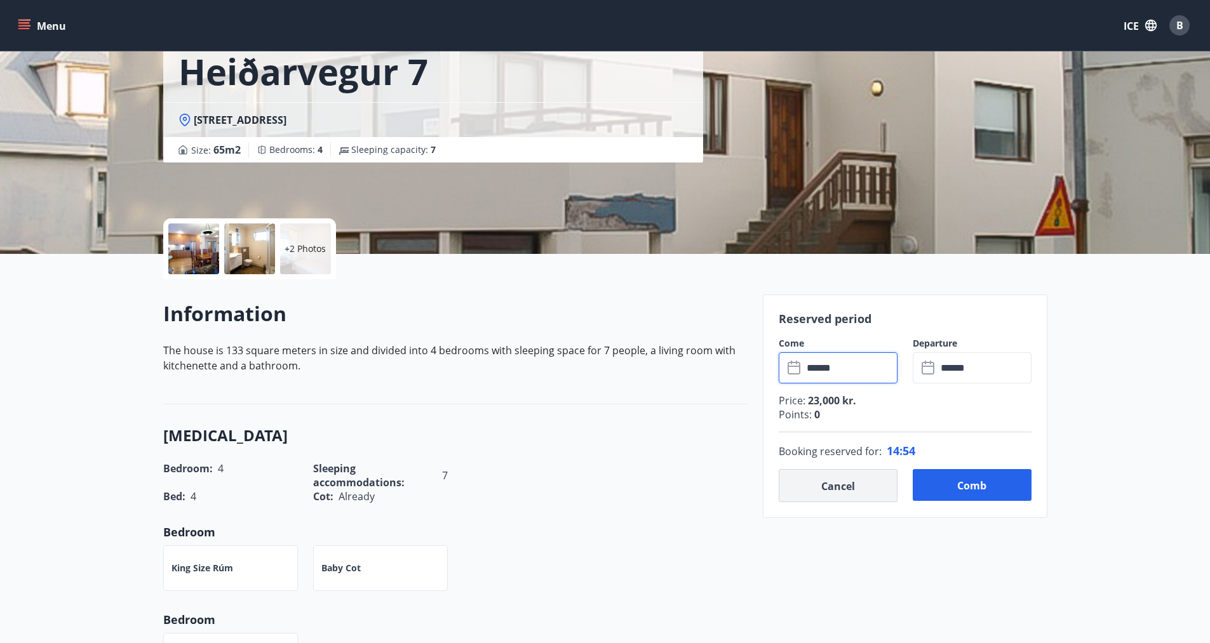
click at [850, 486] on font "Cancel" at bounding box center [838, 486] width 34 height 14
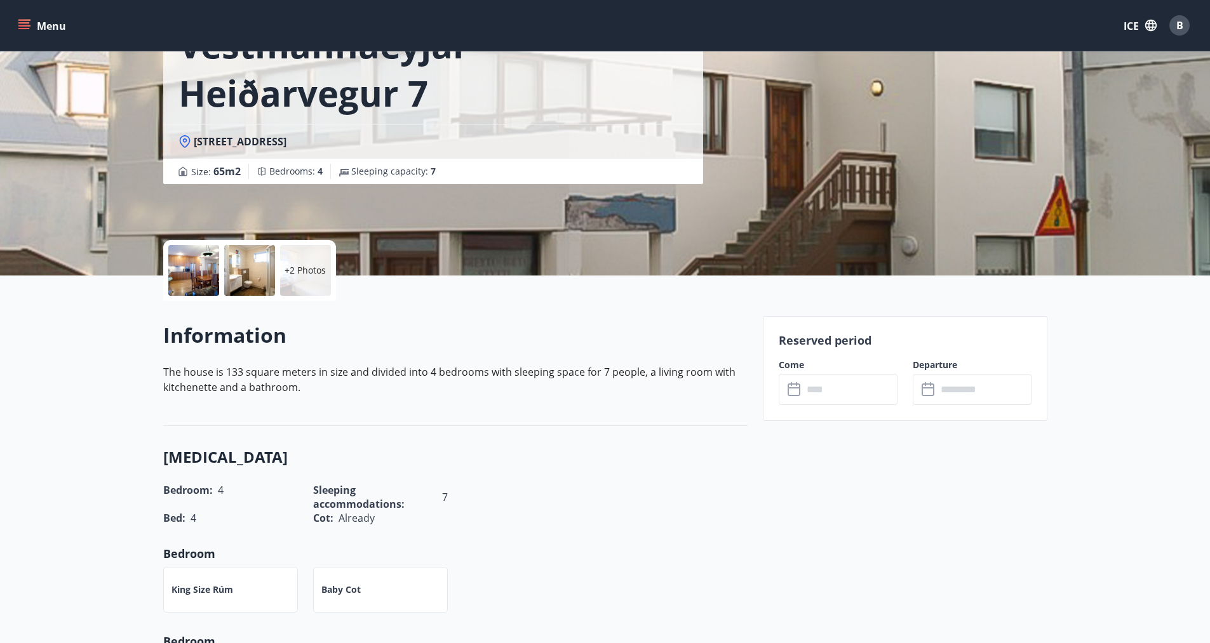
scroll to position [0, 0]
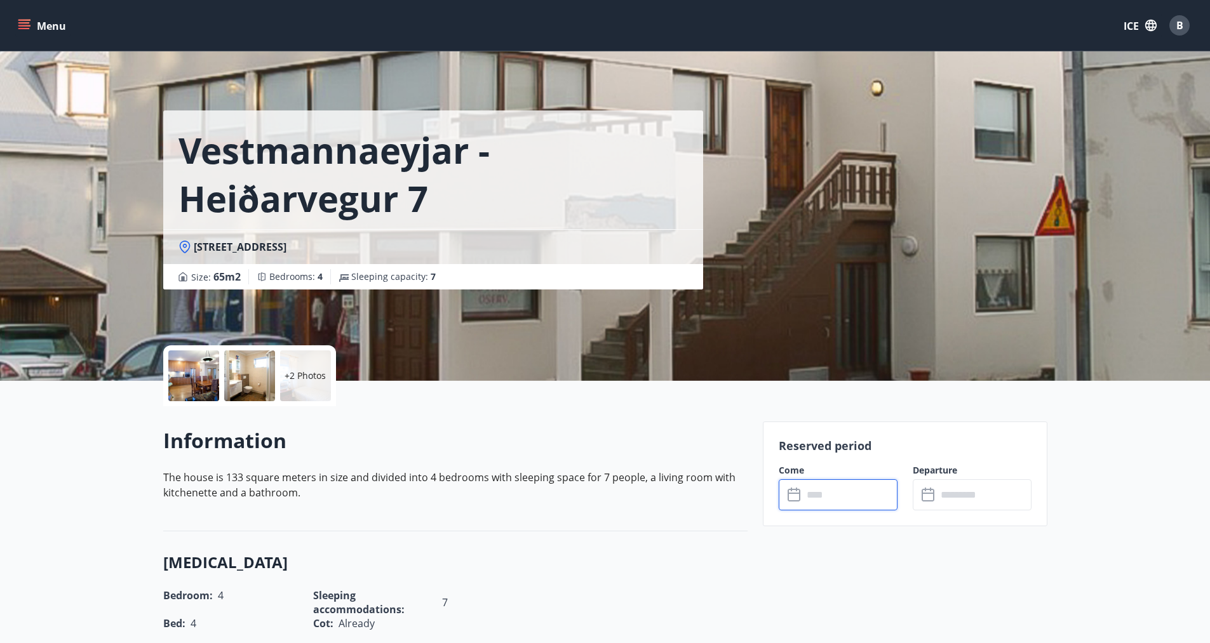
click at [820, 492] on input "text" at bounding box center [850, 494] width 95 height 31
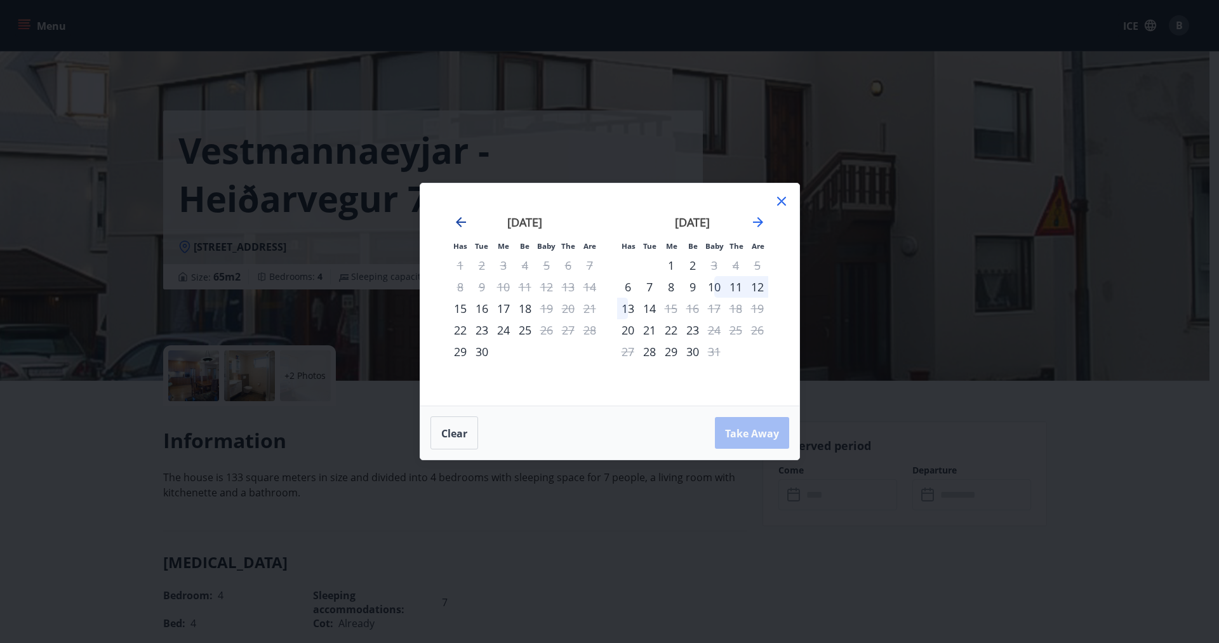
click at [464, 223] on icon "Move backward to switch to the previous month." at bounding box center [461, 222] width 10 height 10
click at [761, 218] on icon "Move forward to switch to the next month." at bounding box center [757, 222] width 15 height 15
click at [524, 330] on font "25" at bounding box center [525, 330] width 13 height 15
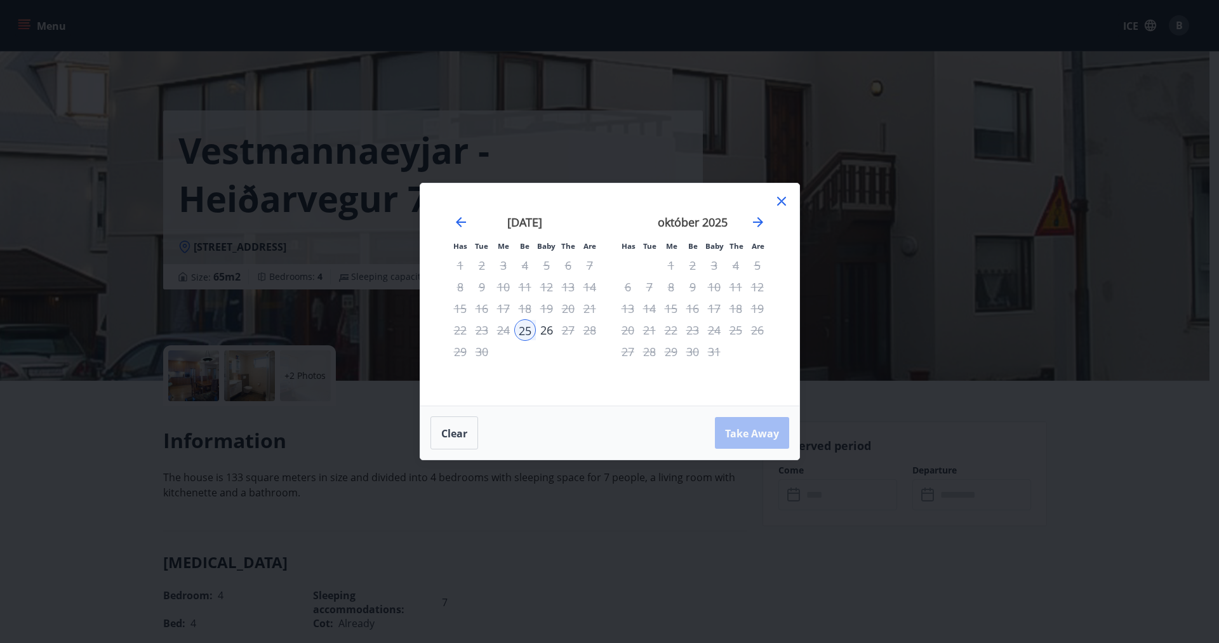
click at [526, 330] on div "25" at bounding box center [525, 330] width 22 height 22
click at [456, 439] on font "Clear" at bounding box center [454, 434] width 26 height 14
click at [460, 326] on font "22" at bounding box center [460, 330] width 13 height 15
click at [547, 330] on font "26" at bounding box center [546, 330] width 13 height 15
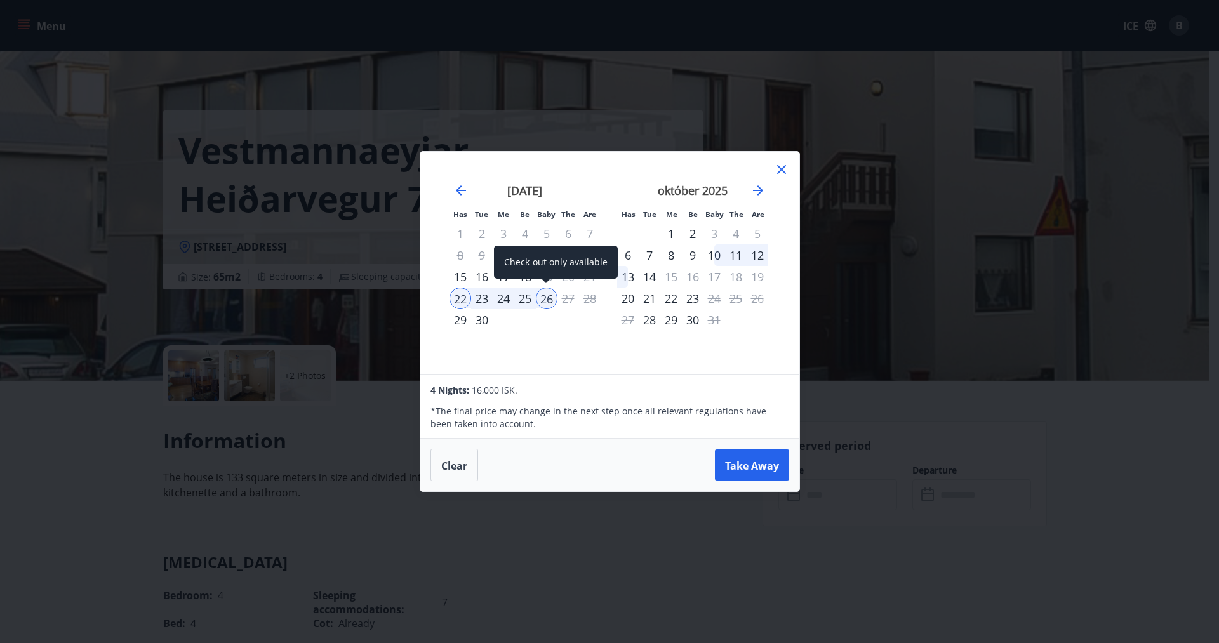
click at [547, 298] on div "26" at bounding box center [547, 299] width 22 height 22
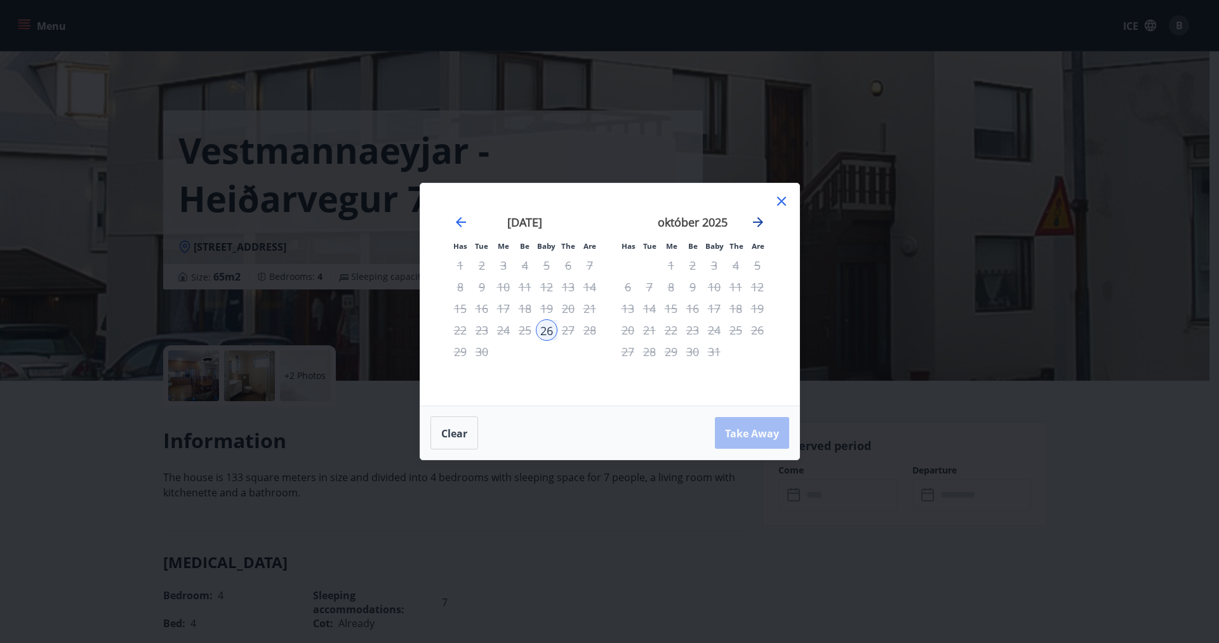
click at [759, 224] on icon "Move forward to switch to the next month." at bounding box center [758, 222] width 10 height 10
click at [749, 222] on div "nóvember 2025" at bounding box center [692, 227] width 151 height 56
click at [756, 222] on icon "Move forward to switch to the next month." at bounding box center [758, 222] width 10 height 10
click at [450, 225] on div "nóvember 2025" at bounding box center [525, 227] width 151 height 56
click at [451, 224] on div "nóvember 2025" at bounding box center [525, 227] width 151 height 56
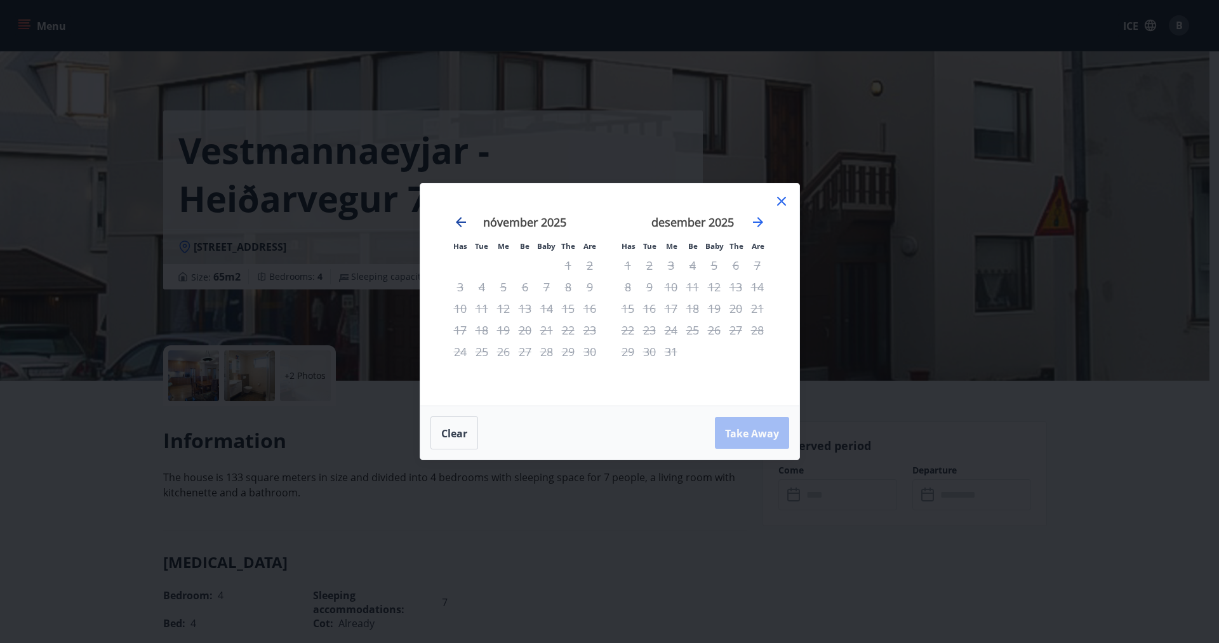
click at [457, 218] on icon "Move backward to switch to the previous month." at bounding box center [460, 222] width 15 height 15
click at [451, 425] on font "Clear" at bounding box center [454, 432] width 26 height 15
click at [712, 289] on div "10" at bounding box center [715, 287] width 22 height 22
click at [628, 309] on div "13" at bounding box center [628, 309] width 22 height 22
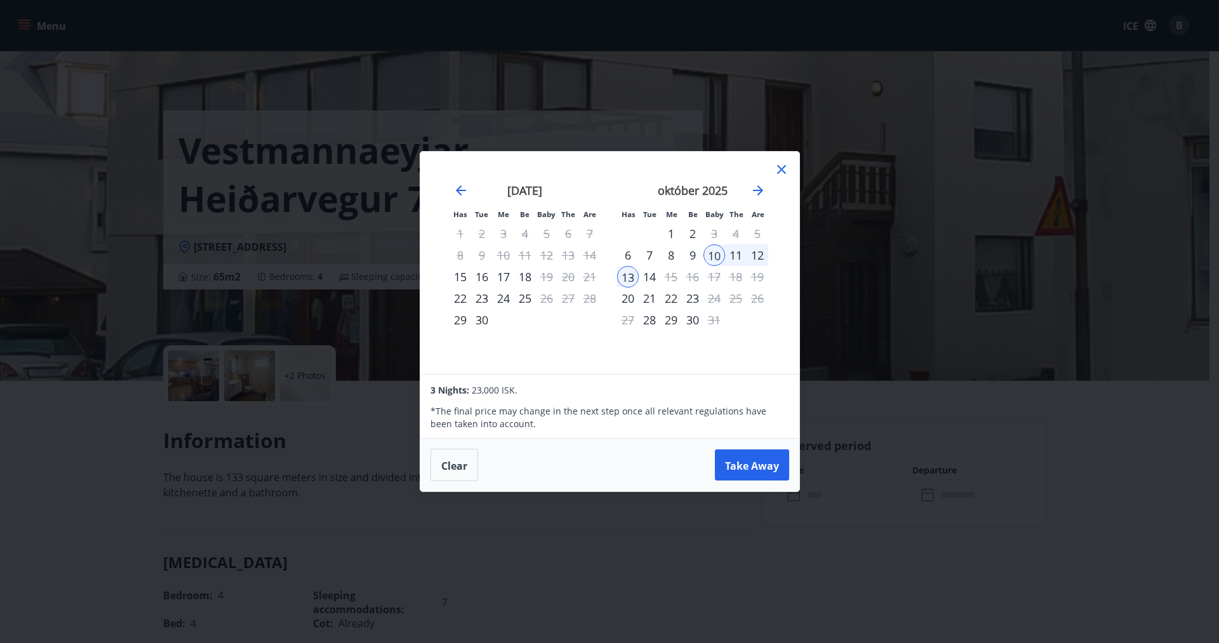
click at [785, 165] on icon at bounding box center [781, 169] width 9 height 9
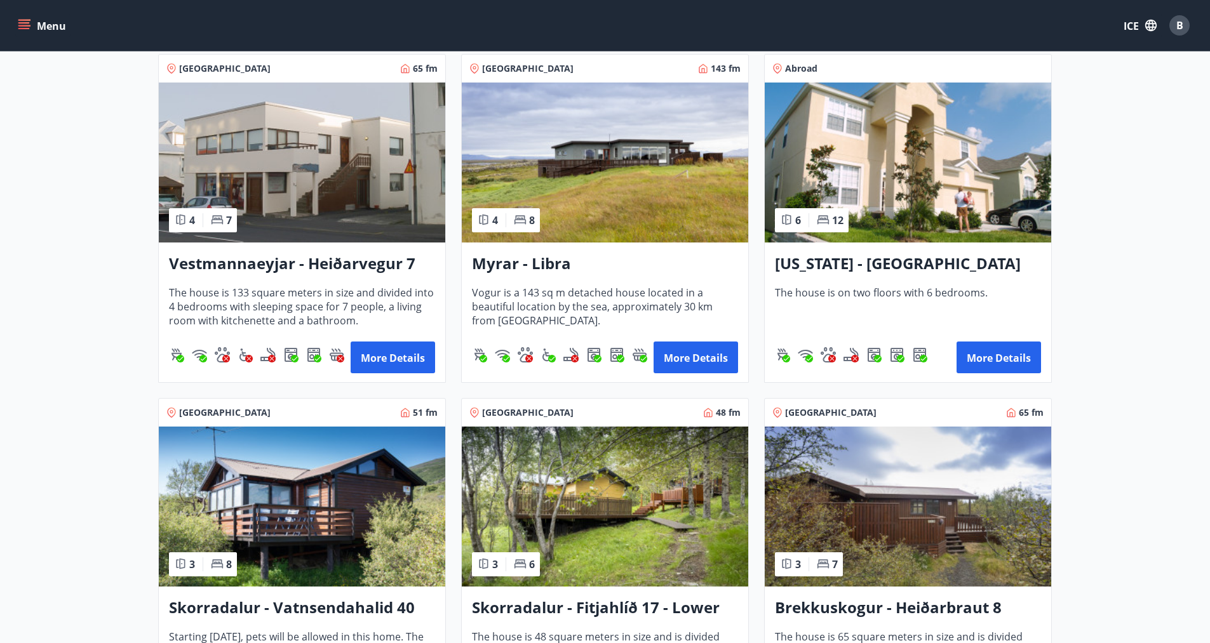
click at [586, 205] on img at bounding box center [605, 163] width 286 height 160
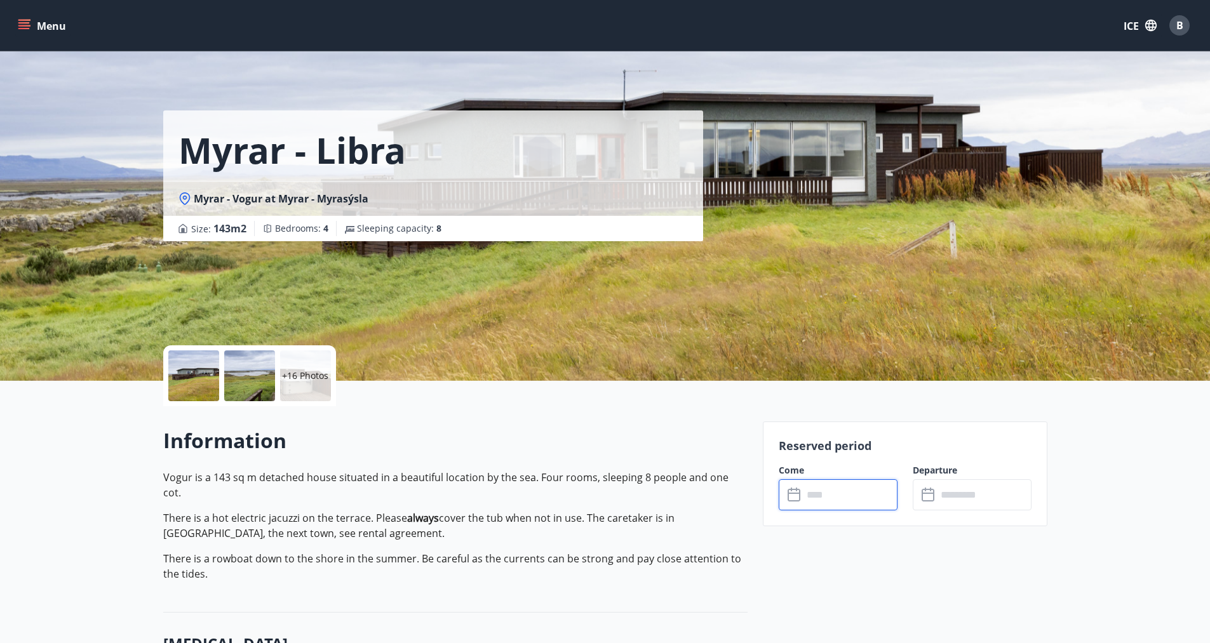
click at [833, 503] on input "text" at bounding box center [850, 494] width 95 height 31
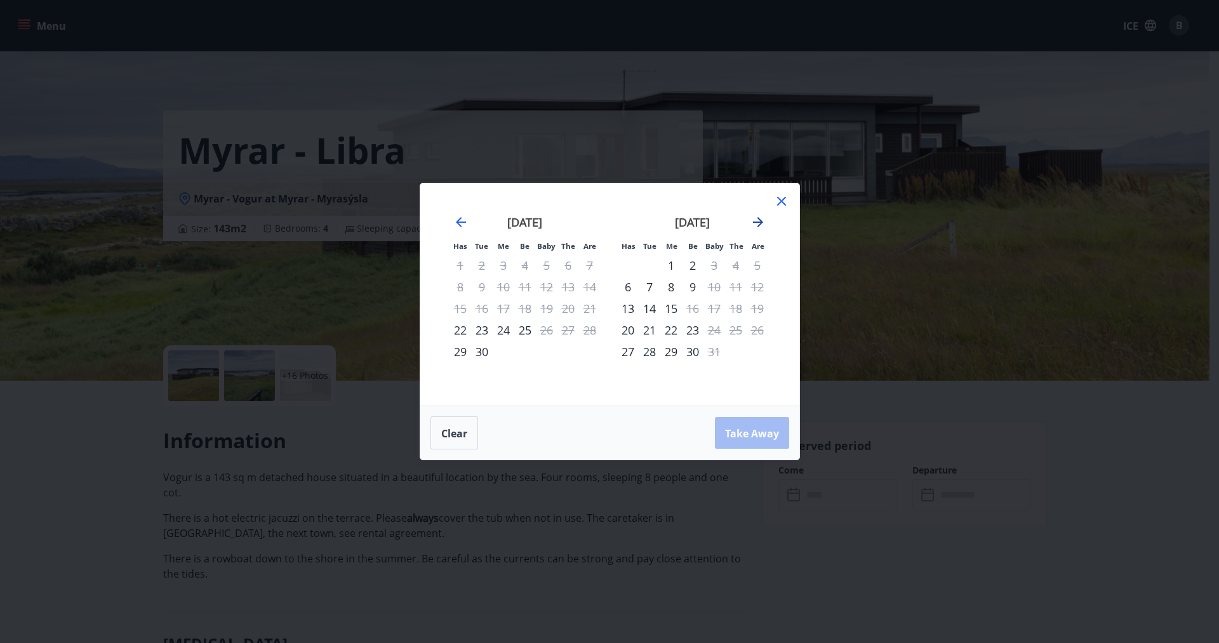
click at [758, 224] on icon "Move forward to switch to the next month." at bounding box center [757, 222] width 15 height 15
click at [627, 307] on div "10" at bounding box center [628, 309] width 22 height 22
click at [758, 307] on font "16" at bounding box center [757, 308] width 13 height 15
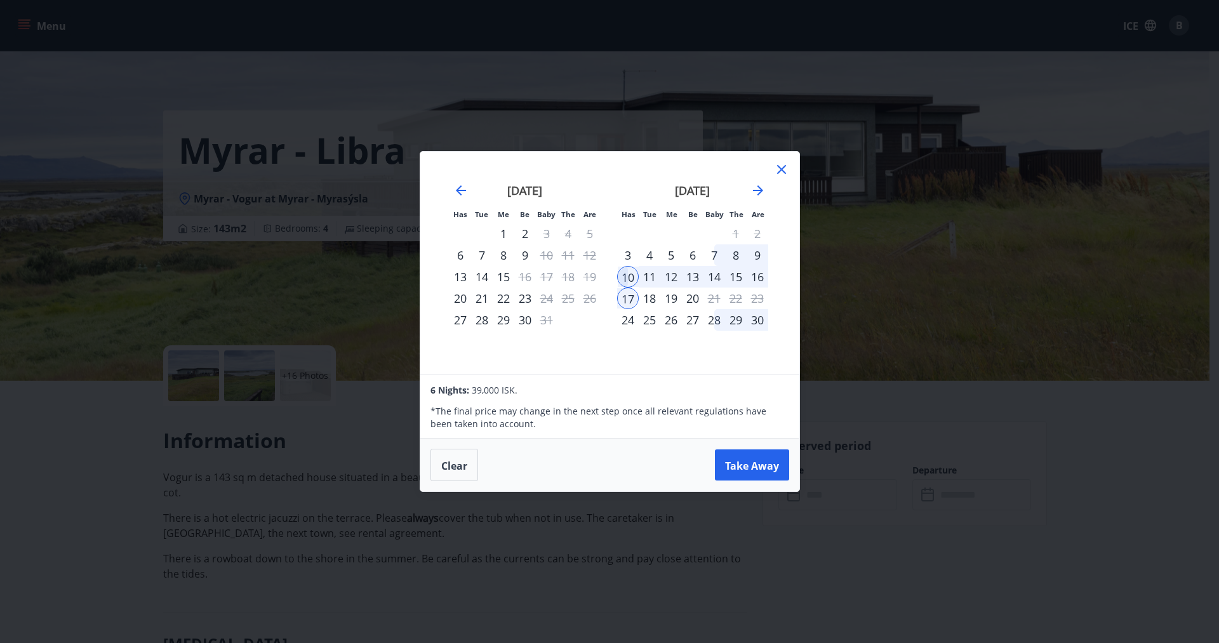
click at [777, 168] on icon at bounding box center [781, 169] width 15 height 15
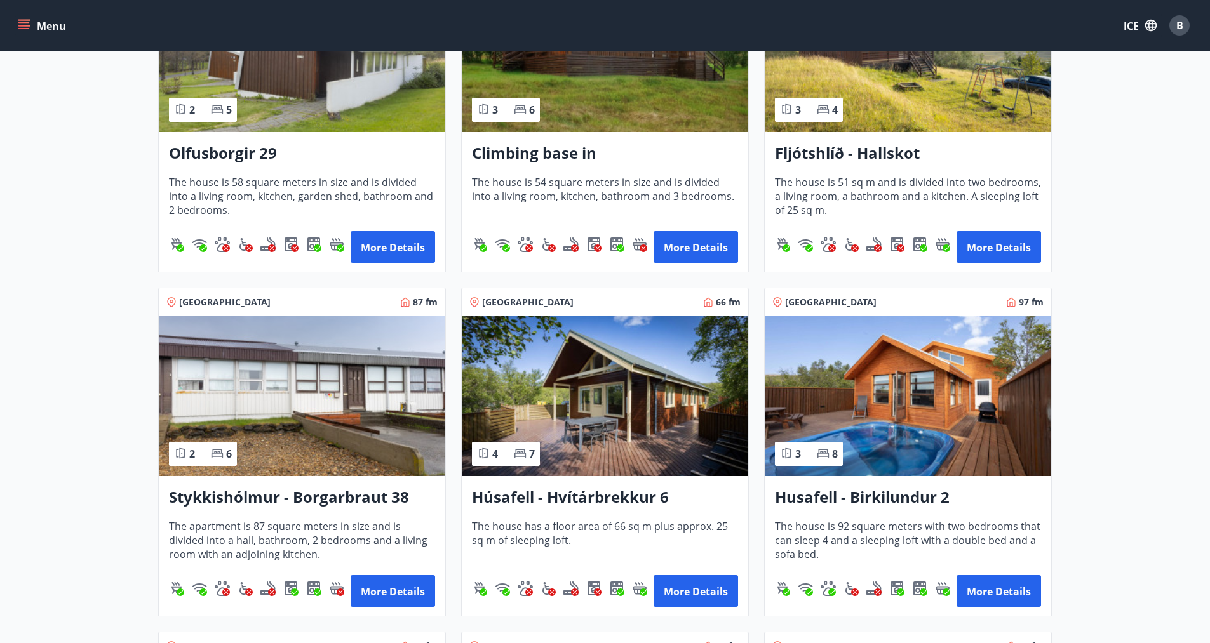
scroll to position [475, 0]
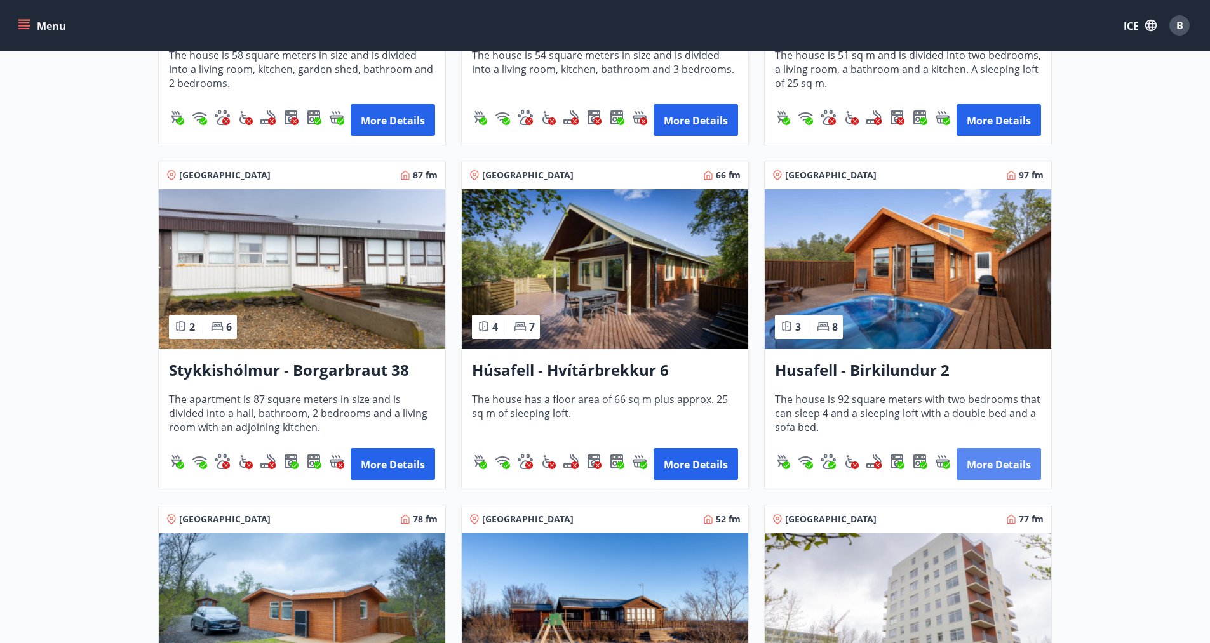
click at [1008, 471] on font "More details" at bounding box center [998, 465] width 64 height 14
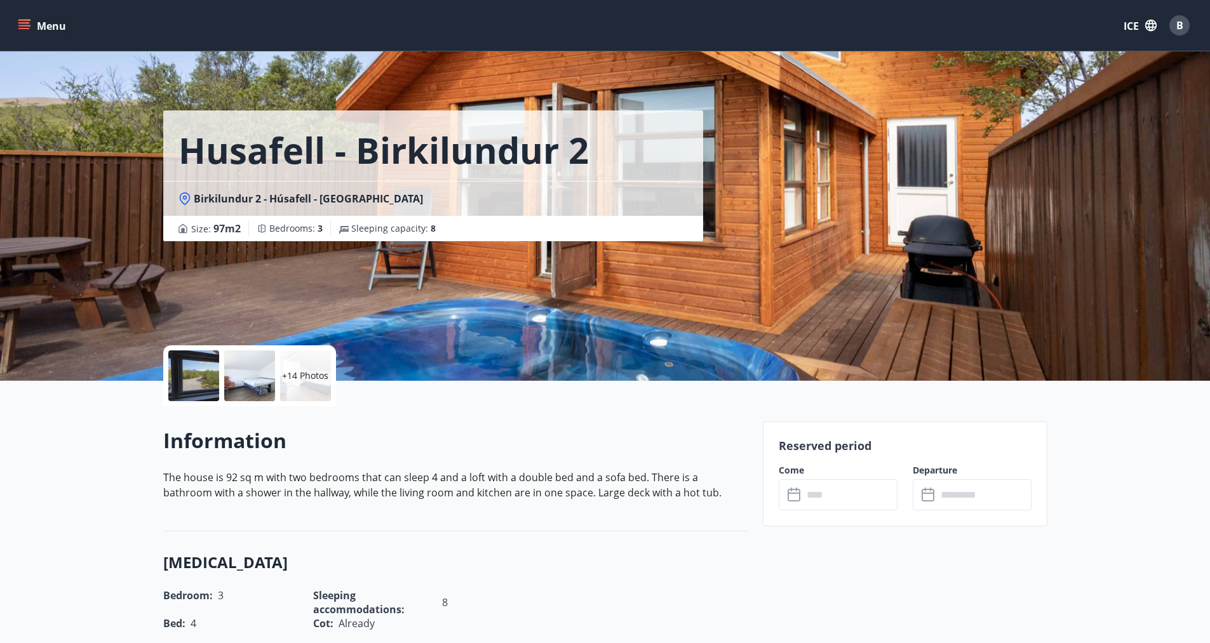
click at [287, 380] on font "+14 Photos" at bounding box center [305, 376] width 46 height 12
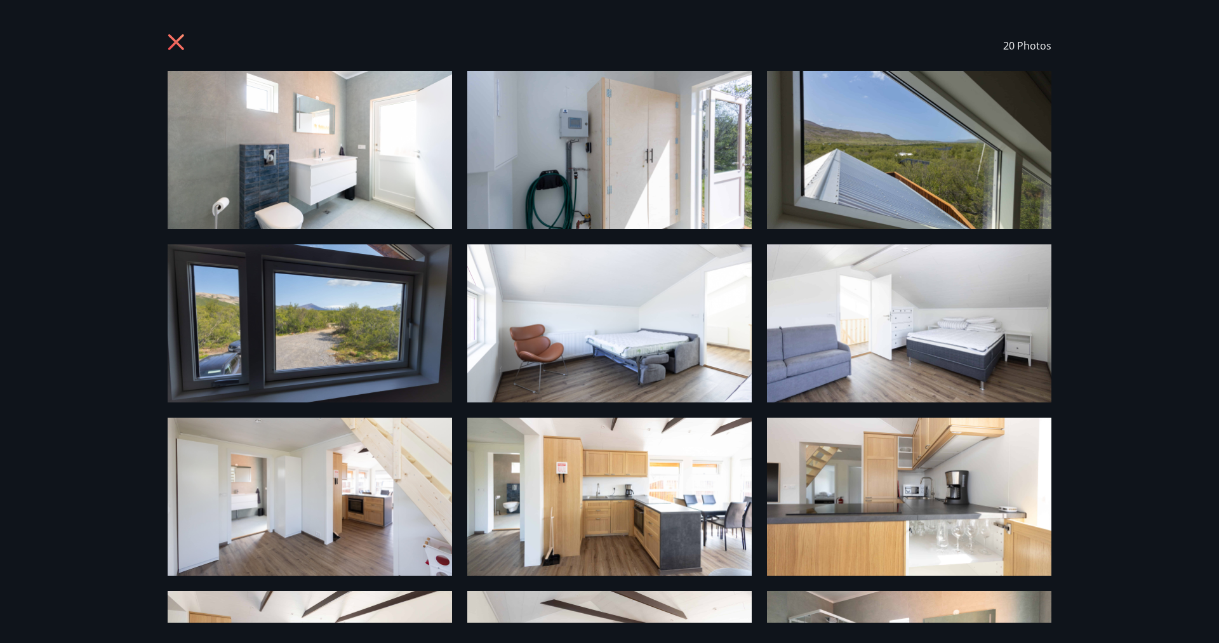
click at [180, 43] on icon at bounding box center [178, 44] width 20 height 20
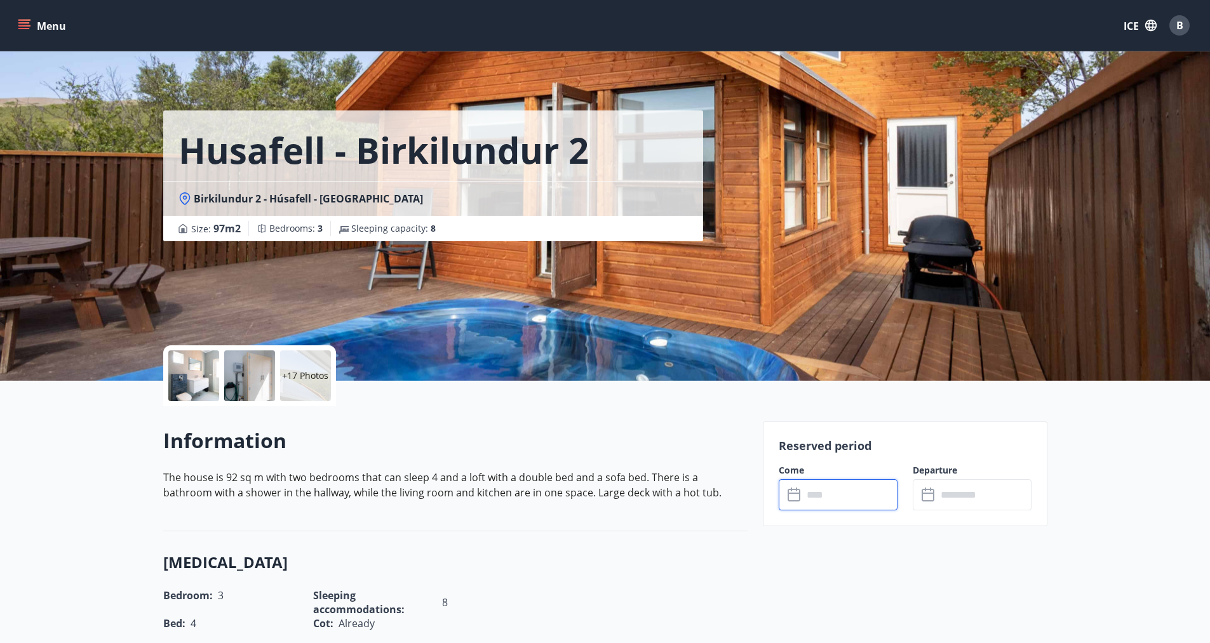
click at [806, 498] on input "text" at bounding box center [850, 494] width 95 height 31
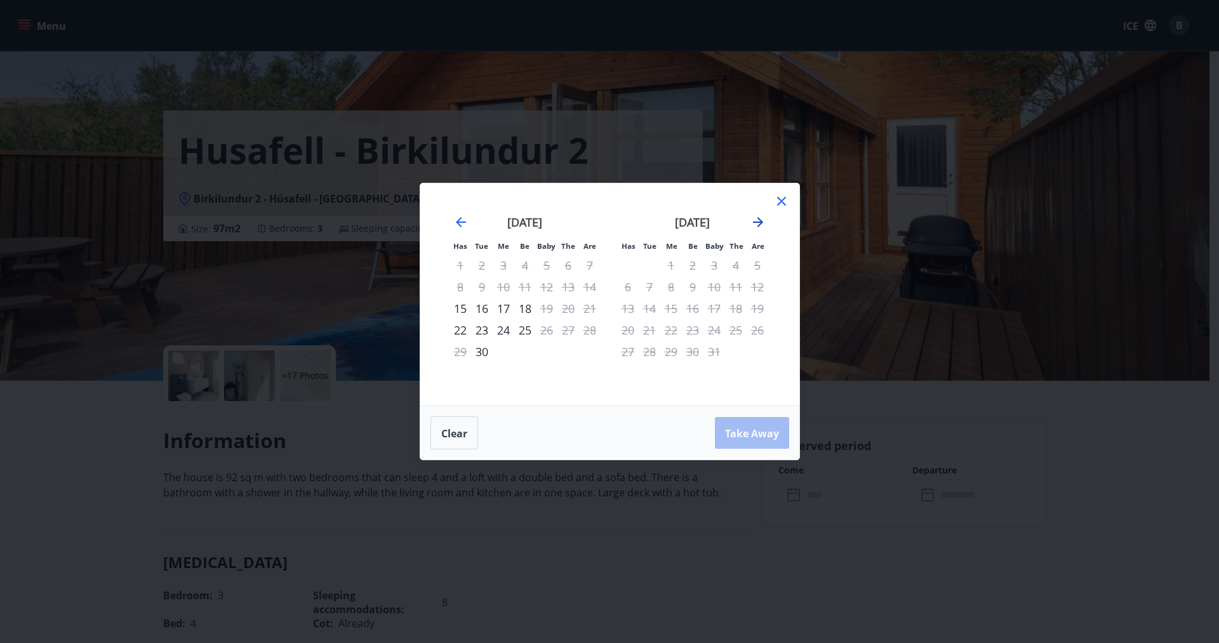
click at [760, 215] on icon "Move forward to switch to the next month." at bounding box center [757, 222] width 15 height 15
click at [711, 309] on div "19" at bounding box center [715, 309] width 22 height 22
click at [625, 335] on div "22" at bounding box center [628, 330] width 22 height 22
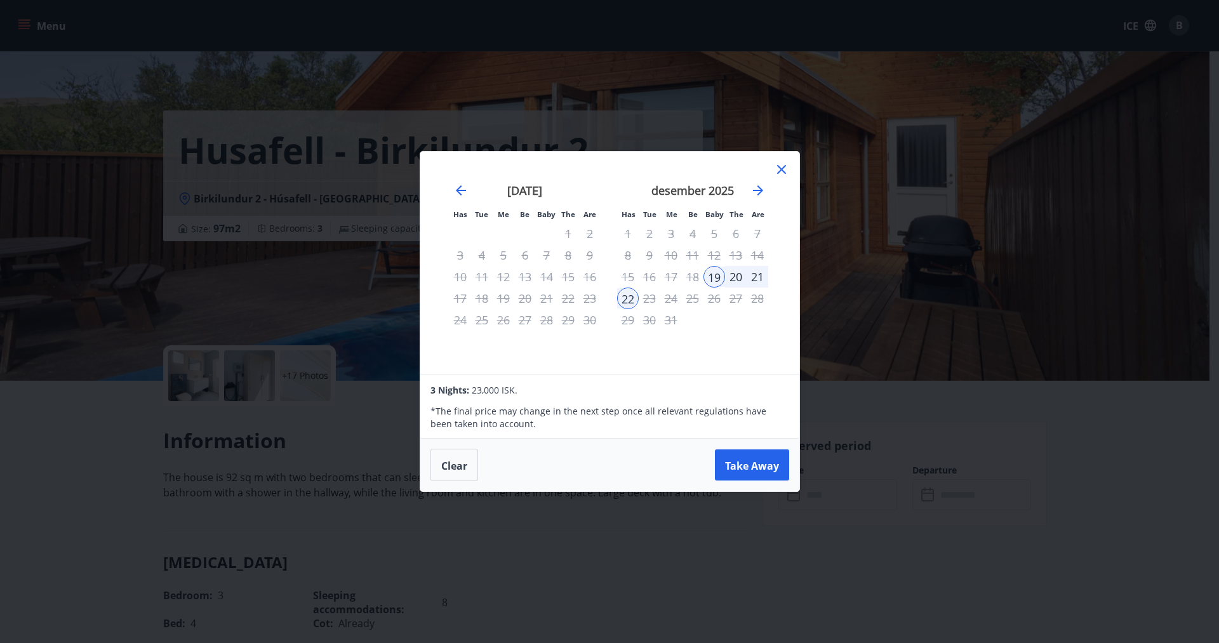
click at [1008, 432] on div "Has Tue Me Be Baby The Are Has Tue Me Be Baby The Are [DATE] 1 2 3 4 5 6 7 8 9 …" at bounding box center [609, 321] width 1219 height 643
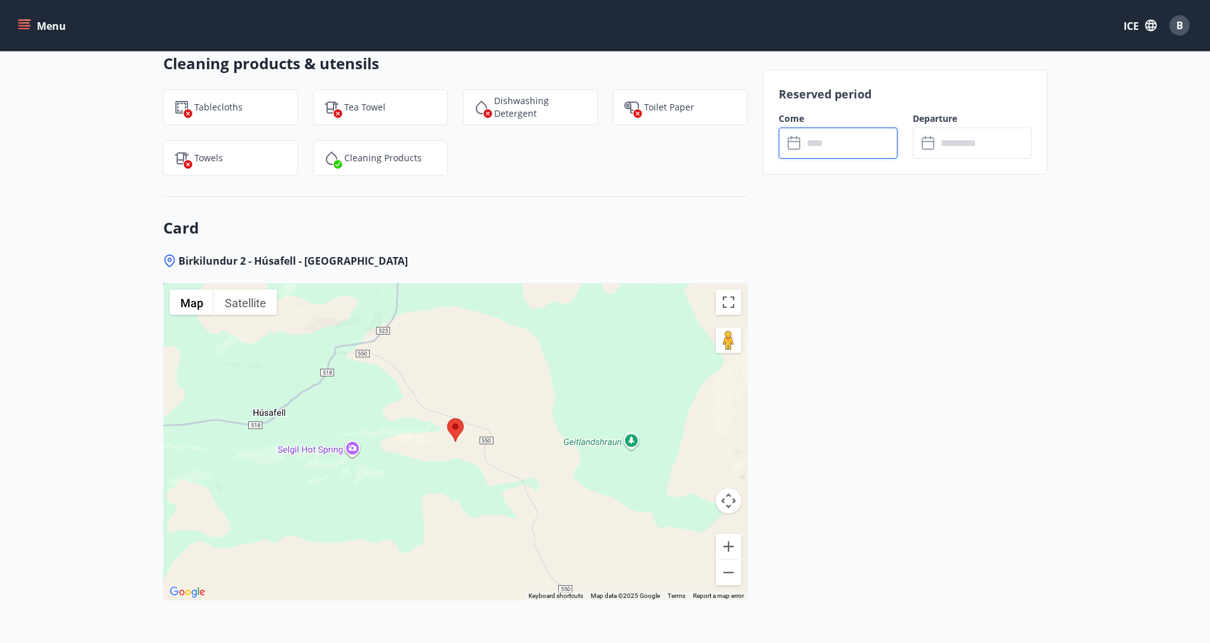
scroll to position [1589, 0]
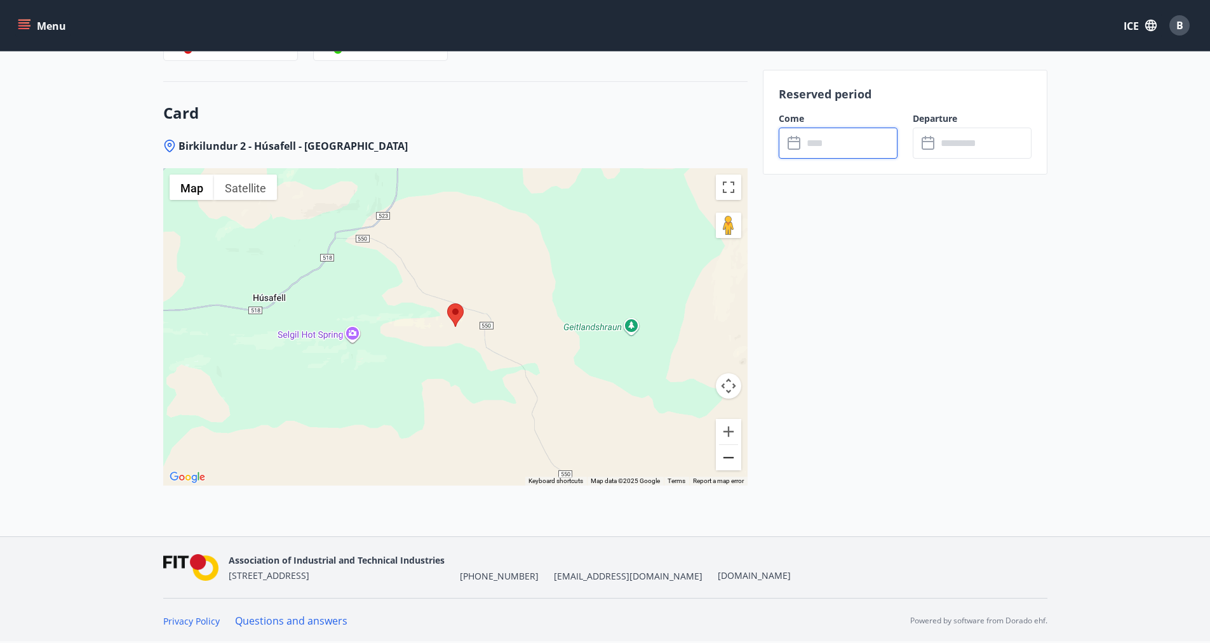
click at [727, 456] on button "Zoom out" at bounding box center [728, 457] width 25 height 25
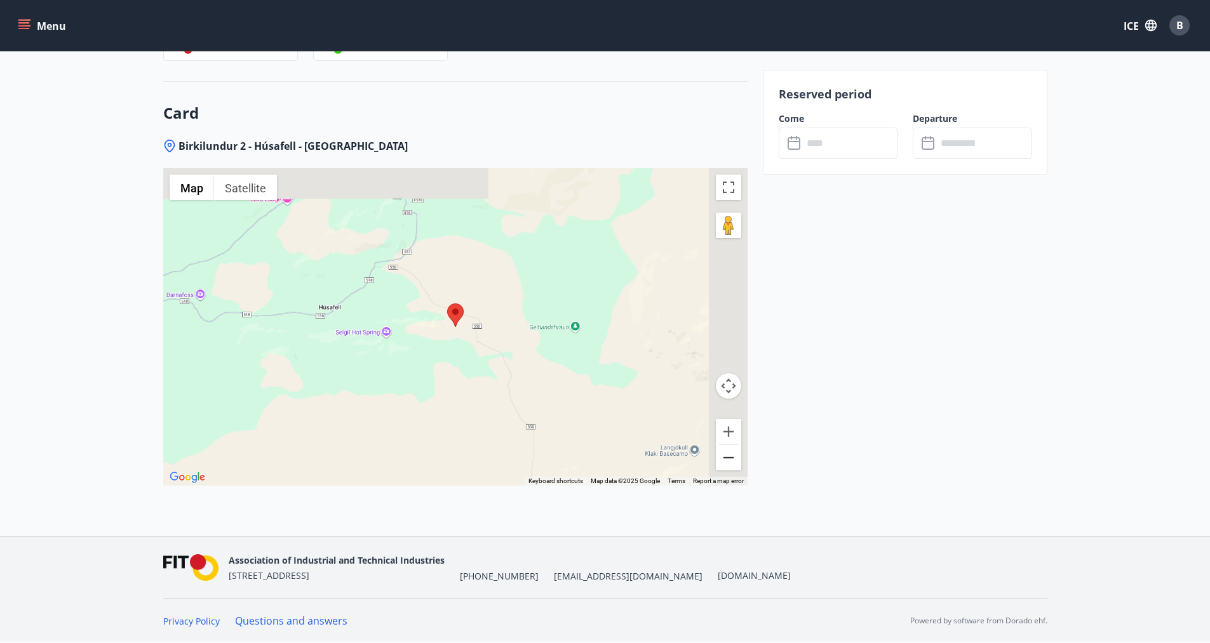
click at [728, 456] on button "Zoom out" at bounding box center [728, 457] width 25 height 25
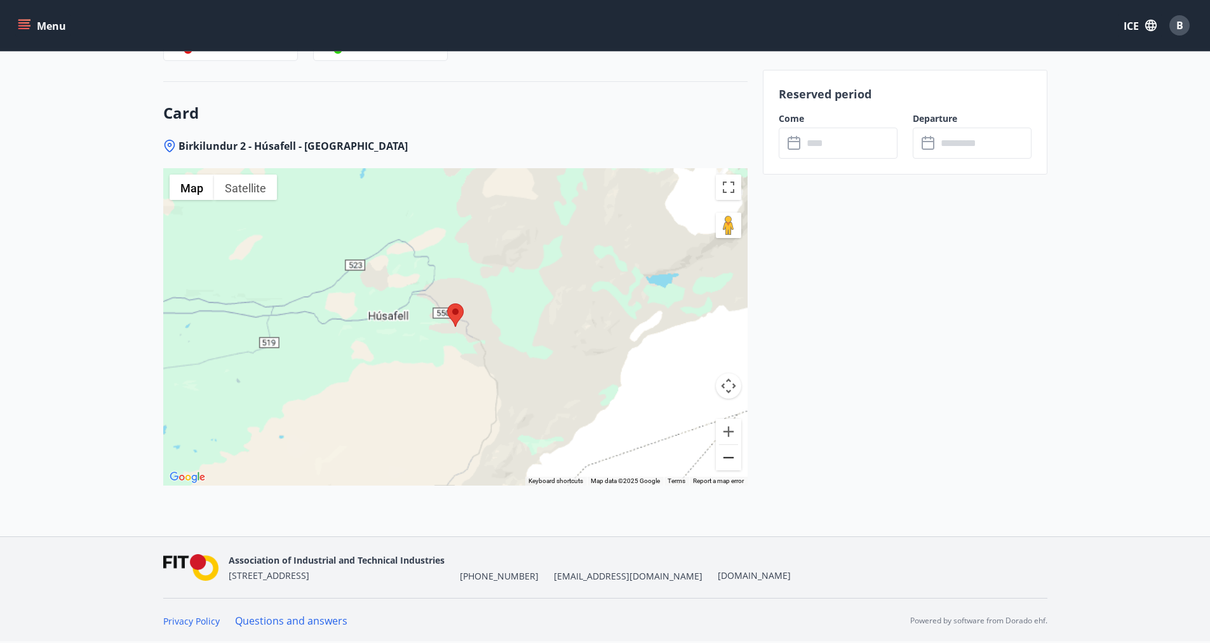
click at [728, 456] on button "Zoom out" at bounding box center [728, 457] width 25 height 25
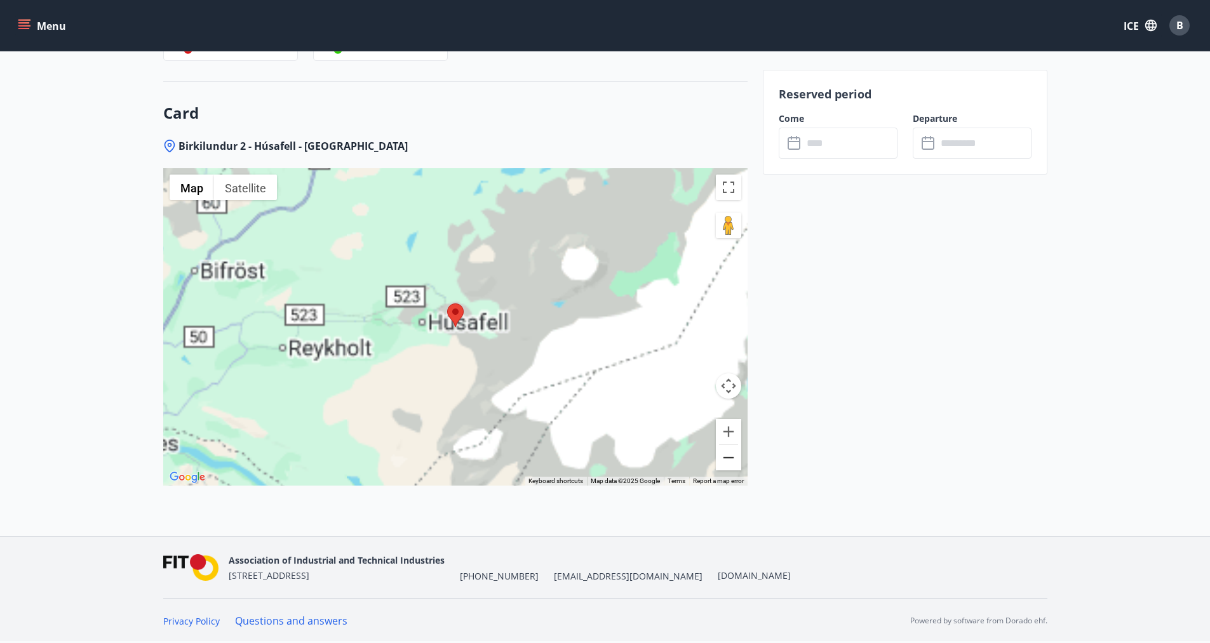
click at [728, 456] on button "Zoom out" at bounding box center [728, 457] width 25 height 25
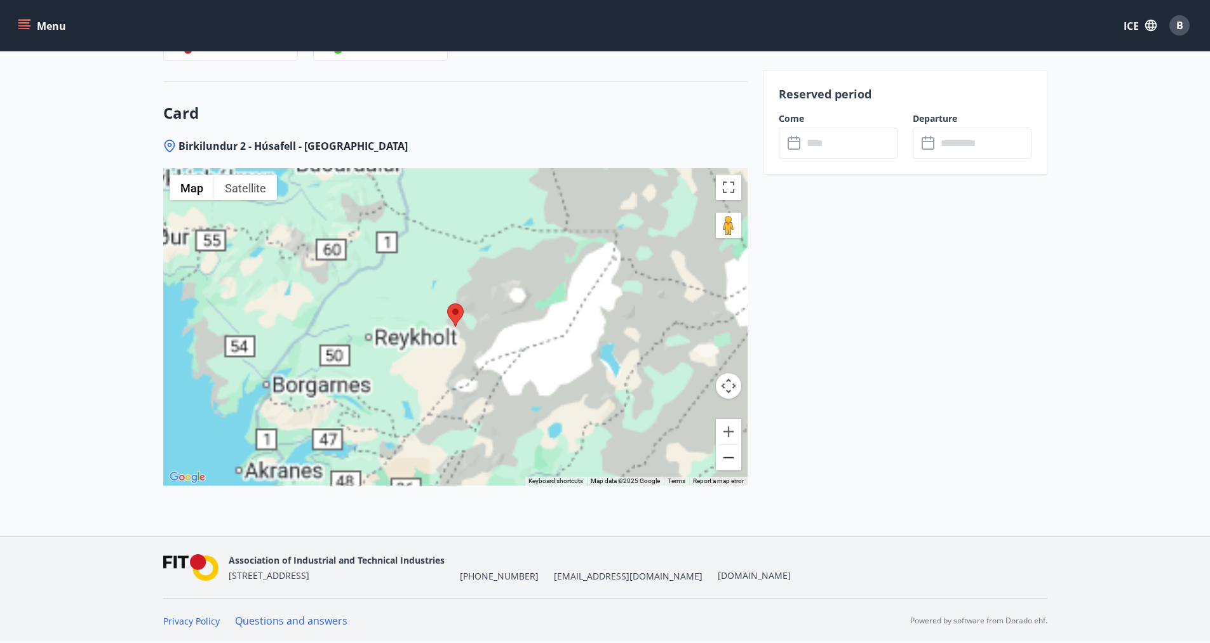
click at [728, 456] on button "Zoom out" at bounding box center [728, 457] width 25 height 25
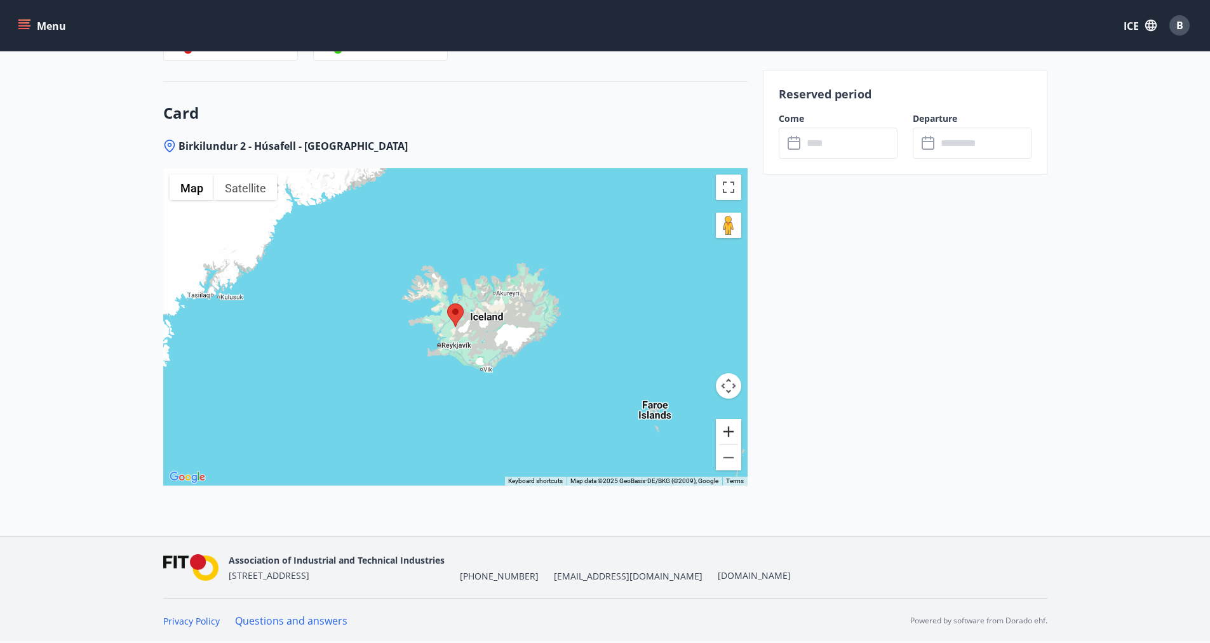
click at [731, 429] on button "Zoom in" at bounding box center [728, 431] width 25 height 25
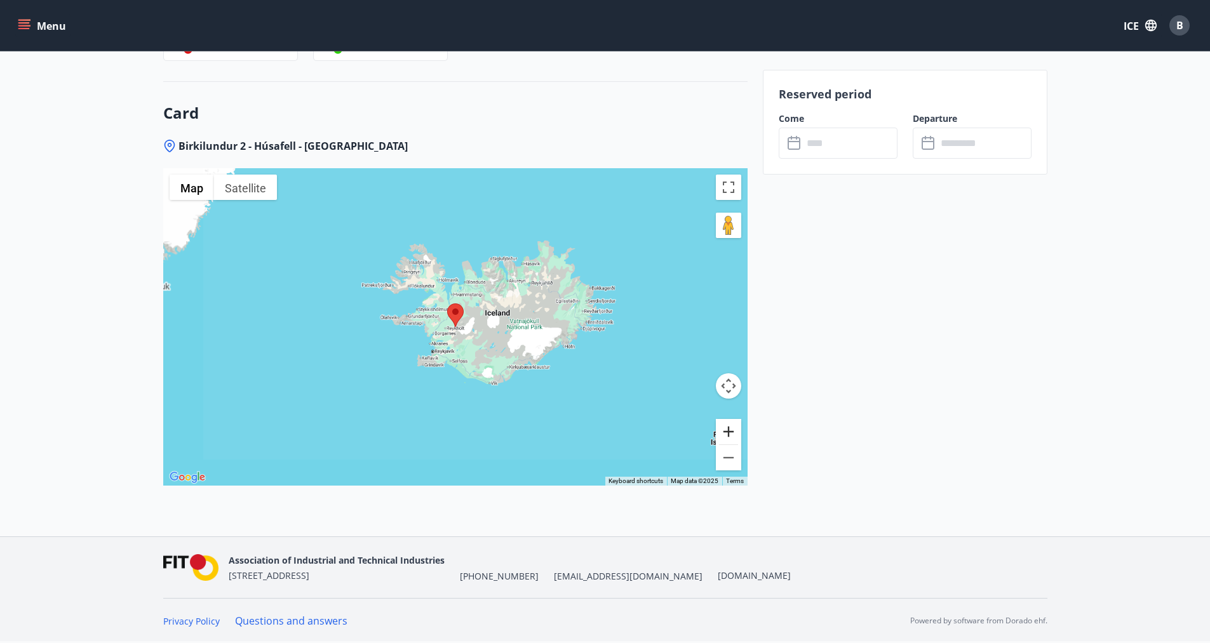
click at [731, 429] on button "Zoom in" at bounding box center [728, 431] width 25 height 25
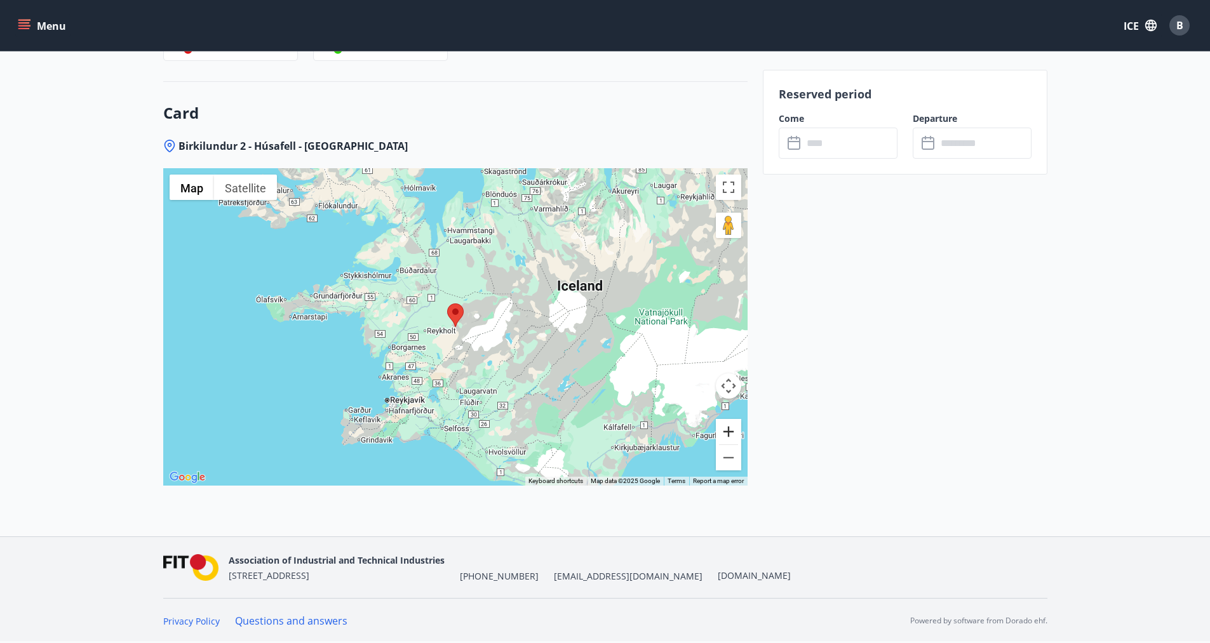
click at [726, 430] on button "Zoom in" at bounding box center [728, 431] width 25 height 25
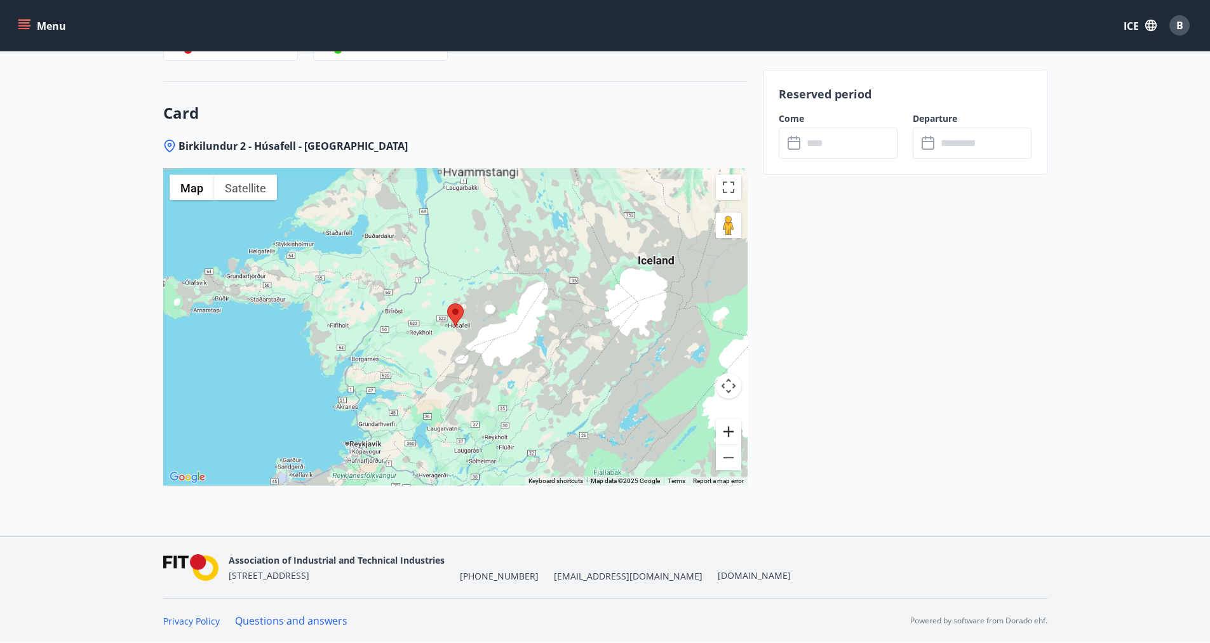
click at [726, 430] on button "Zoom in" at bounding box center [728, 431] width 25 height 25
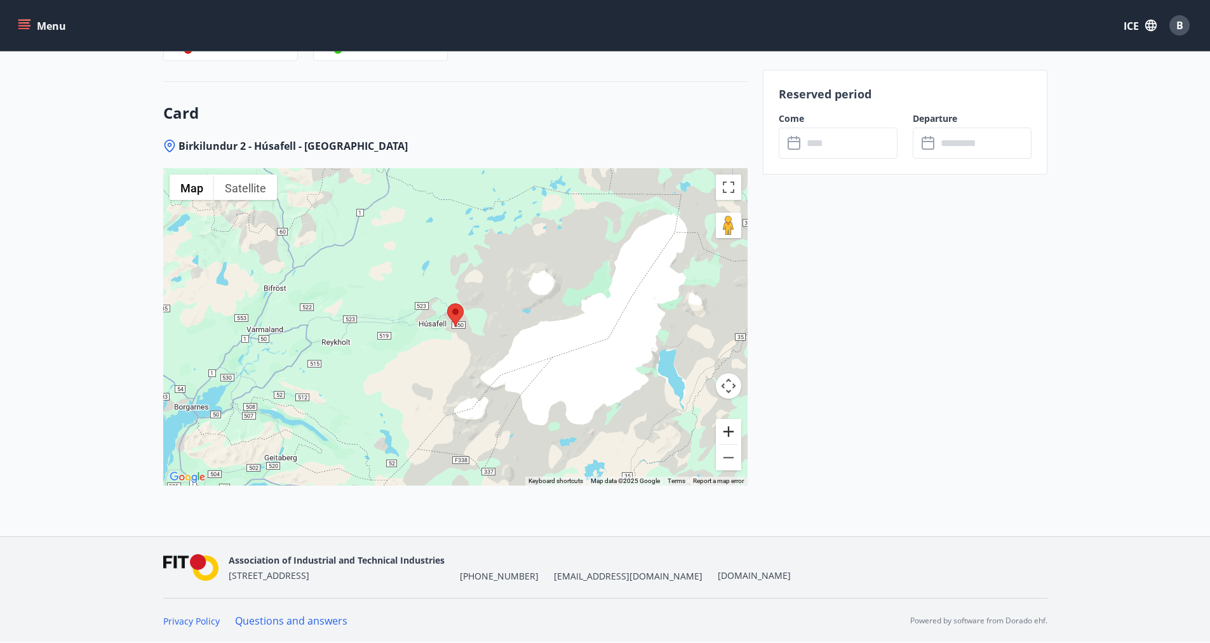
click at [726, 430] on button "Zoom in" at bounding box center [728, 431] width 25 height 25
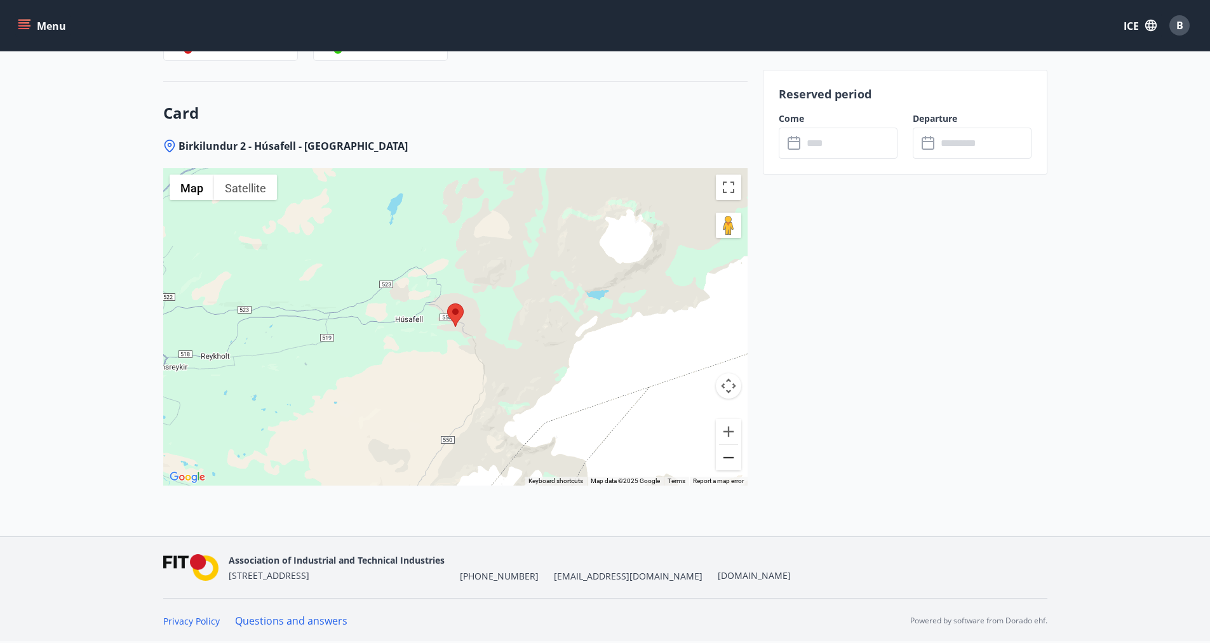
click at [735, 456] on button "Zoom out" at bounding box center [728, 457] width 25 height 25
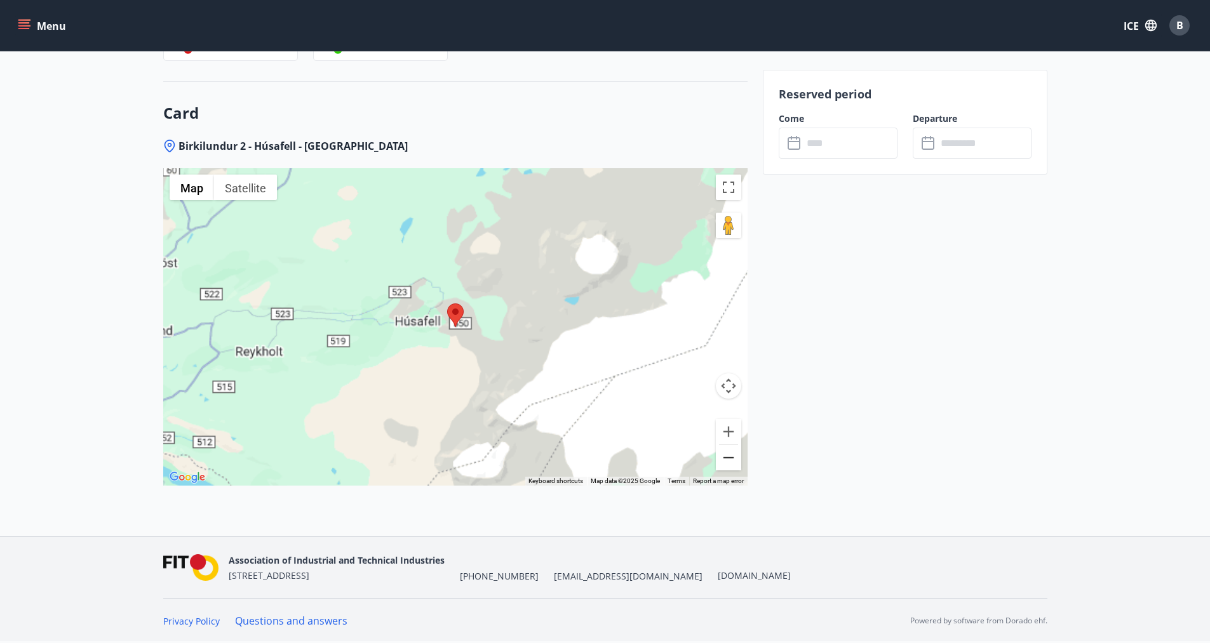
click at [735, 456] on button "Zoom out" at bounding box center [728, 457] width 25 height 25
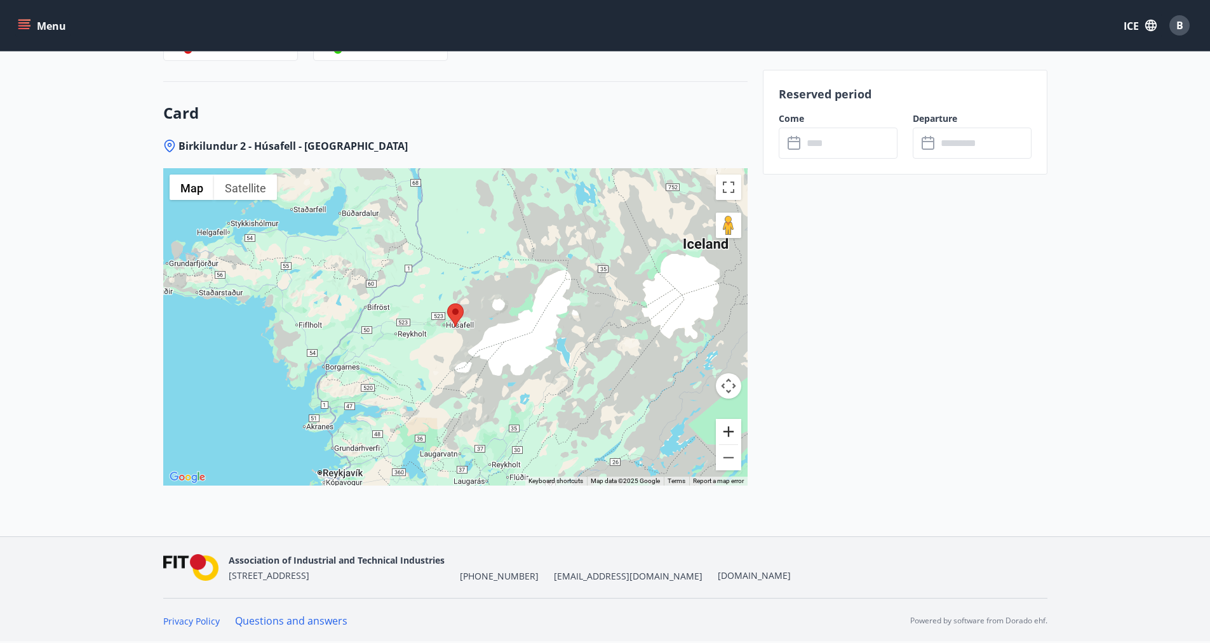
click at [723, 430] on button "Zoom in" at bounding box center [728, 431] width 25 height 25
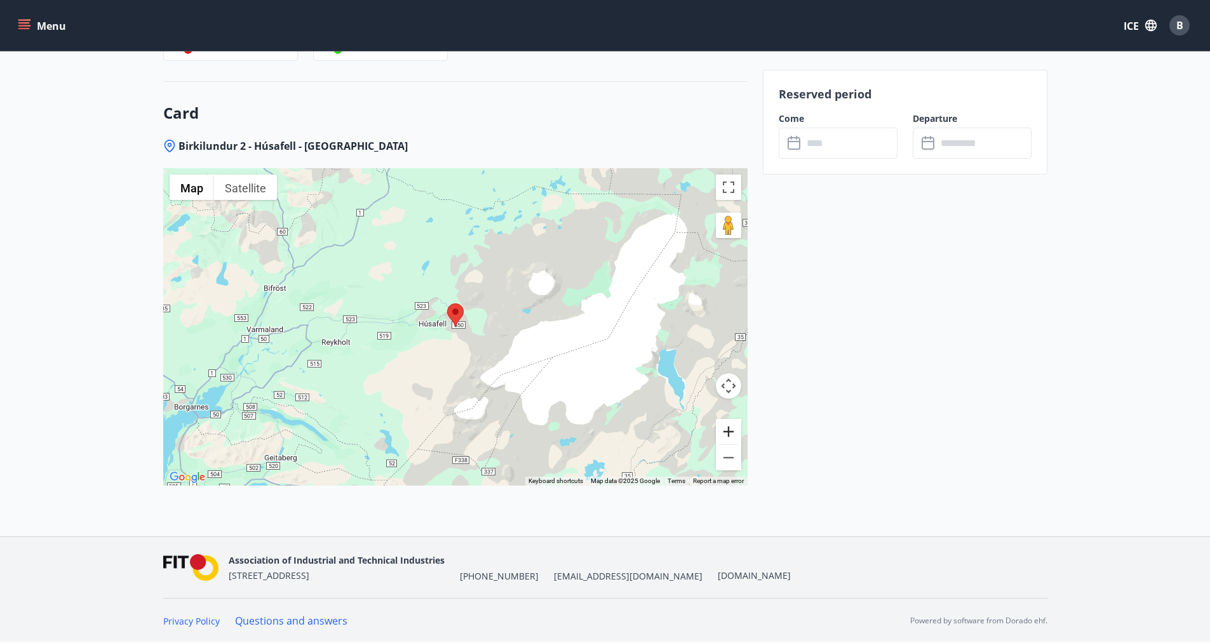
click at [723, 430] on button "Zoom in" at bounding box center [728, 431] width 25 height 25
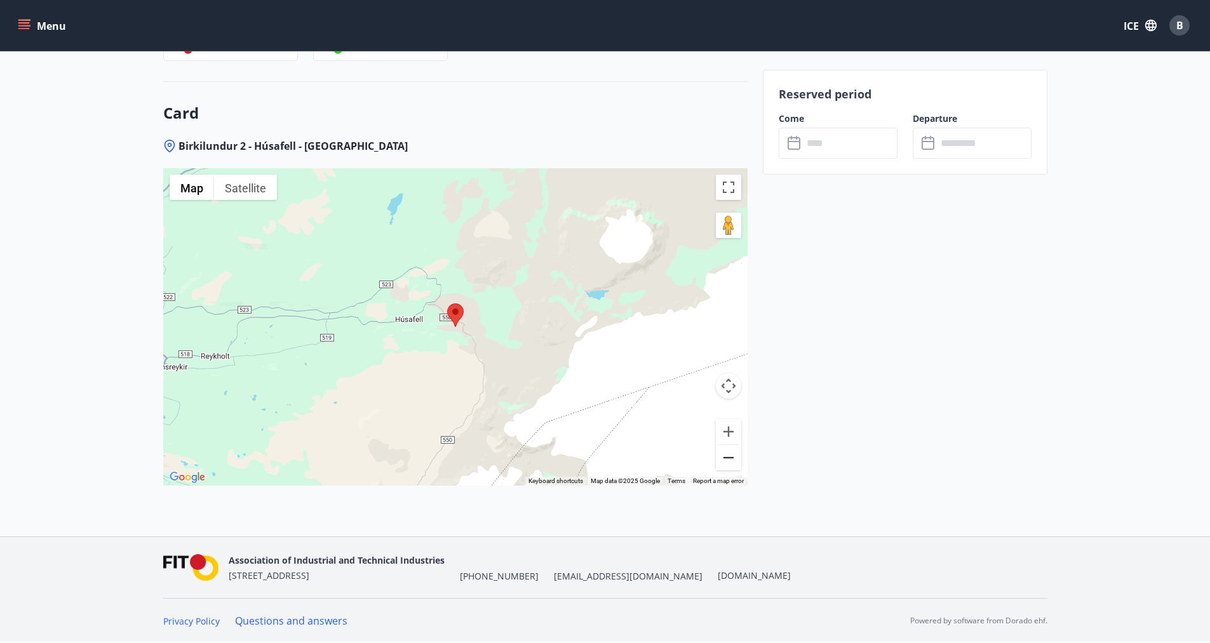
click at [730, 458] on button "Zoom out" at bounding box center [728, 457] width 25 height 25
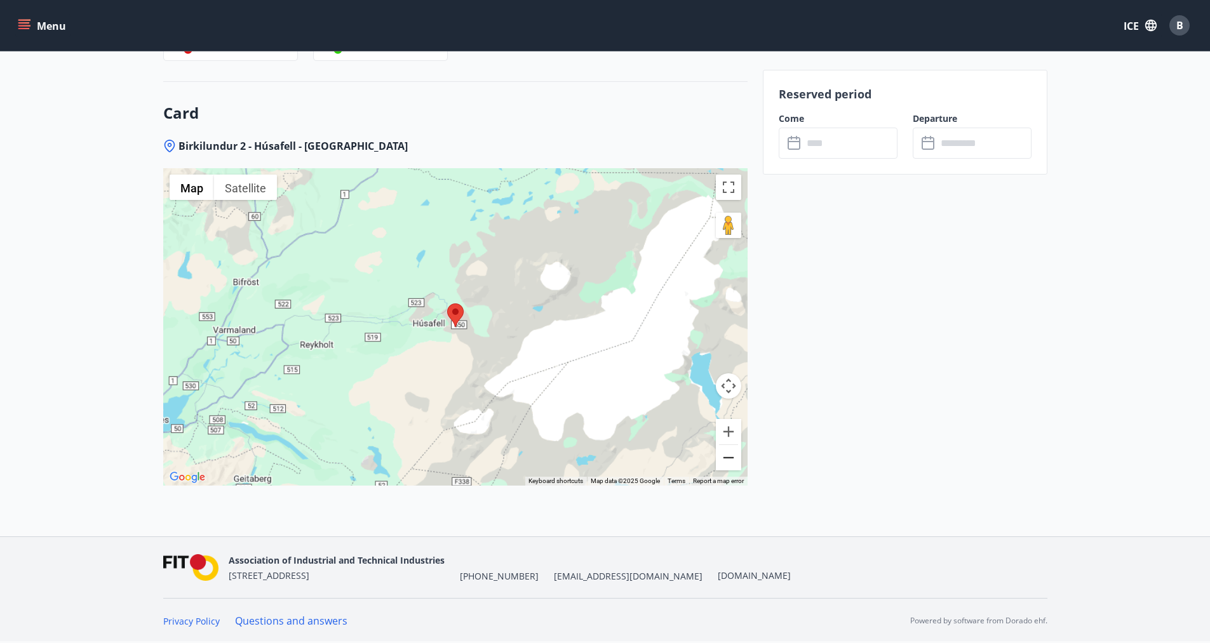
click at [730, 458] on button "Zoom out" at bounding box center [728, 457] width 25 height 25
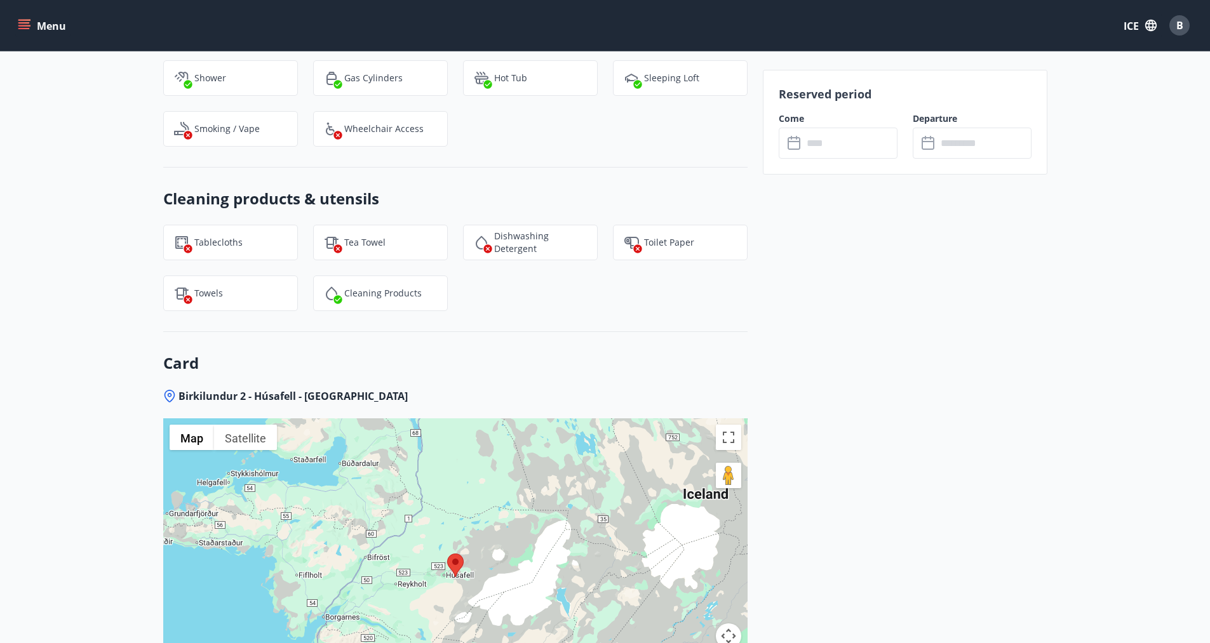
scroll to position [1335, 0]
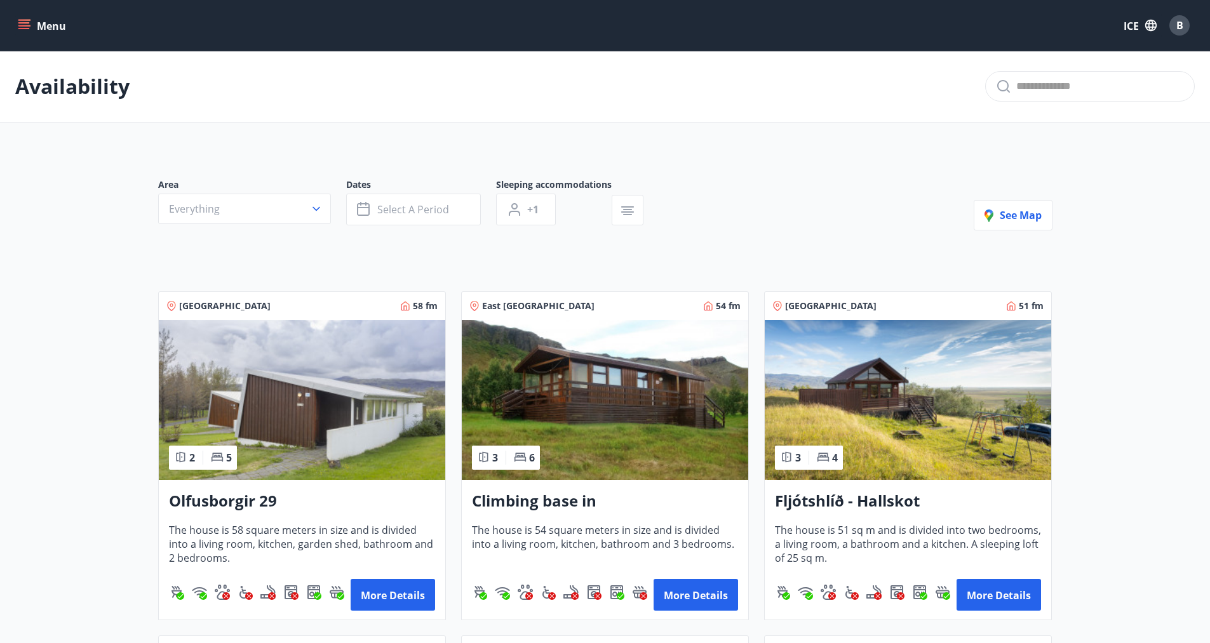
click at [300, 418] on img at bounding box center [302, 400] width 286 height 160
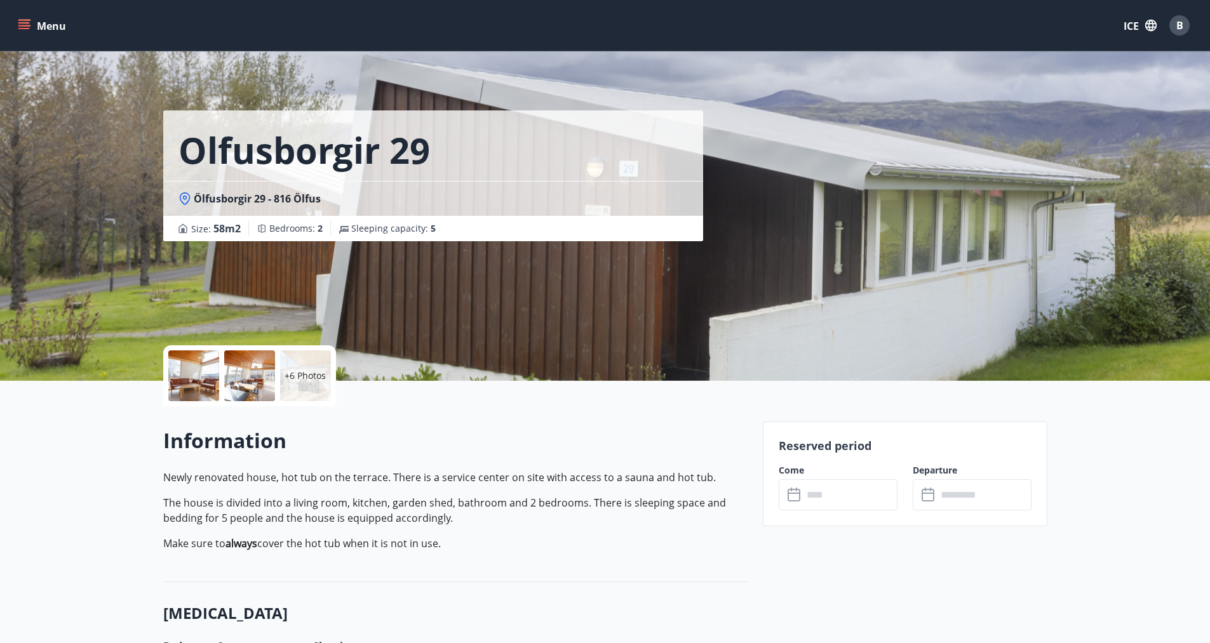
click at [297, 376] on font "+6 Photos" at bounding box center [304, 376] width 41 height 12
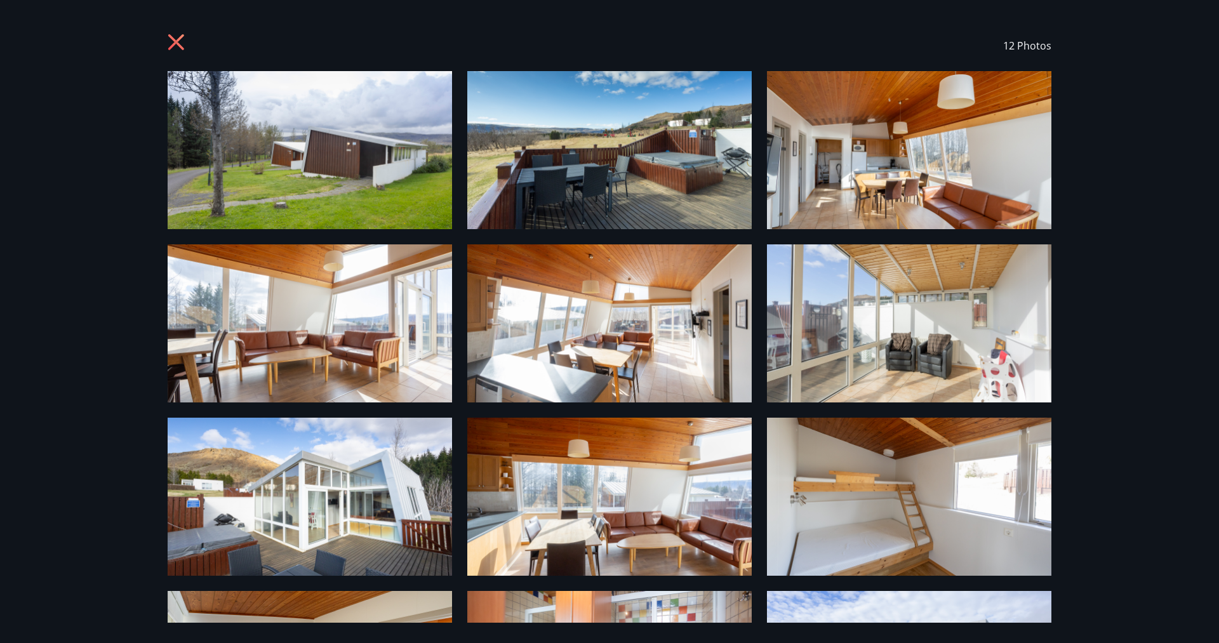
click at [176, 37] on icon at bounding box center [178, 44] width 20 height 20
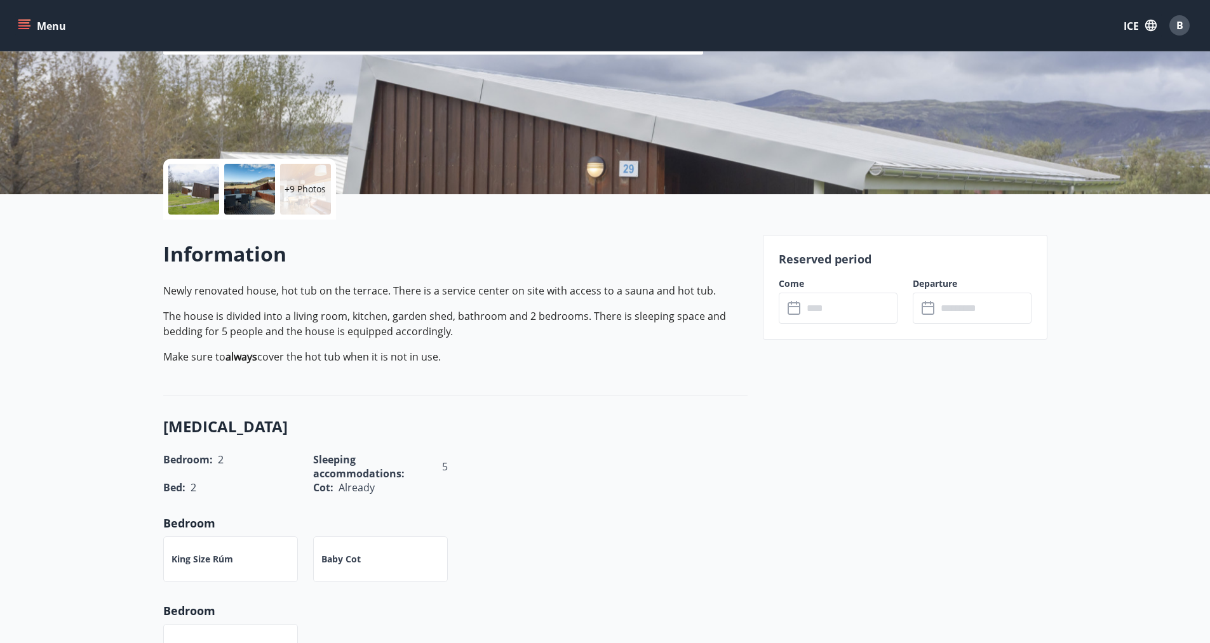
scroll to position [190, 0]
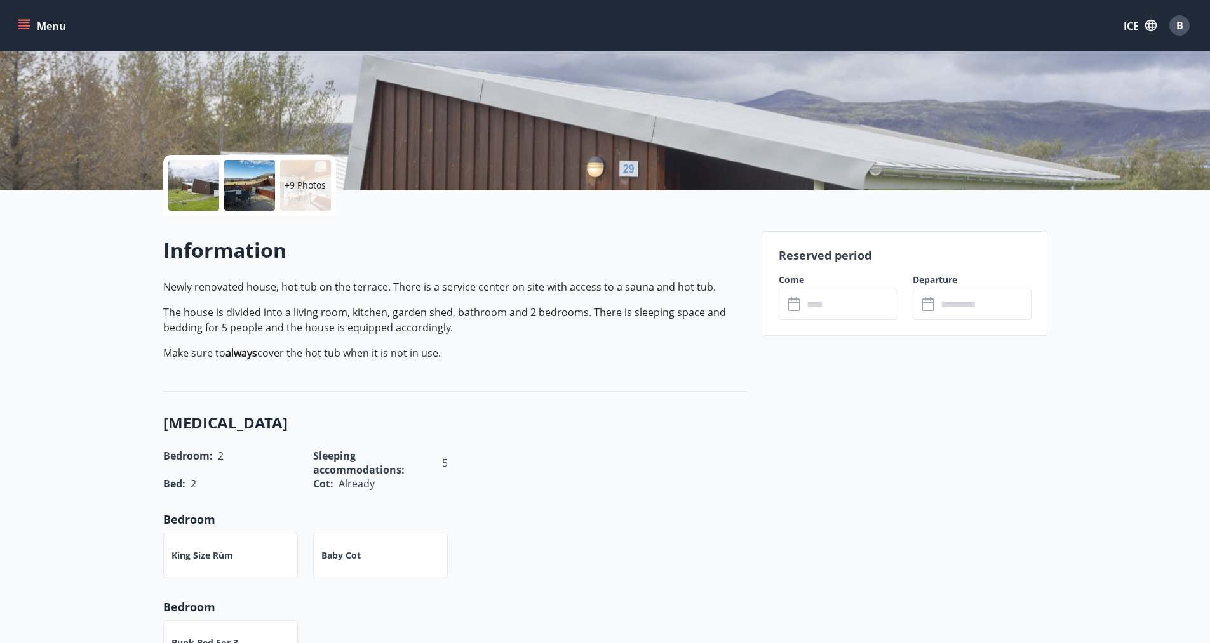
click at [871, 300] on input "text" at bounding box center [850, 304] width 95 height 31
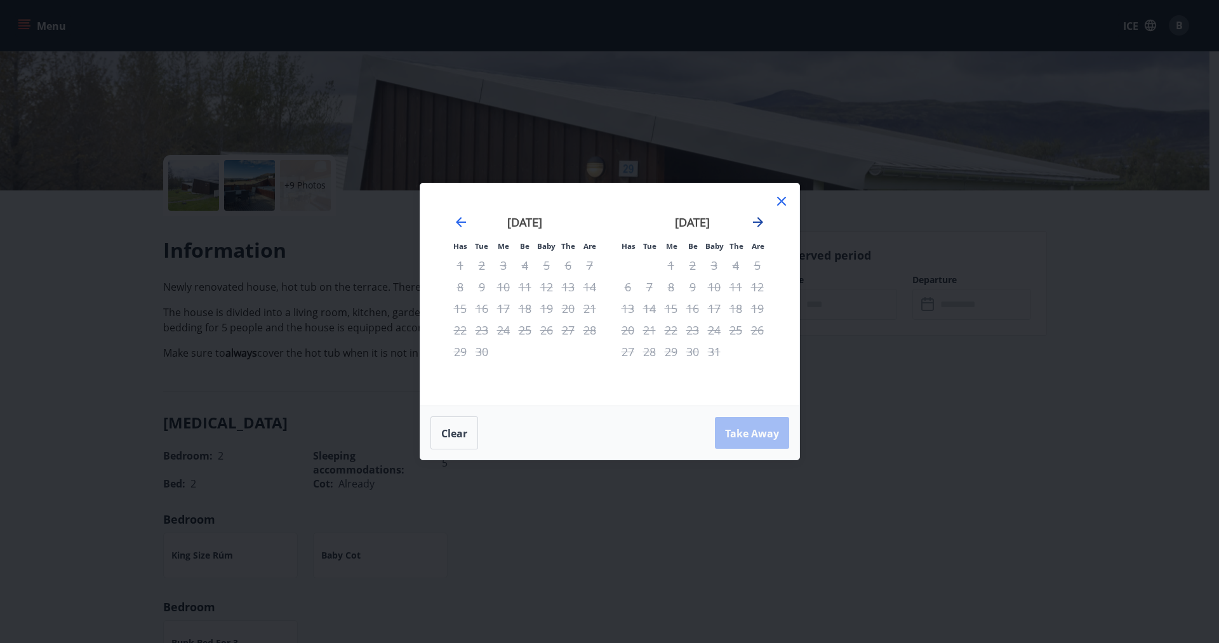
click at [754, 229] on icon "Move forward to switch to the next month." at bounding box center [757, 222] width 15 height 15
click at [755, 229] on icon "Move forward to switch to the next month." at bounding box center [757, 222] width 15 height 15
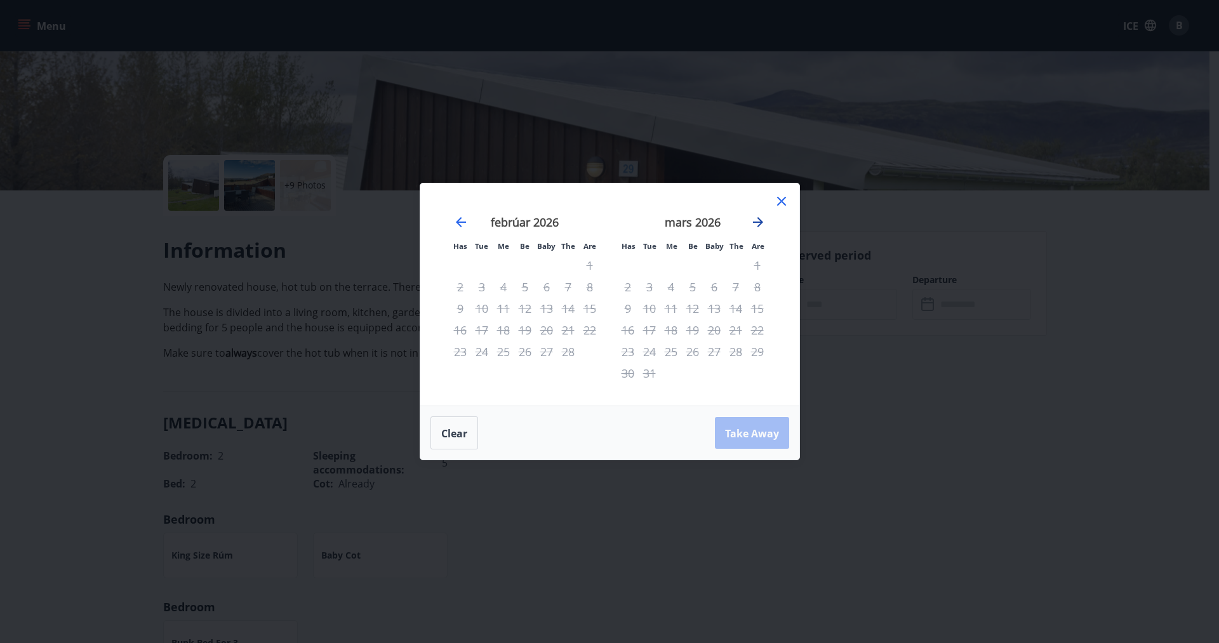
click at [755, 229] on icon "Move forward to switch to the next month." at bounding box center [757, 222] width 15 height 15
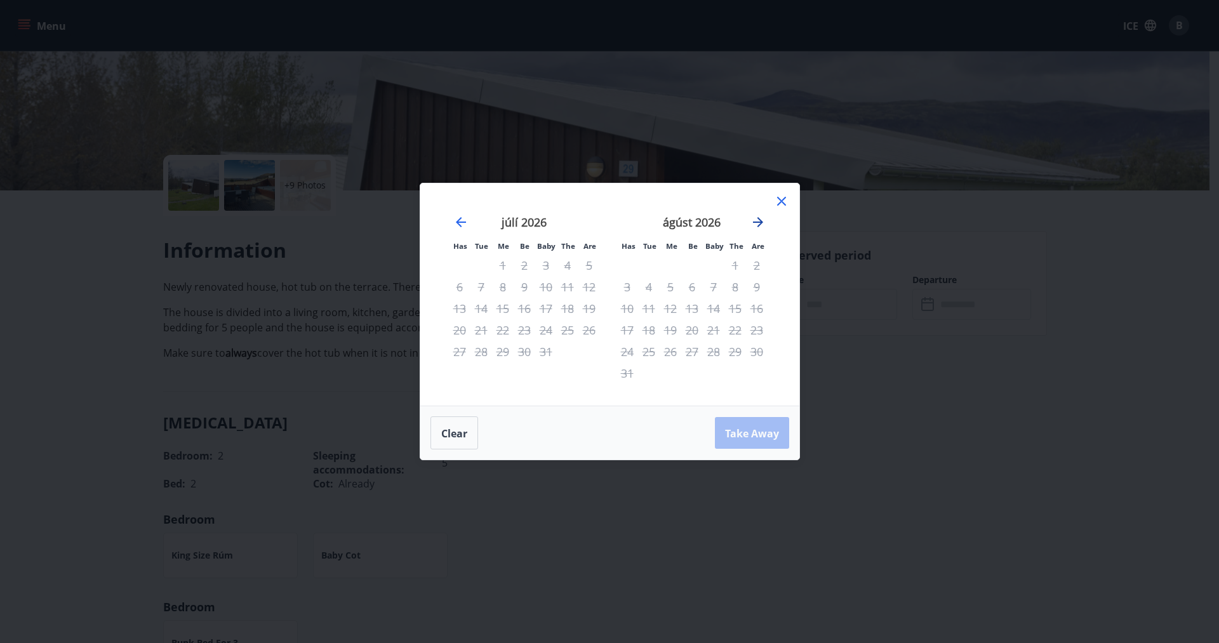
click at [755, 229] on icon "Move forward to switch to the next month." at bounding box center [757, 222] width 15 height 15
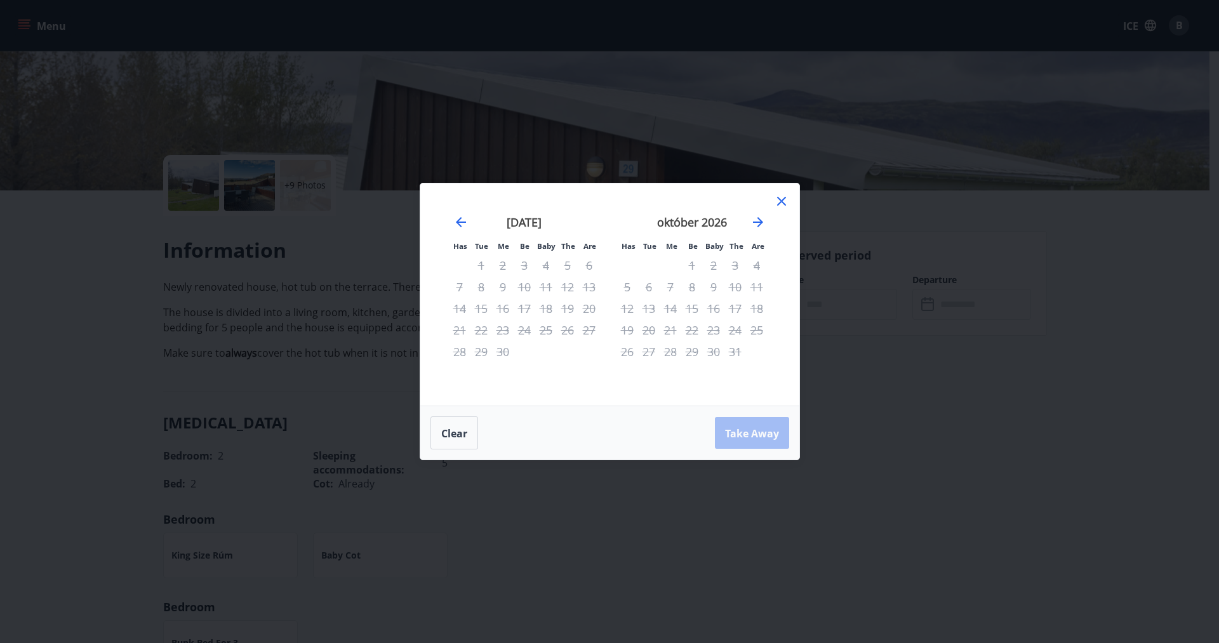
click at [986, 394] on div "Has Tue Me Be Baby The Are Has Tue Me Be Baby The Are júlí 2026 1 2 3 4 5 6 7 8…" at bounding box center [609, 321] width 1219 height 643
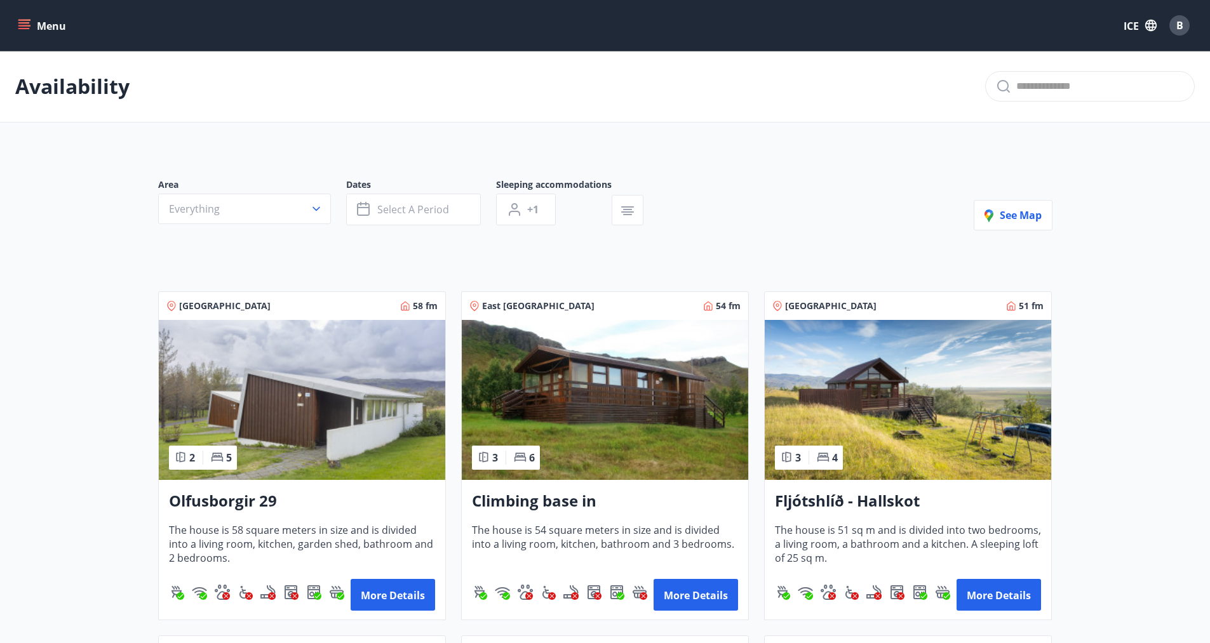
click at [914, 410] on img at bounding box center [907, 400] width 286 height 160
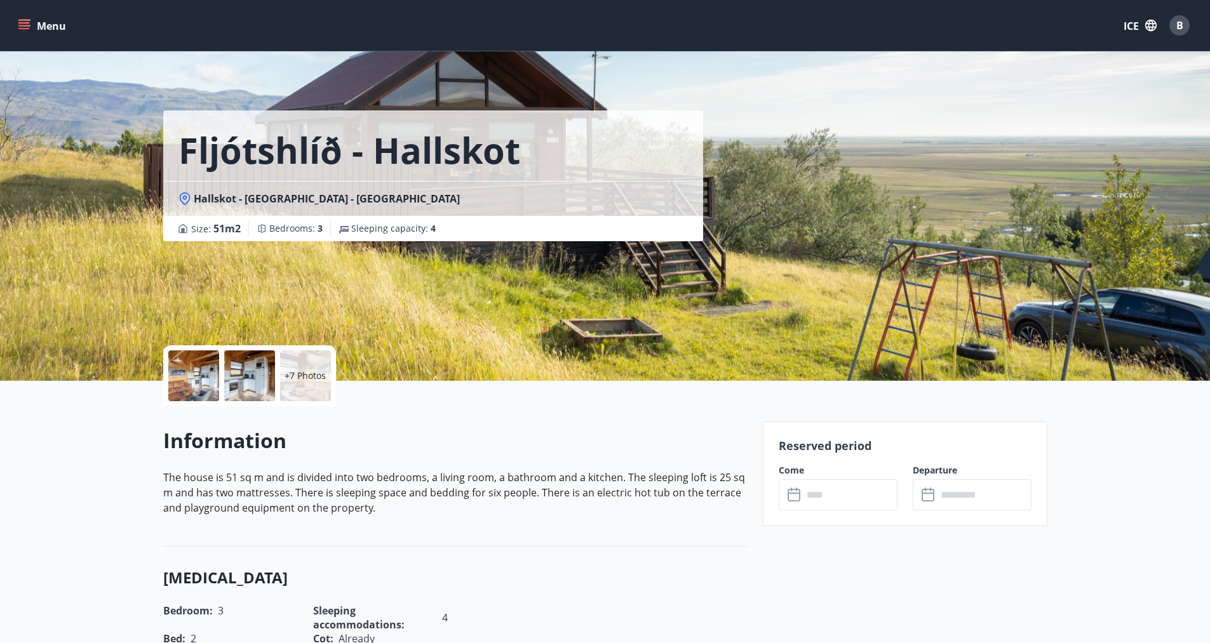
click at [323, 375] on font "+7 Photos" at bounding box center [304, 376] width 41 height 12
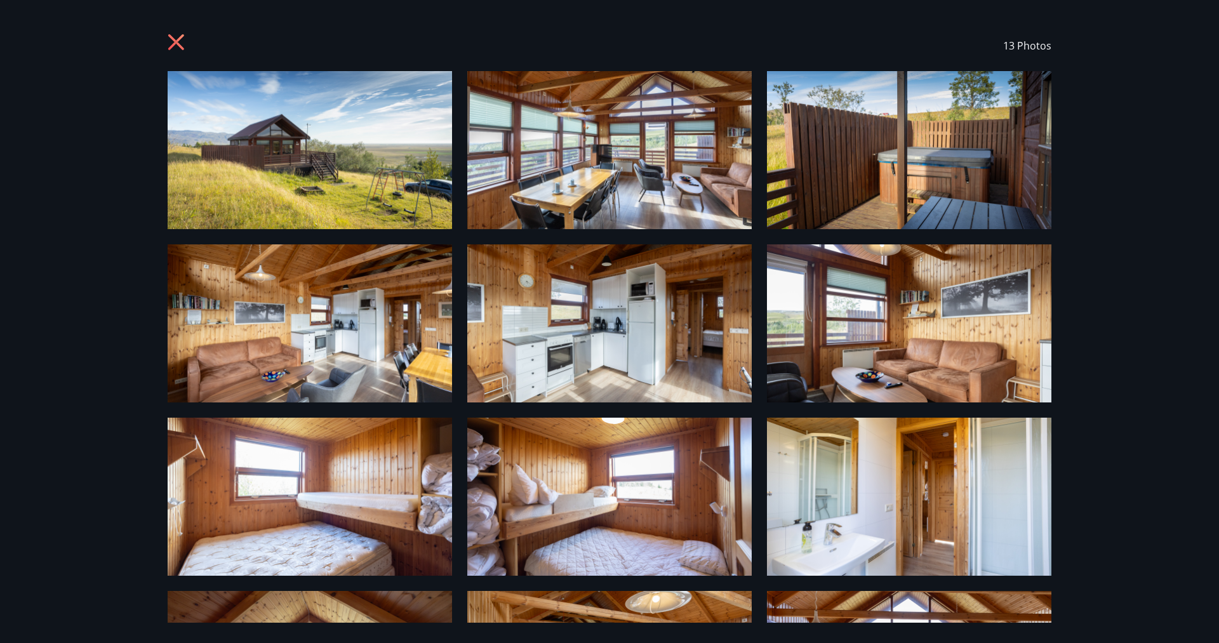
click at [165, 42] on div "13 Photos" at bounding box center [609, 45] width 914 height 51
click at [182, 42] on icon at bounding box center [178, 44] width 20 height 20
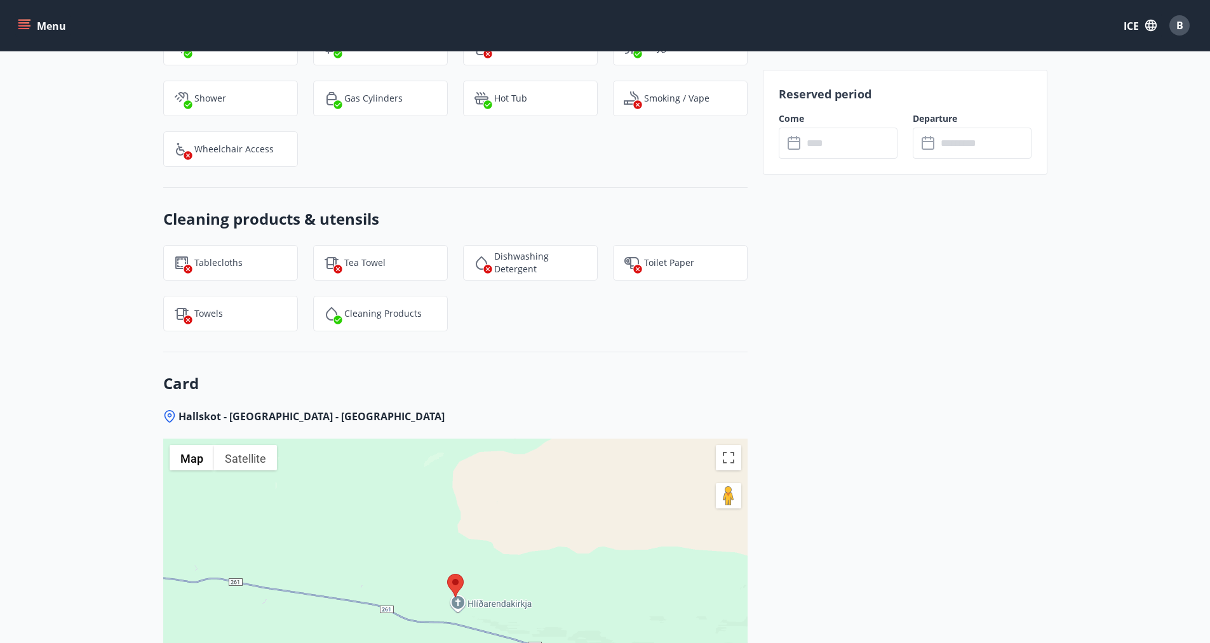
scroll to position [1397, 0]
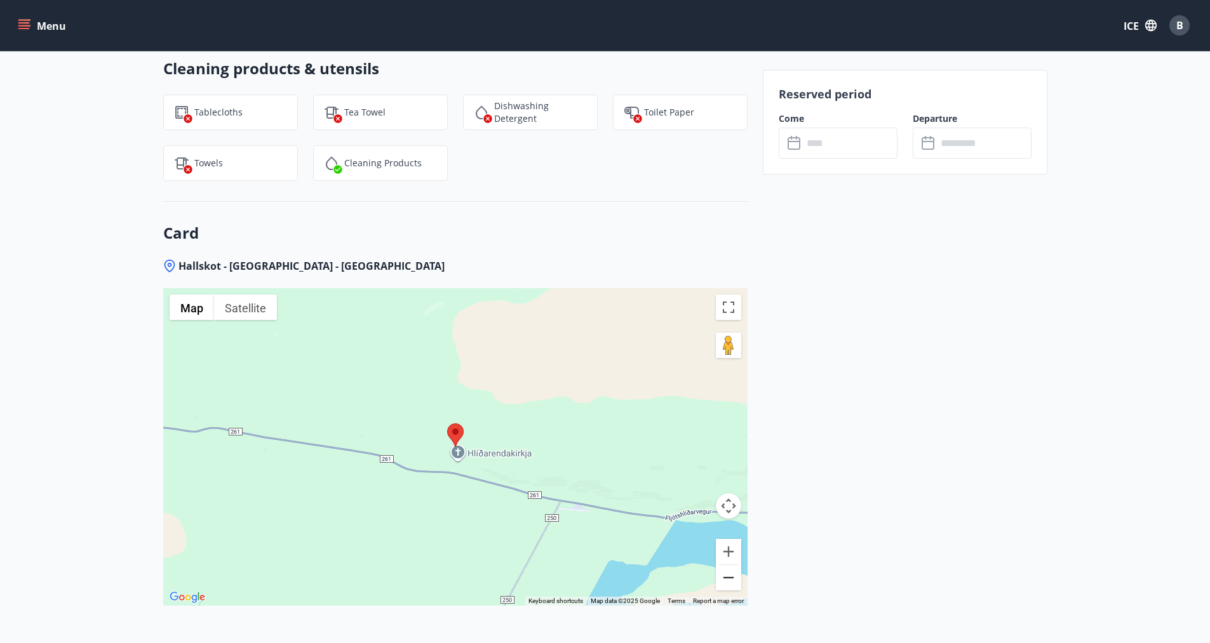
click at [725, 580] on button "Zoom out" at bounding box center [728, 577] width 25 height 25
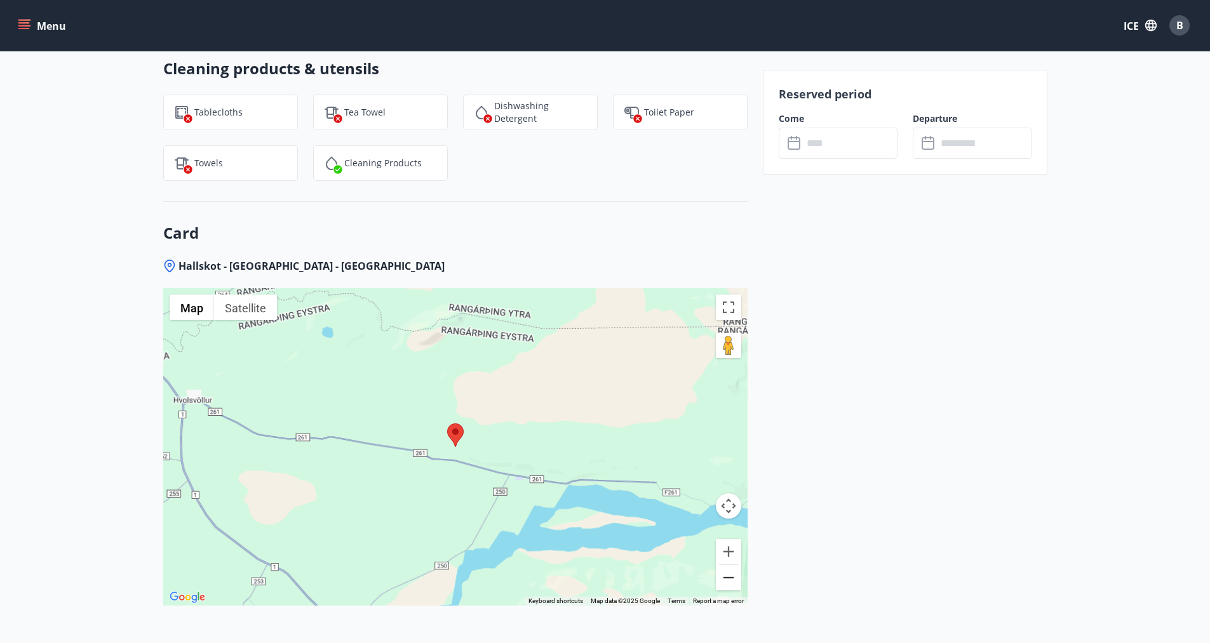
click at [725, 580] on button "Zoom out" at bounding box center [728, 577] width 25 height 25
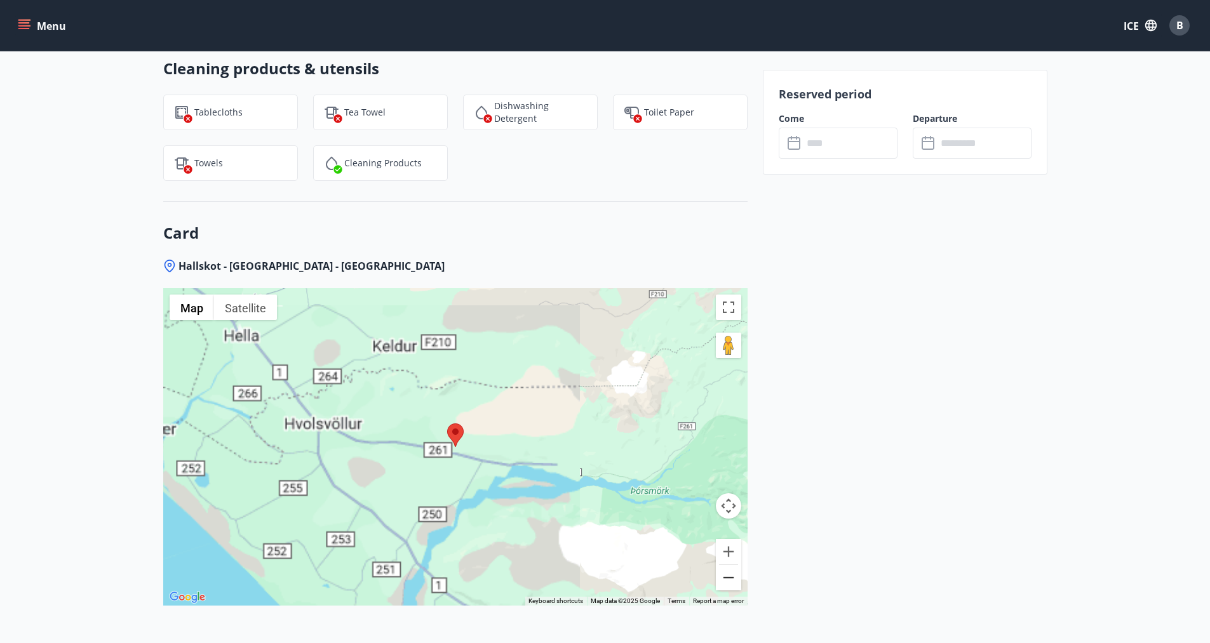
click at [725, 580] on button "Zoom out" at bounding box center [728, 577] width 25 height 25
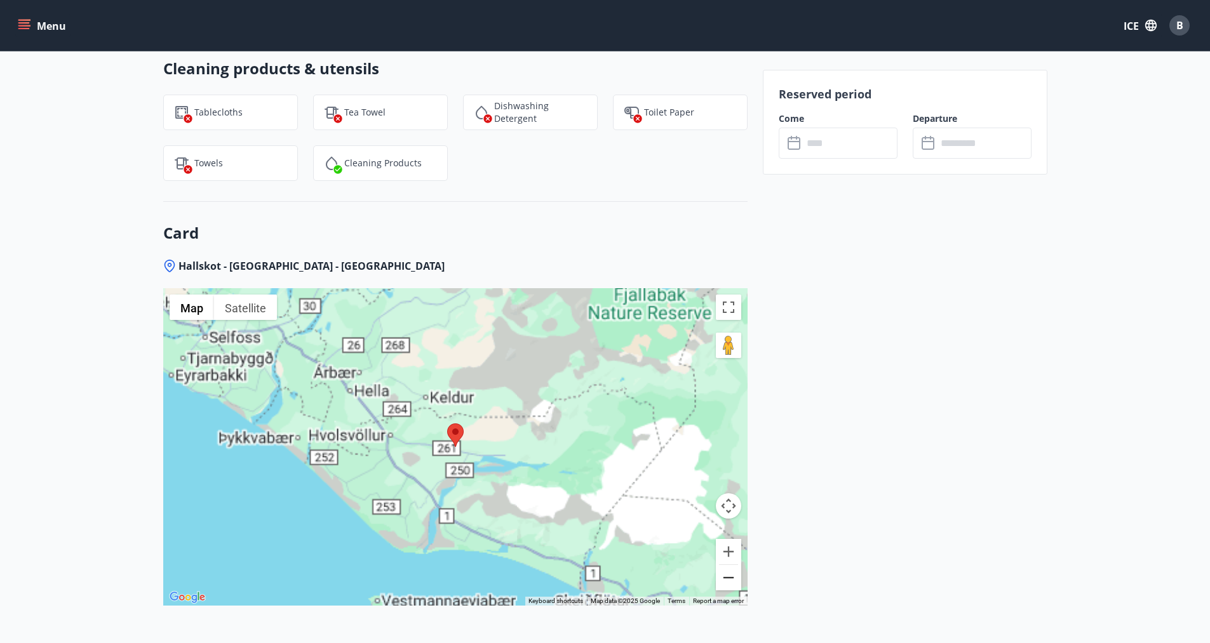
click at [725, 580] on button "Zoom out" at bounding box center [728, 577] width 25 height 25
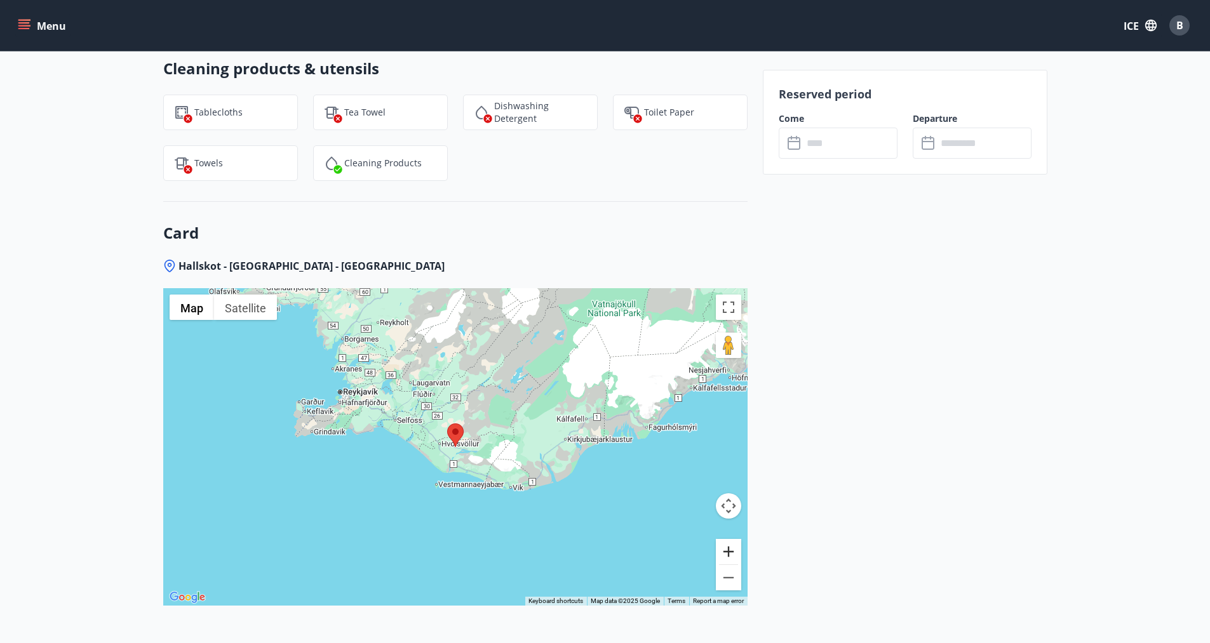
click at [728, 553] on button "Zoom in" at bounding box center [728, 551] width 25 height 25
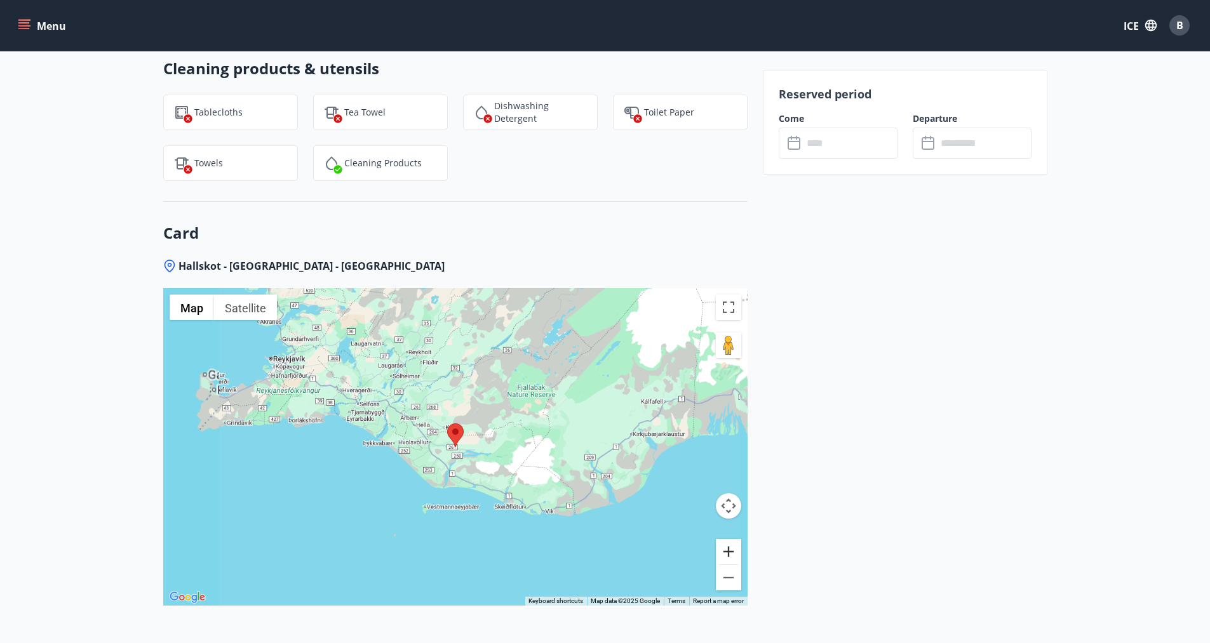
click at [728, 552] on button "Zoom in" at bounding box center [728, 551] width 25 height 25
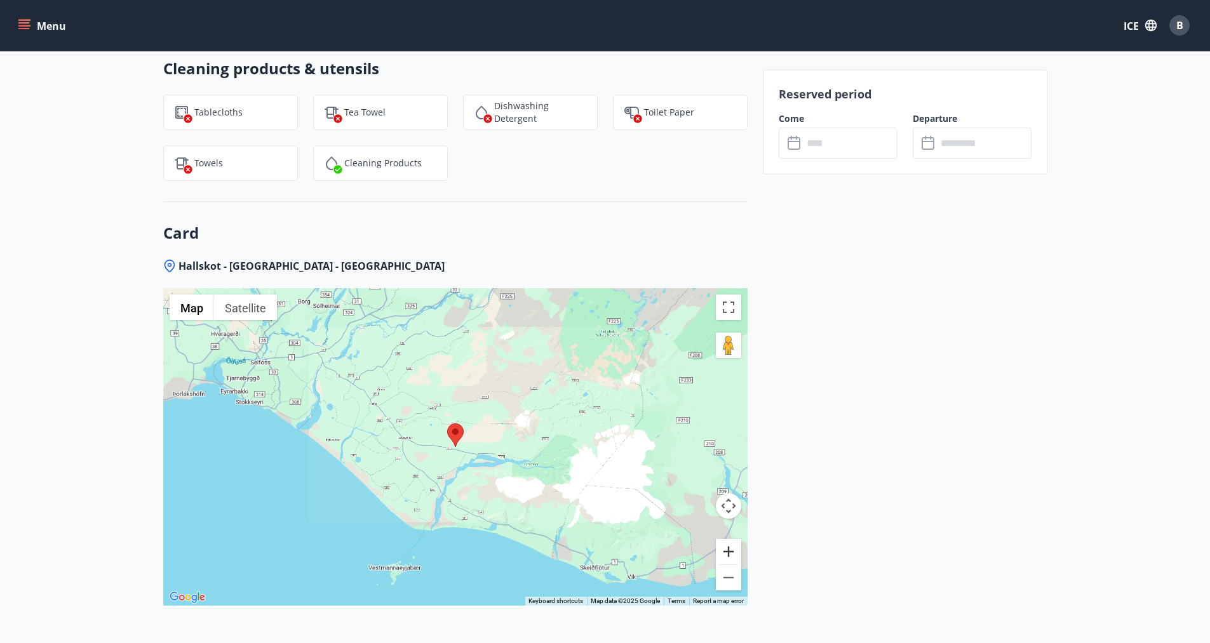
click at [728, 552] on button "Zoom in" at bounding box center [728, 551] width 25 height 25
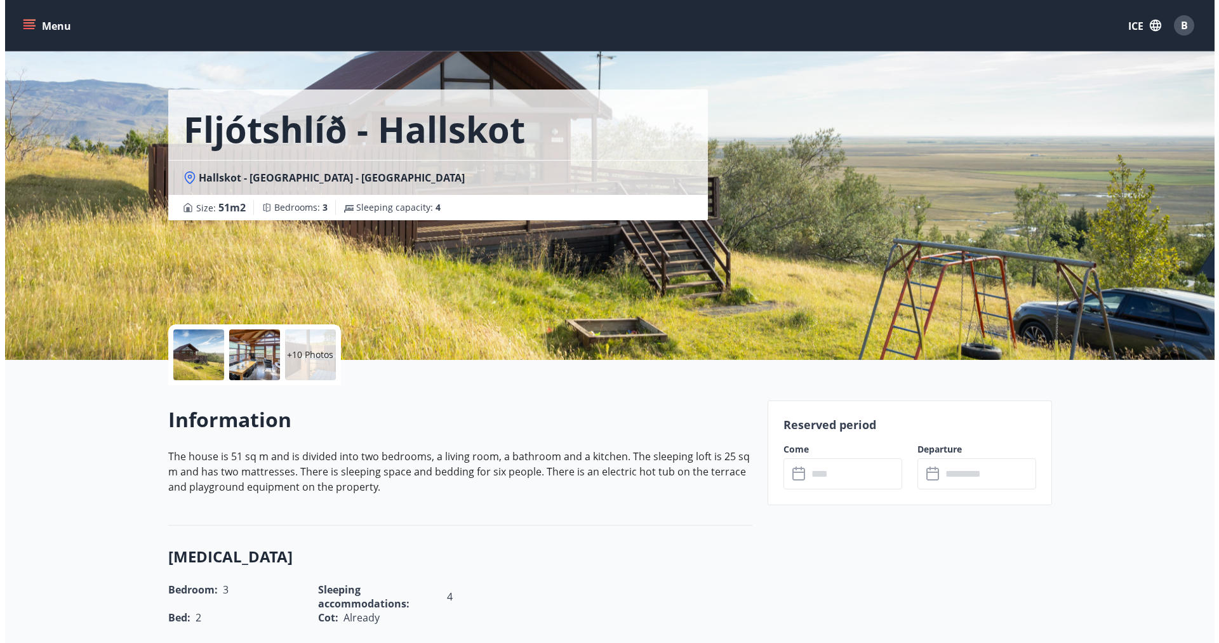
scroll to position [0, 0]
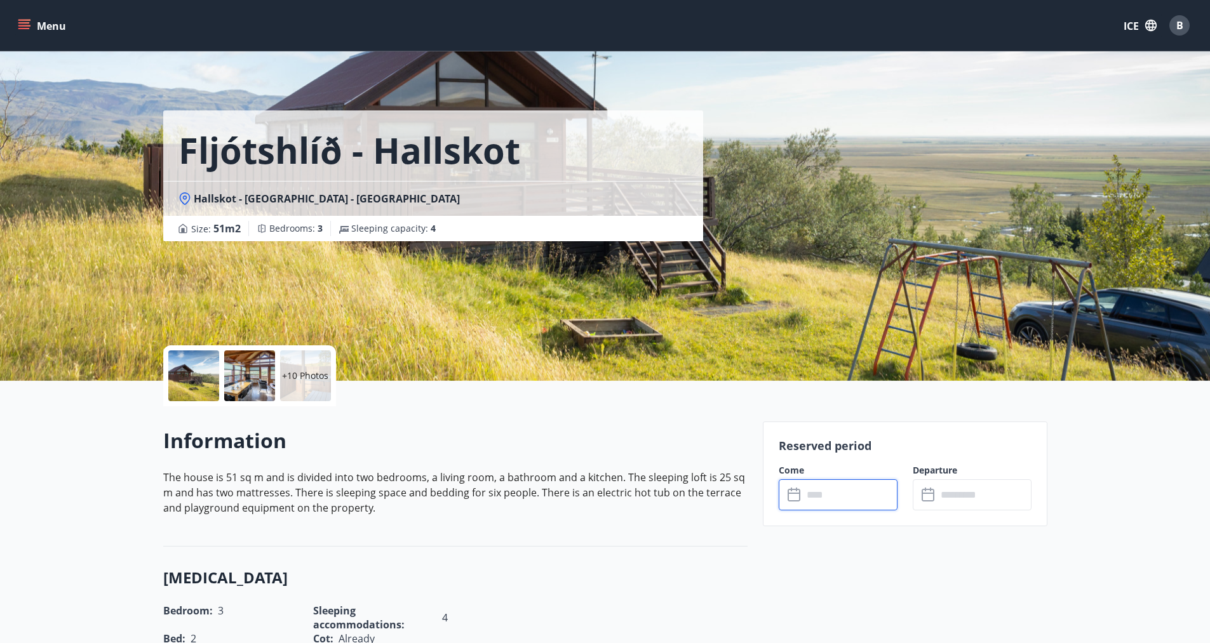
click at [840, 500] on input "text" at bounding box center [850, 494] width 95 height 31
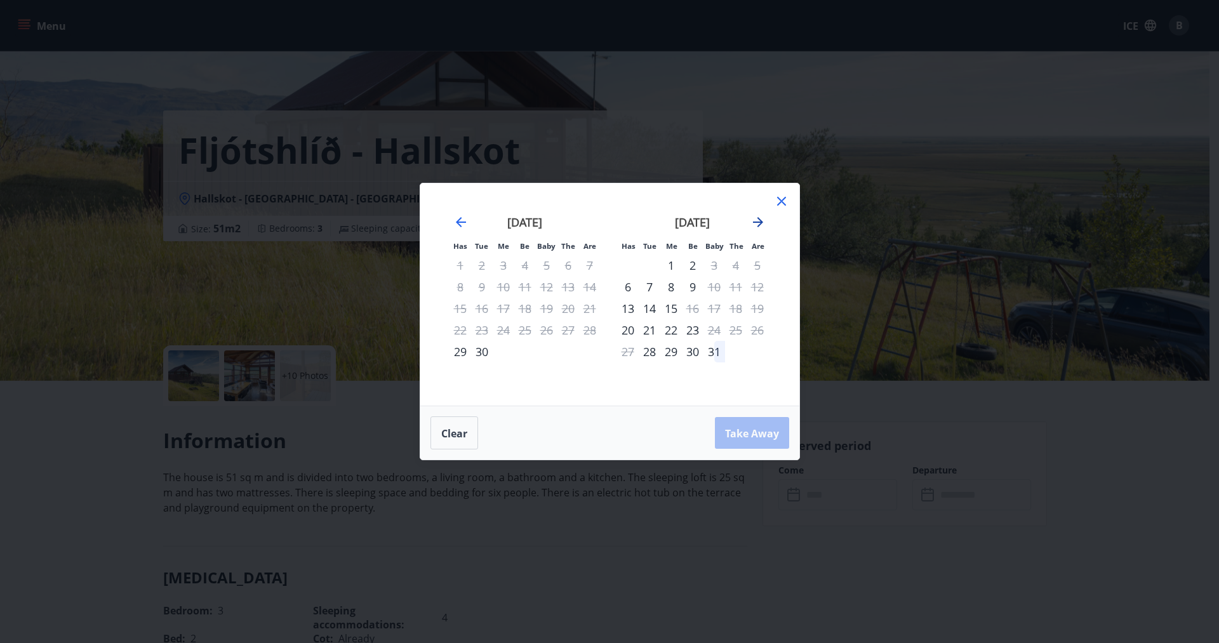
click at [755, 229] on icon "Move forward to switch to the next month." at bounding box center [757, 222] width 15 height 15
click at [736, 267] on font "1" at bounding box center [736, 265] width 6 height 15
click at [657, 288] on div "4" at bounding box center [650, 287] width 22 height 22
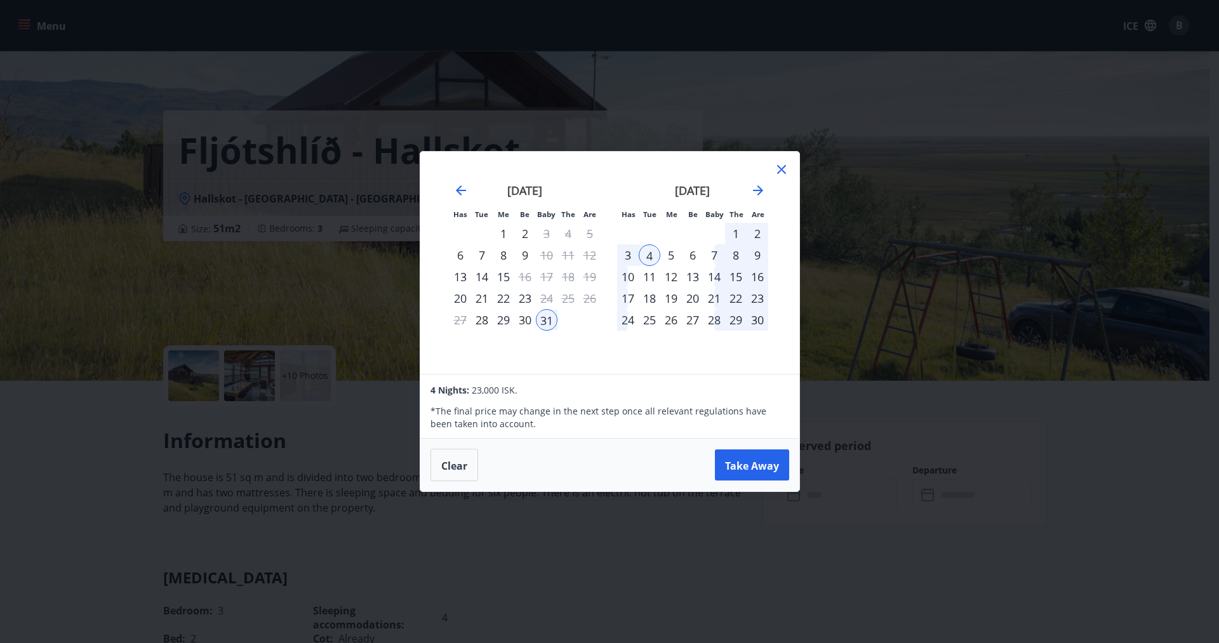
click at [742, 230] on div "1" at bounding box center [736, 234] width 22 height 22
click at [736, 241] on font "1" at bounding box center [736, 233] width 6 height 15
click at [465, 468] on font "Clear" at bounding box center [454, 465] width 26 height 14
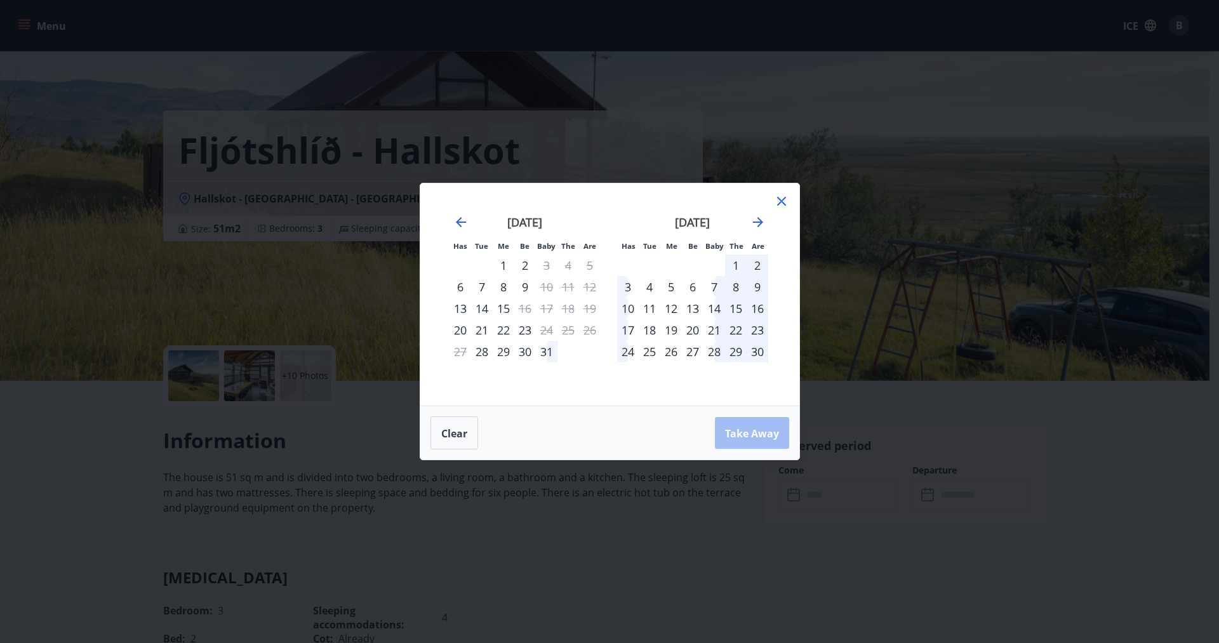
click at [738, 263] on font "1" at bounding box center [736, 265] width 6 height 15
click at [627, 288] on div "3" at bounding box center [628, 287] width 22 height 22
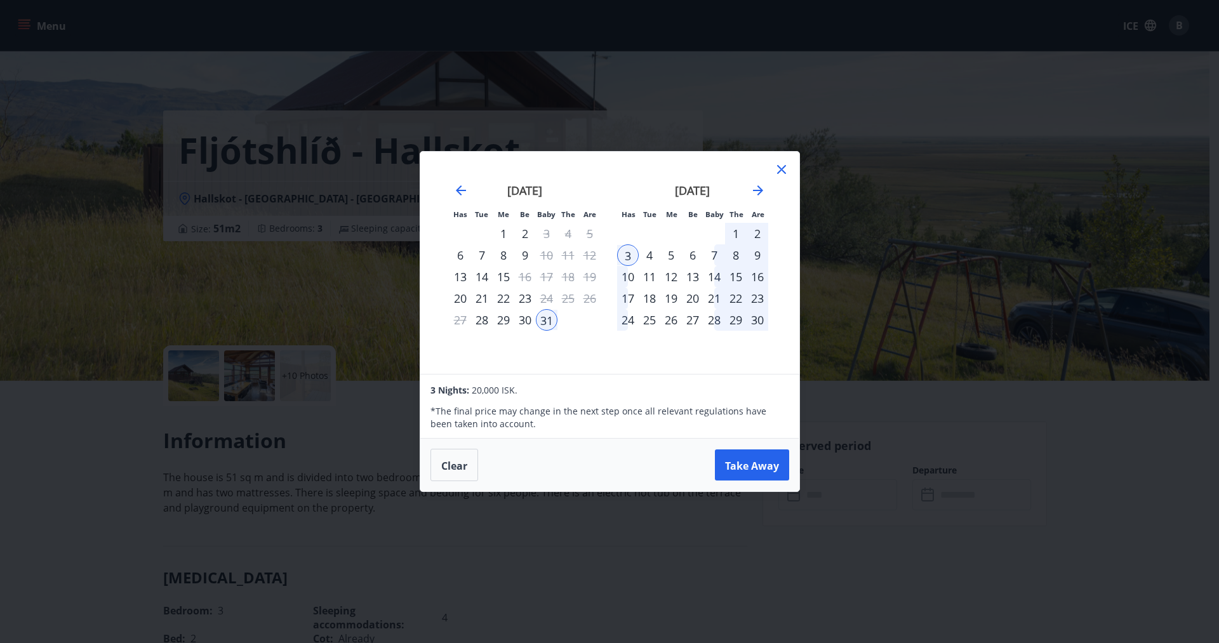
click at [783, 166] on icon at bounding box center [781, 169] width 15 height 15
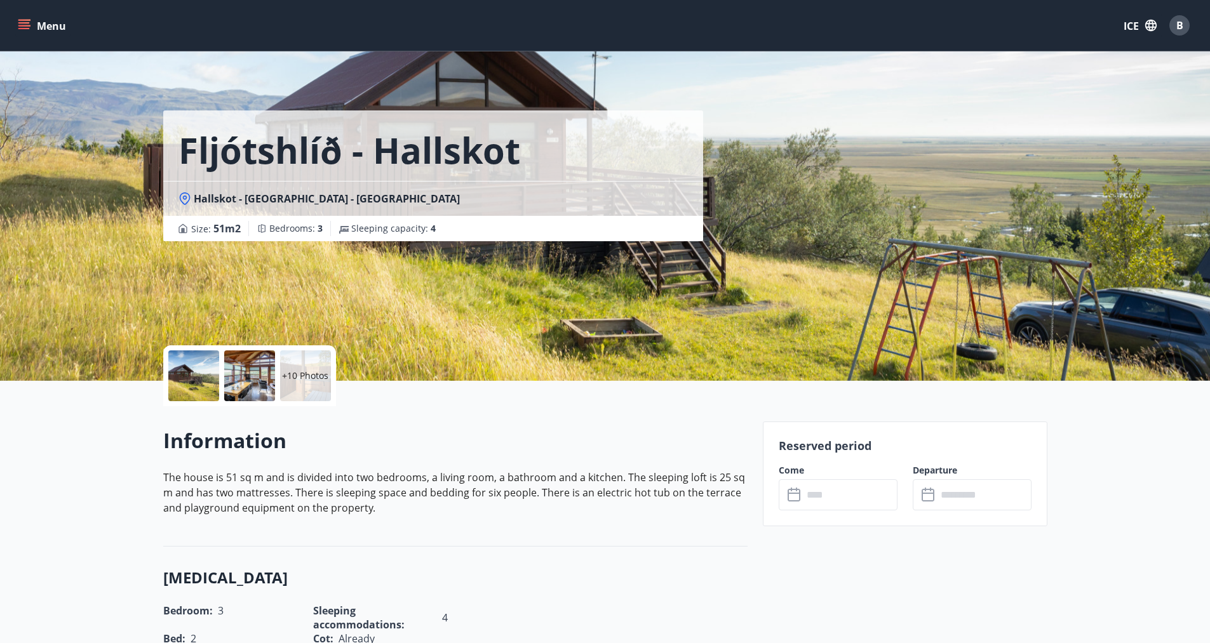
click at [315, 368] on div "+10 Photos" at bounding box center [305, 375] width 51 height 51
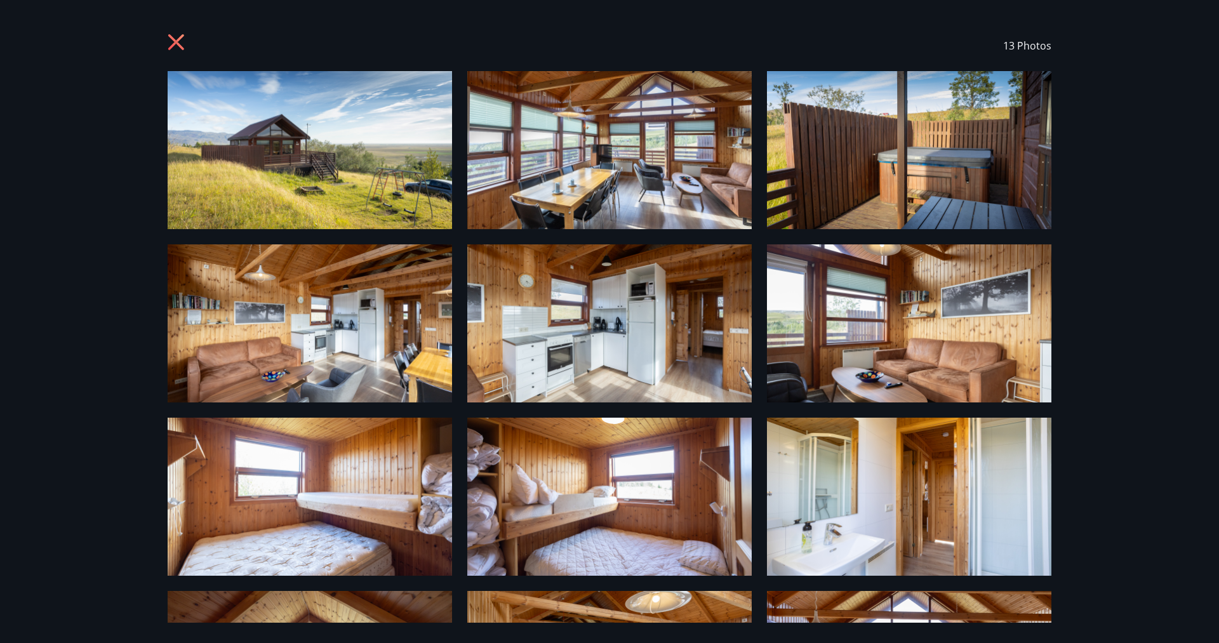
click at [190, 46] on div "13 Photos" at bounding box center [610, 45] width 884 height 51
click at [184, 45] on icon at bounding box center [178, 44] width 20 height 20
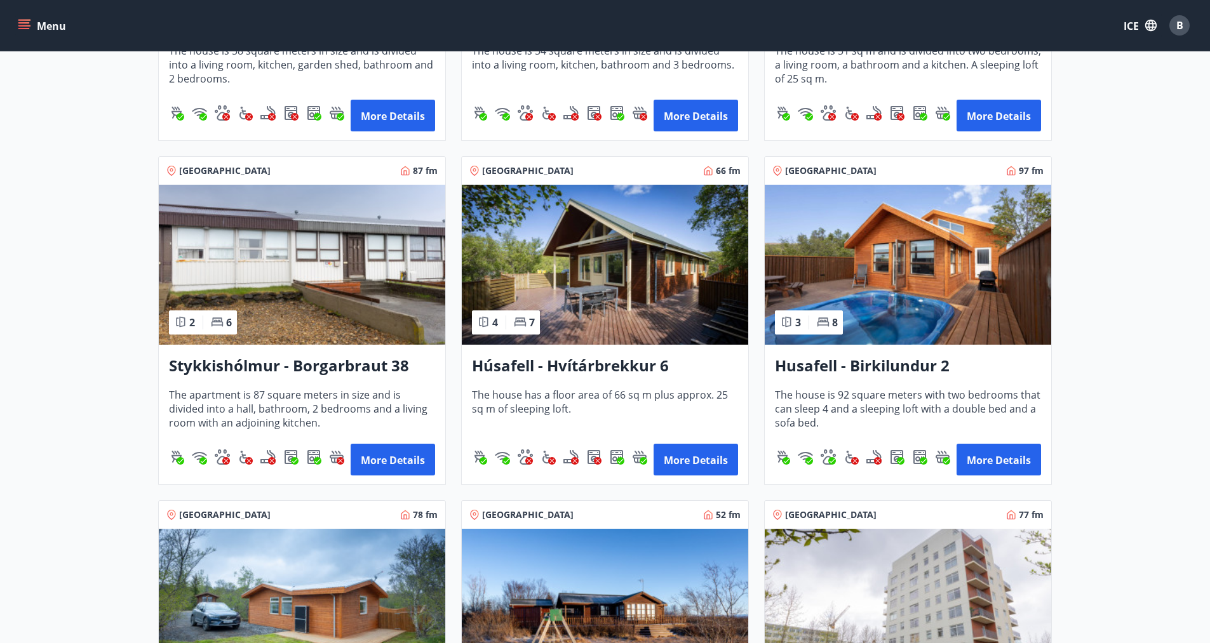
scroll to position [508, 0]
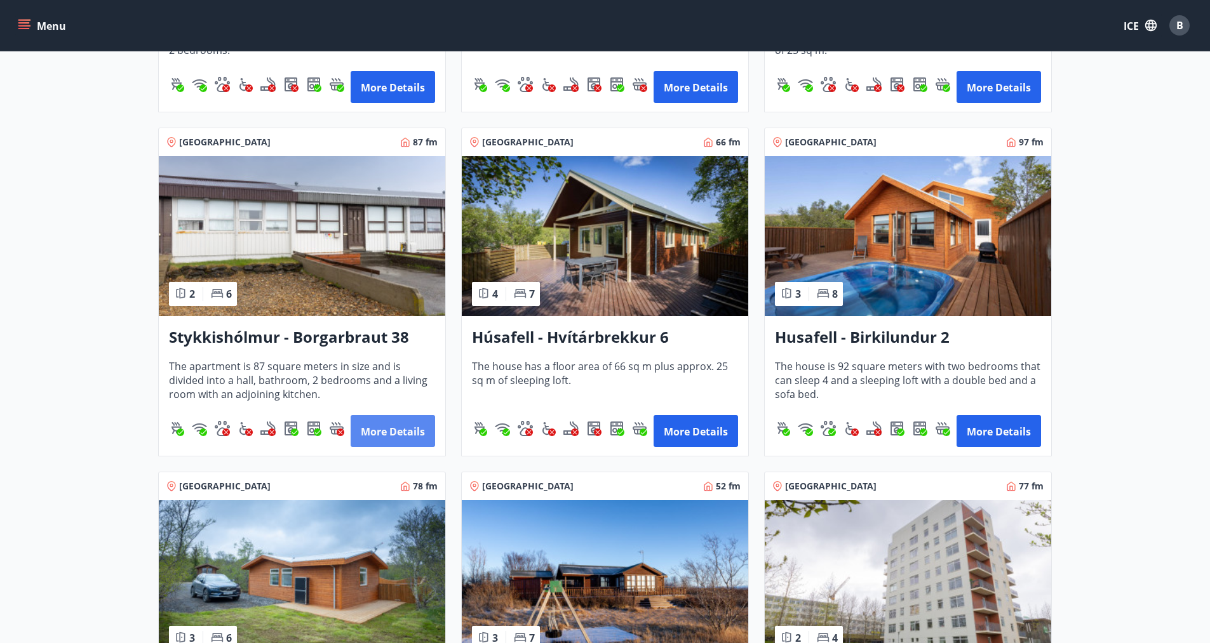
click at [399, 424] on font "More details" at bounding box center [393, 431] width 64 height 15
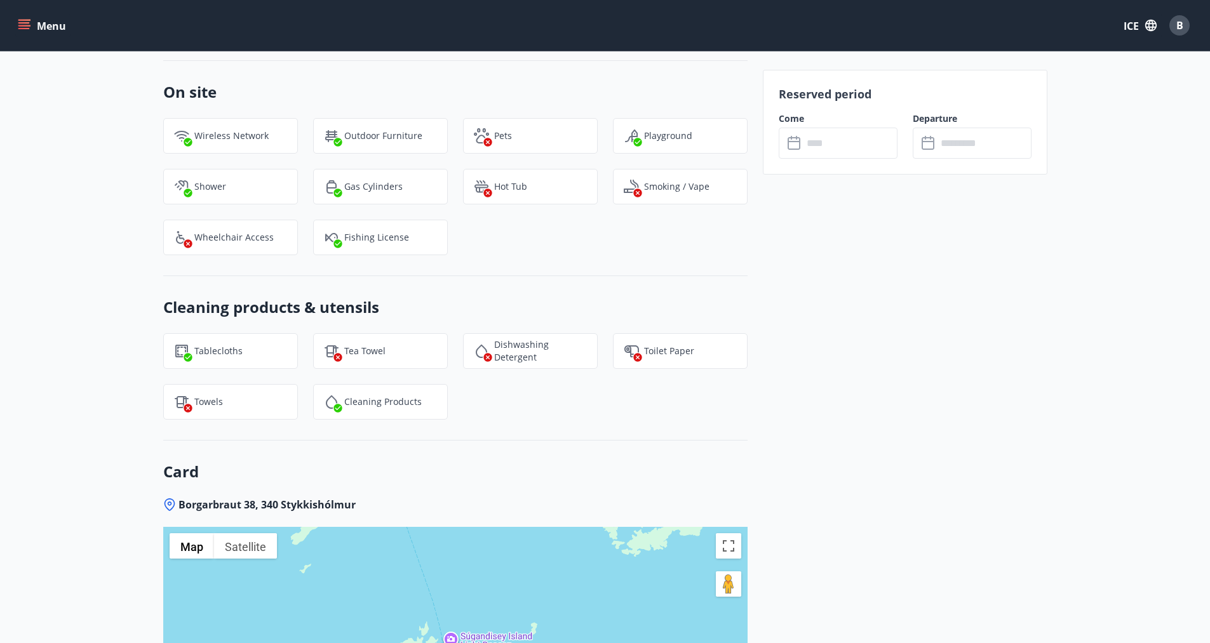
scroll to position [1460, 0]
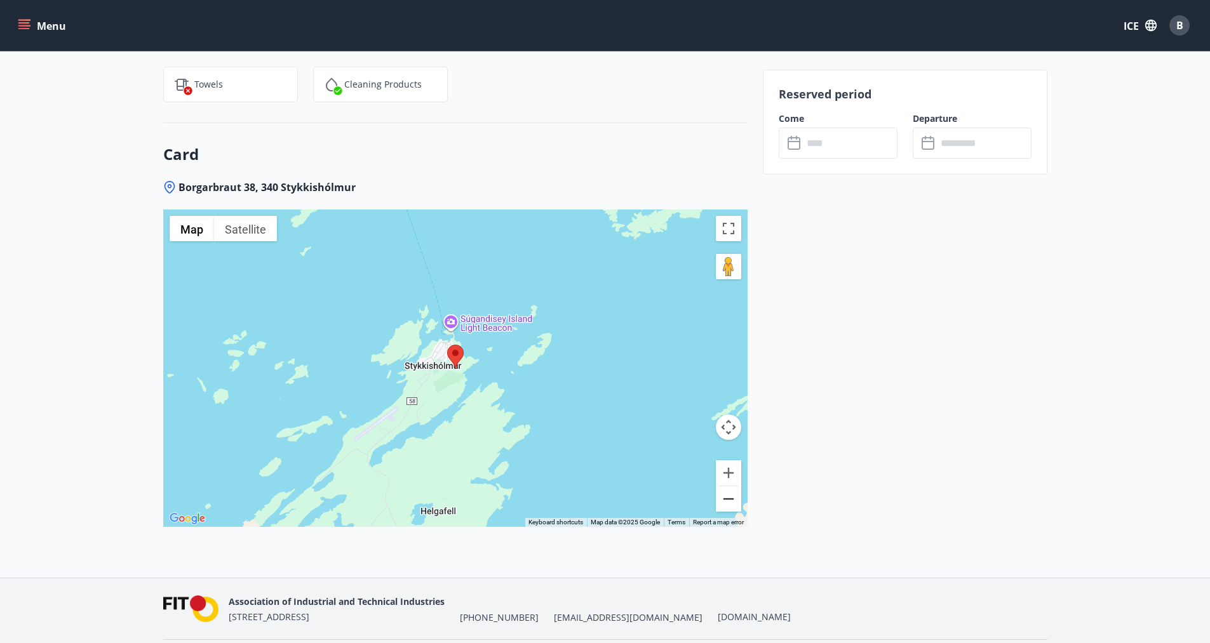
click at [725, 501] on button "Zoom out" at bounding box center [728, 498] width 25 height 25
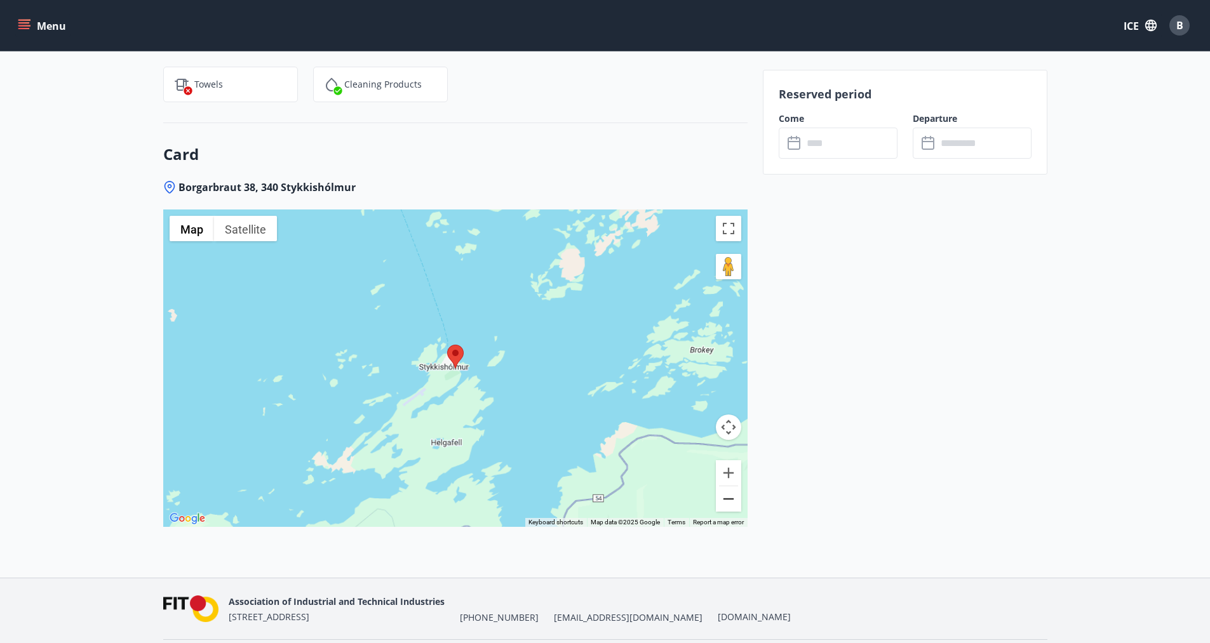
click at [725, 501] on button "Zoom out" at bounding box center [728, 498] width 25 height 25
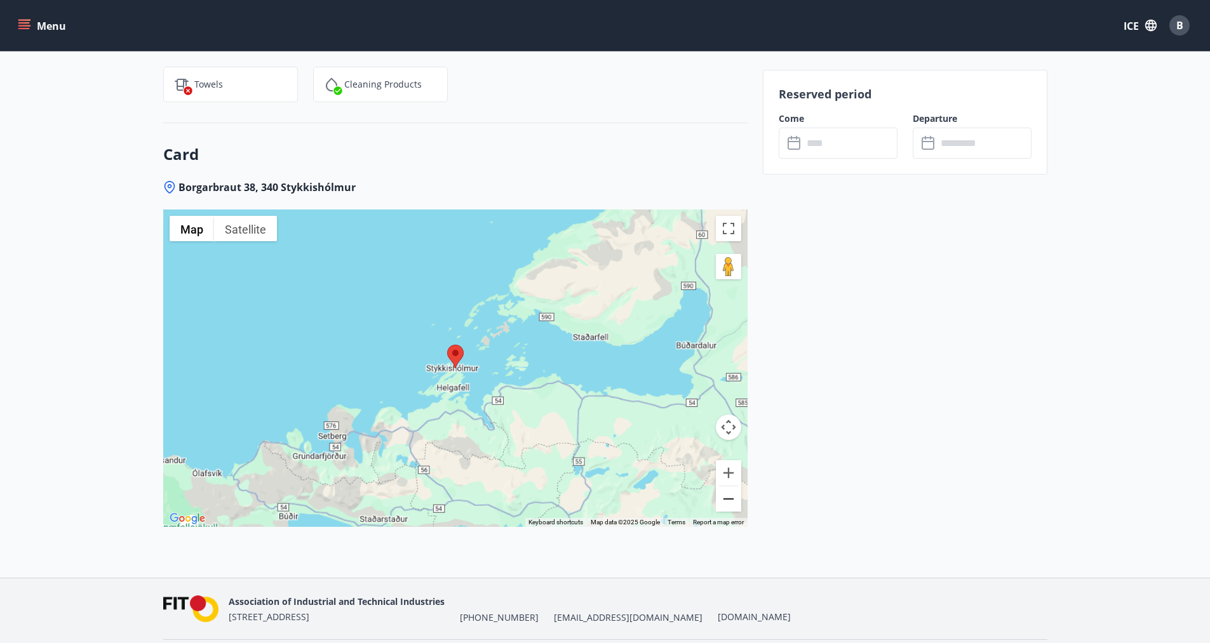
click at [724, 501] on button "Zoom out" at bounding box center [728, 498] width 25 height 25
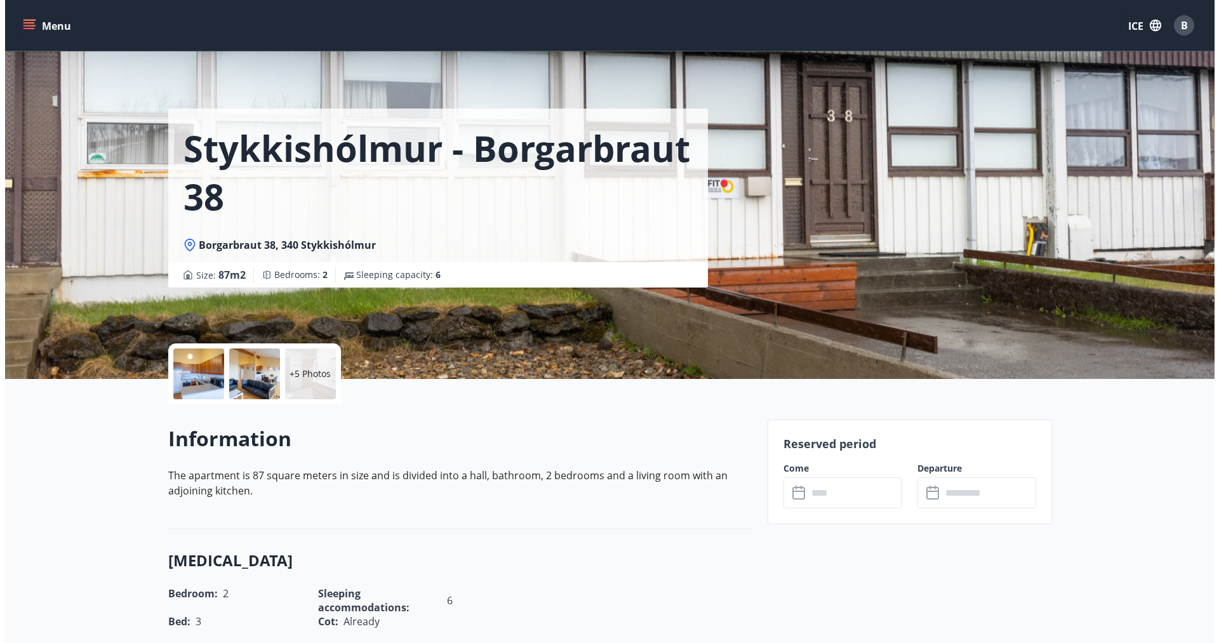
scroll to position [0, 0]
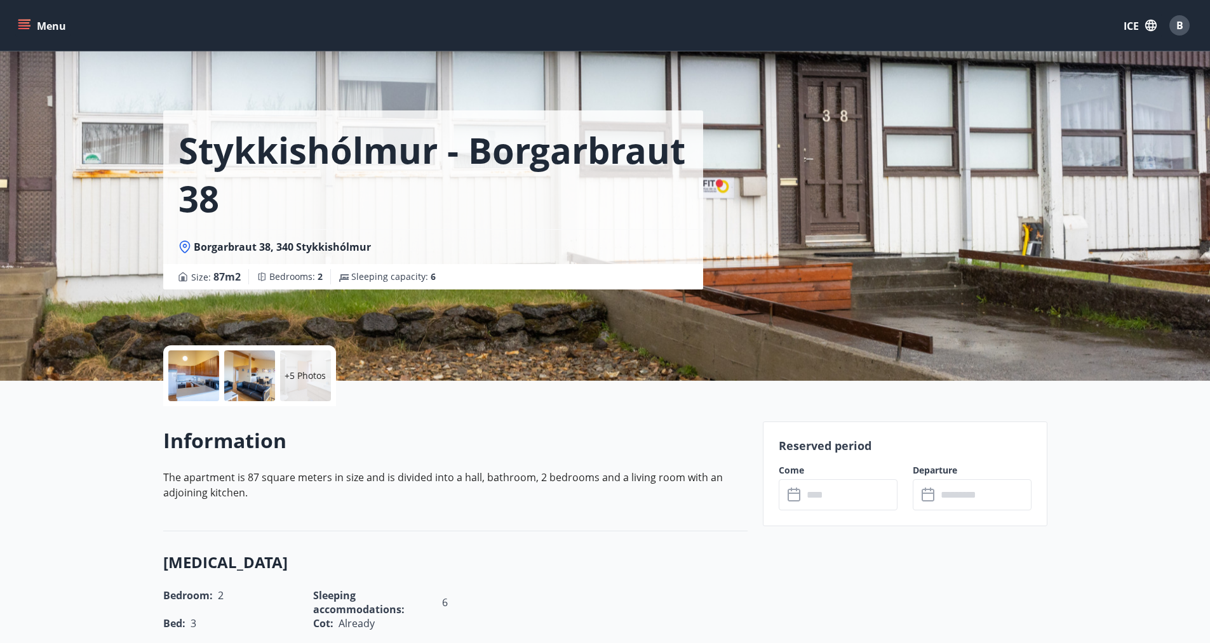
click at [300, 371] on font "+5 Photos" at bounding box center [304, 376] width 41 height 12
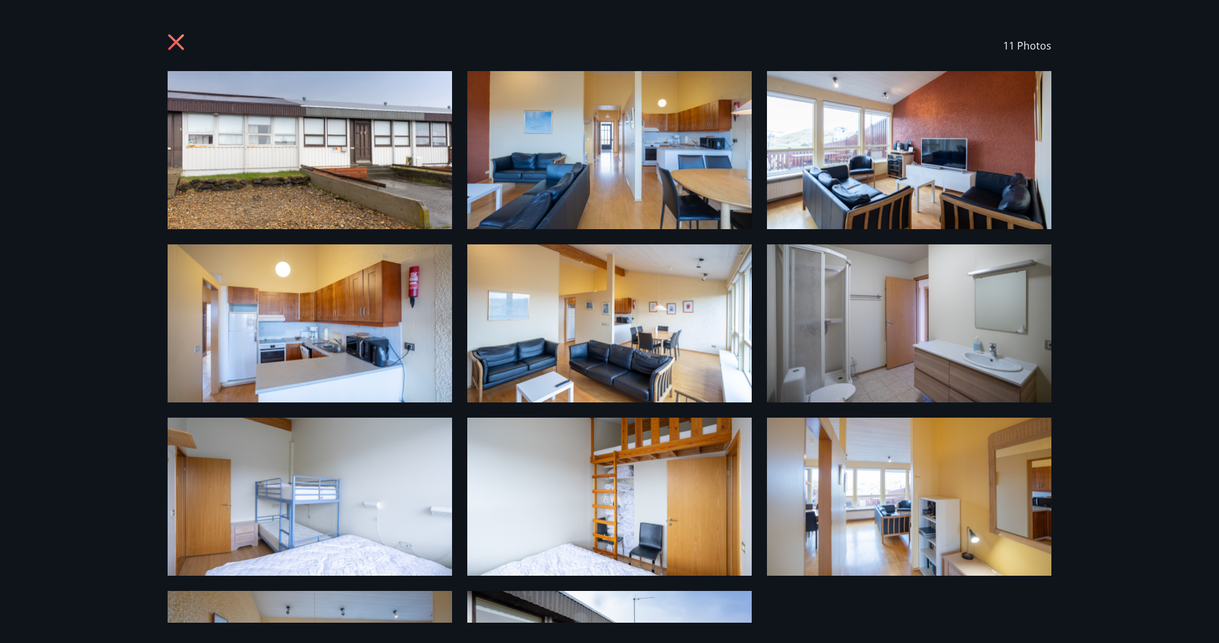
click at [180, 48] on icon at bounding box center [178, 44] width 20 height 20
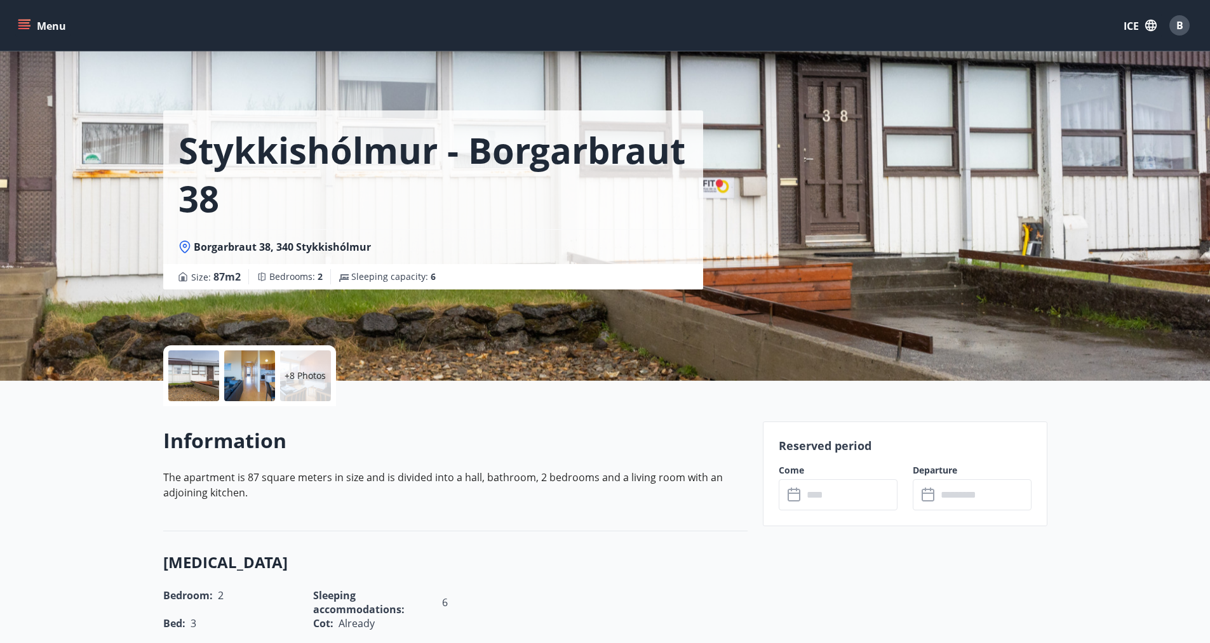
click at [828, 504] on input "text" at bounding box center [850, 494] width 95 height 31
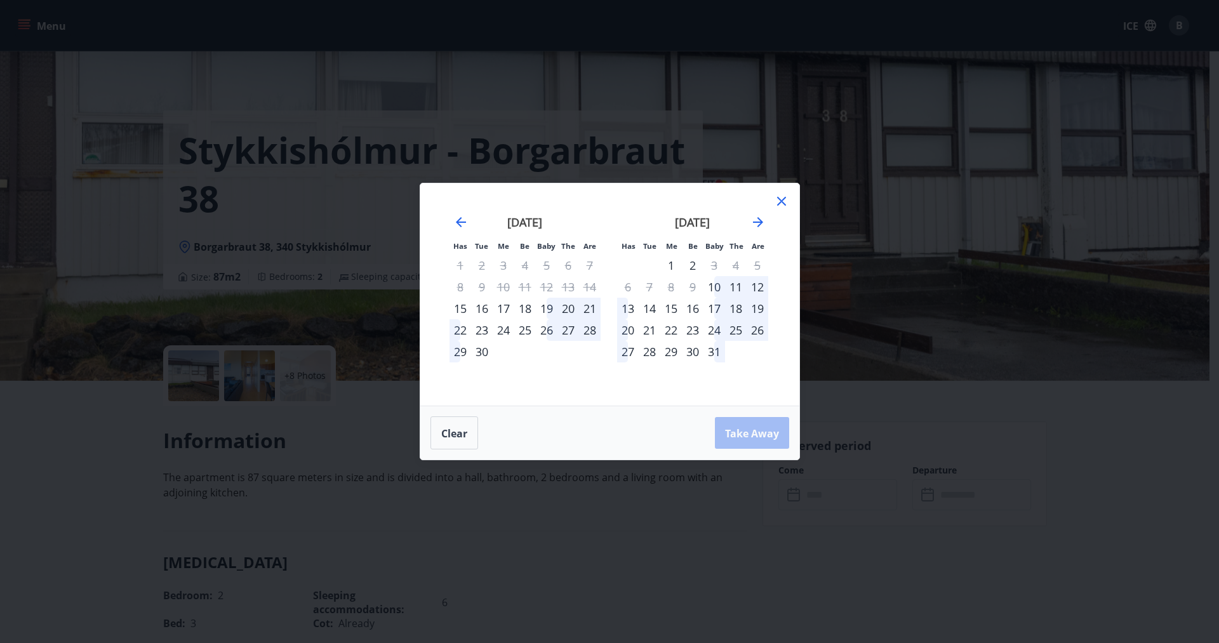
click at [569, 310] on font "20" at bounding box center [568, 308] width 13 height 15
click at [461, 328] on font "22" at bounding box center [460, 330] width 13 height 15
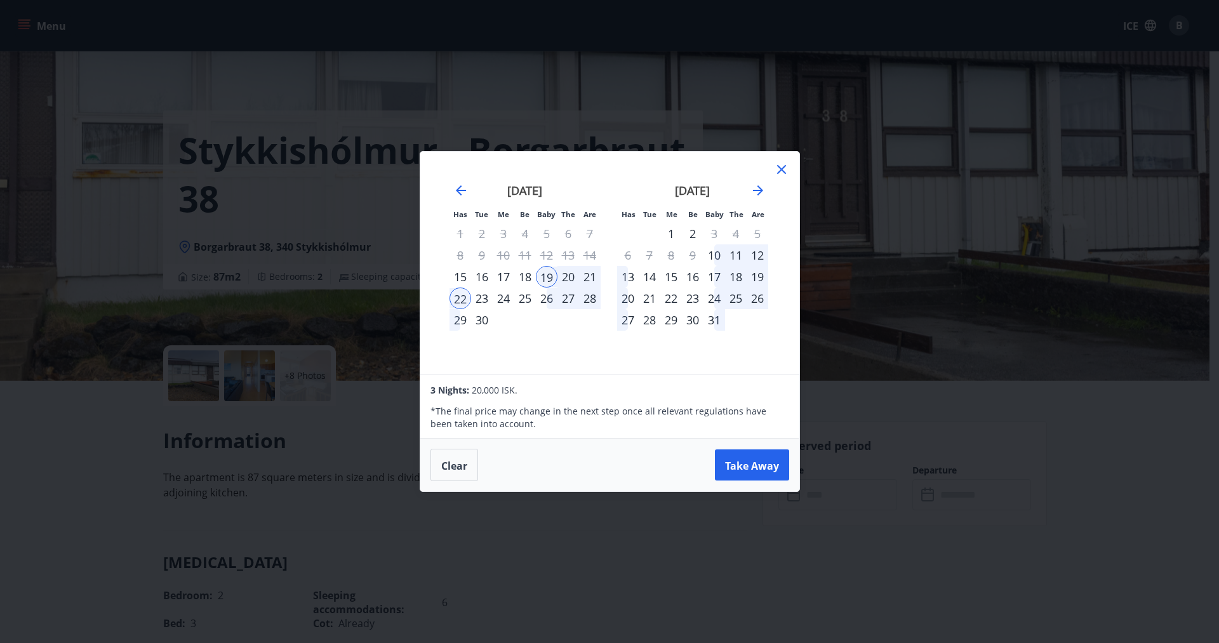
click at [777, 168] on icon at bounding box center [781, 169] width 15 height 15
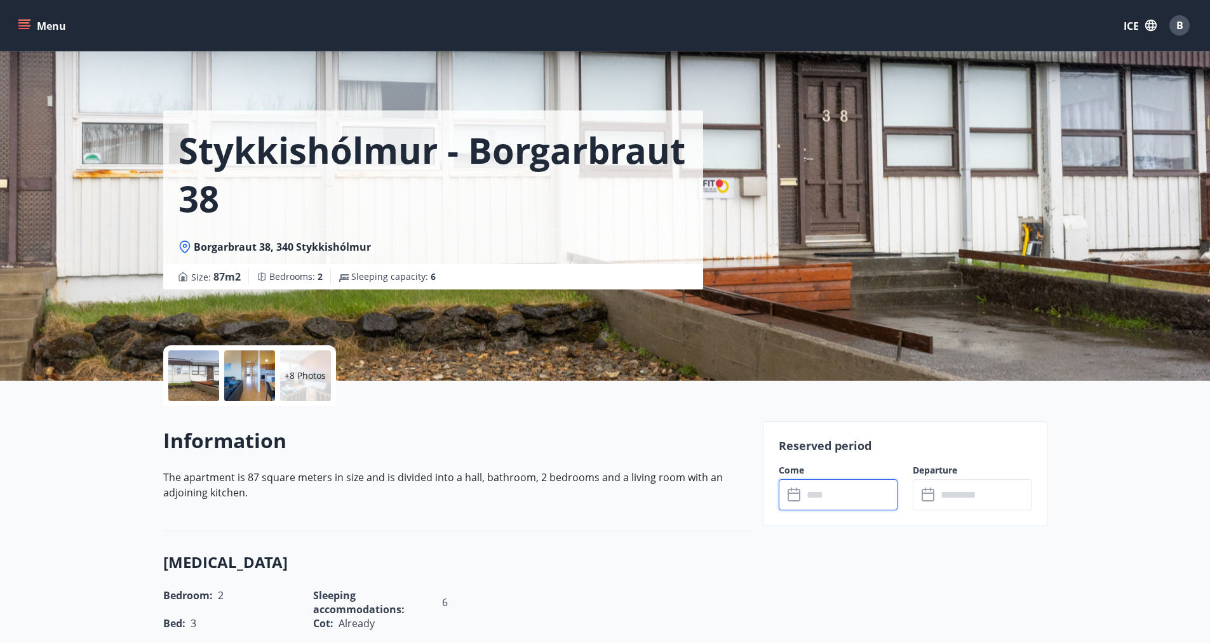
click at [1185, 30] on div "B" at bounding box center [1179, 25] width 20 height 20
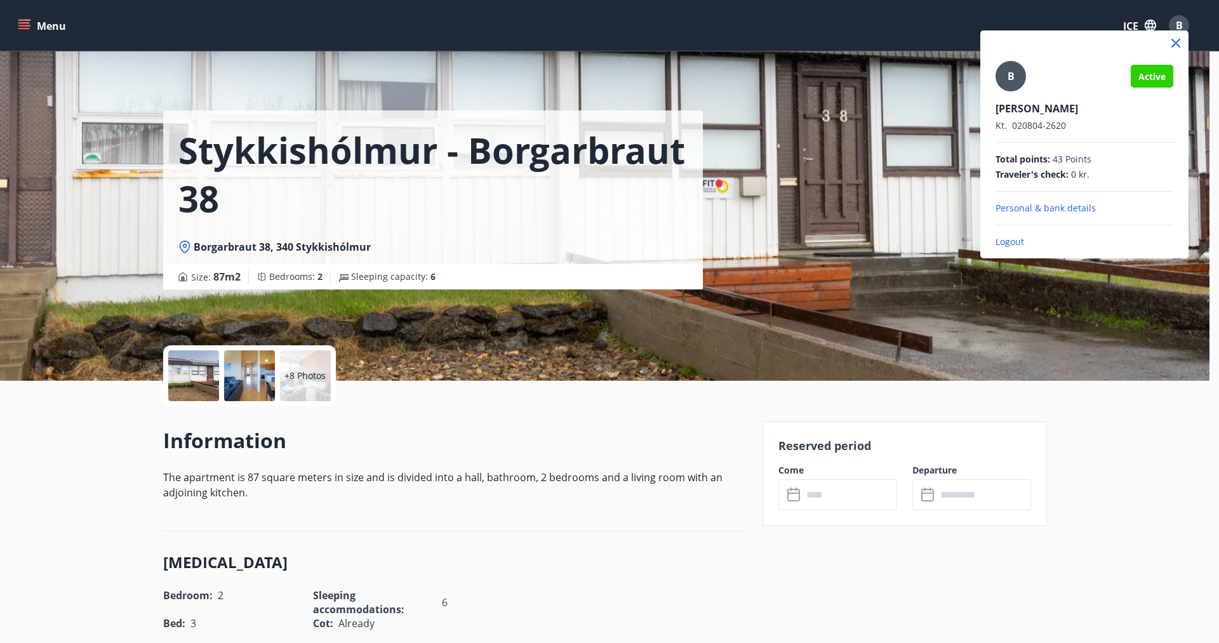
click at [1011, 242] on font "Logout" at bounding box center [1010, 242] width 29 height 12
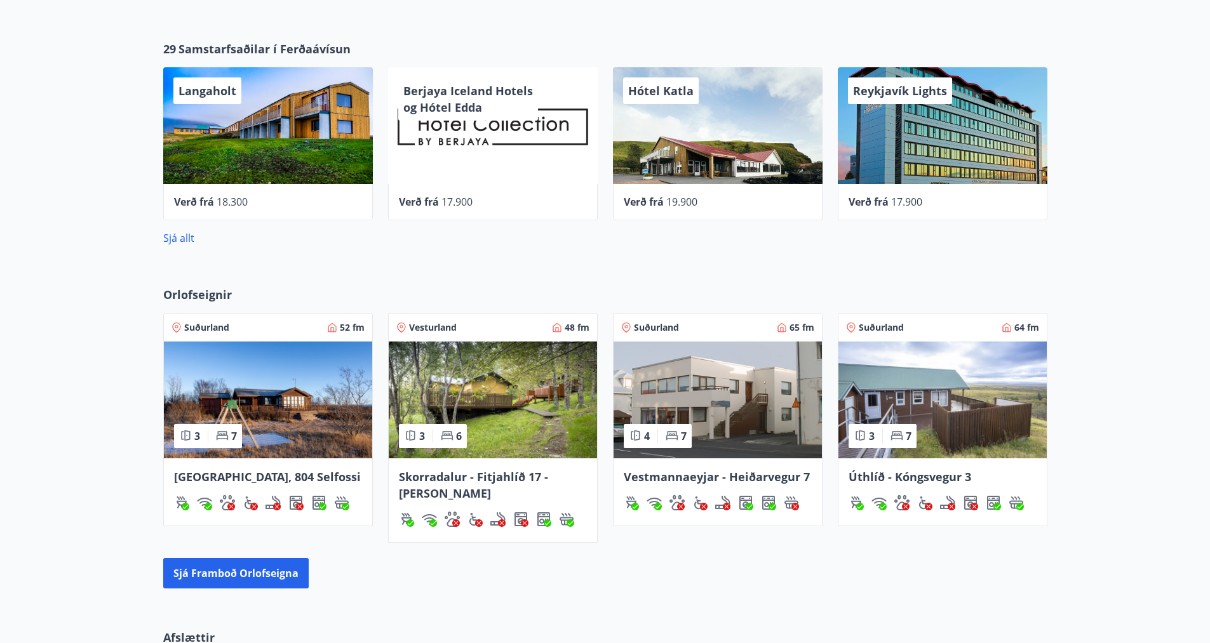
scroll to position [571, 0]
